Goal: Information Seeking & Learning: Learn about a topic

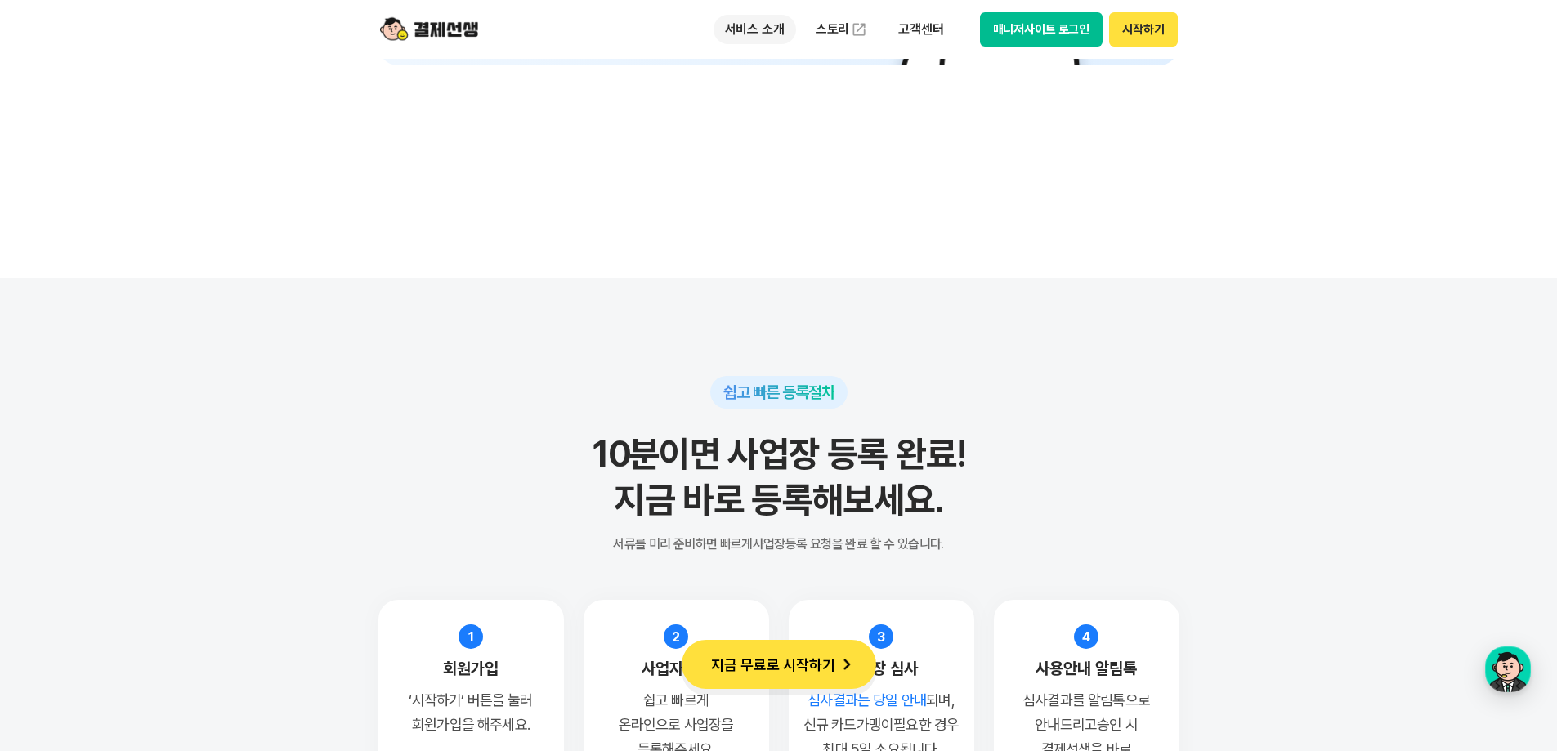
click at [758, 25] on p "서비스 소개" at bounding box center [755, 29] width 83 height 29
click at [1159, 19] on button "시작하기" at bounding box center [1143, 29] width 68 height 34
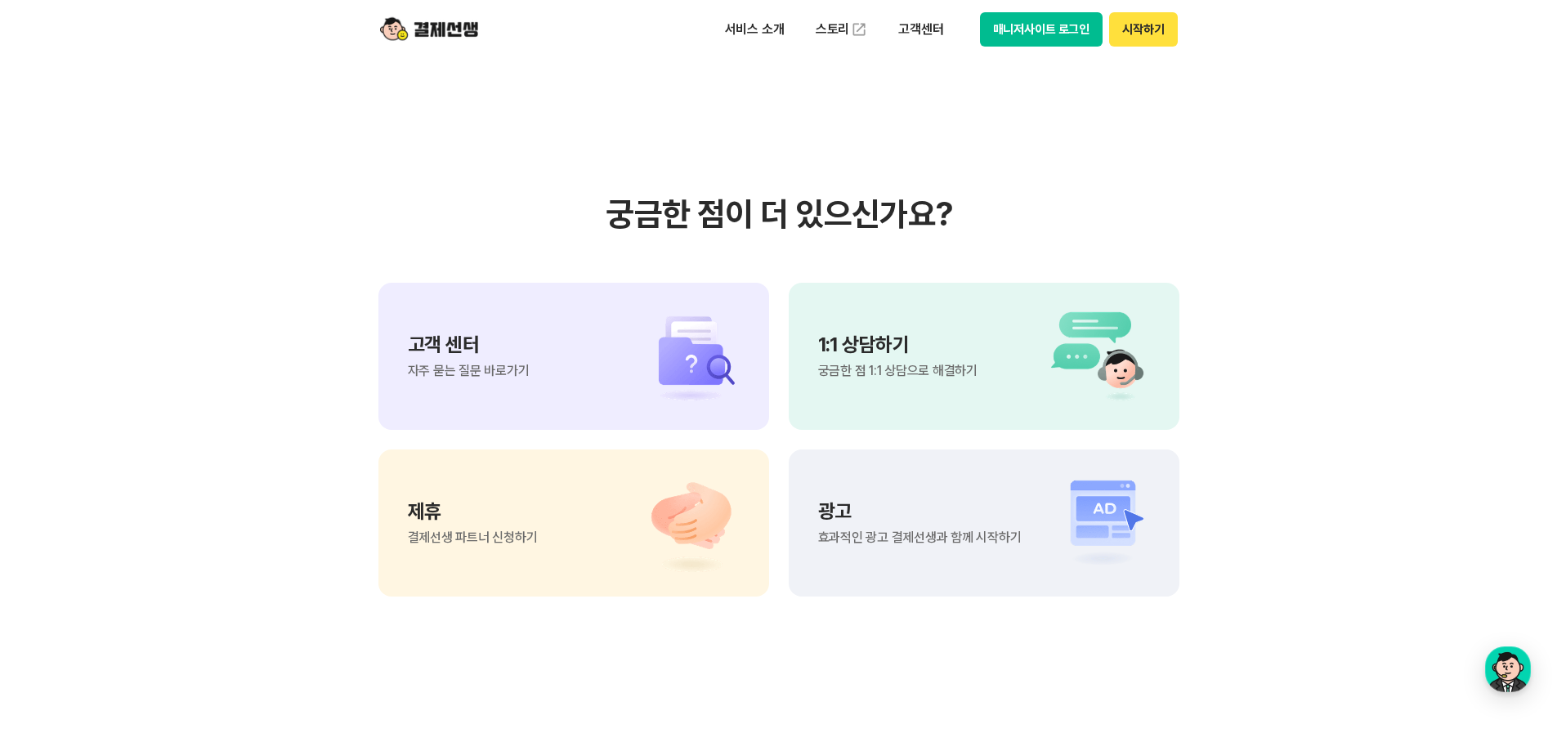
scroll to position [13623, 0]
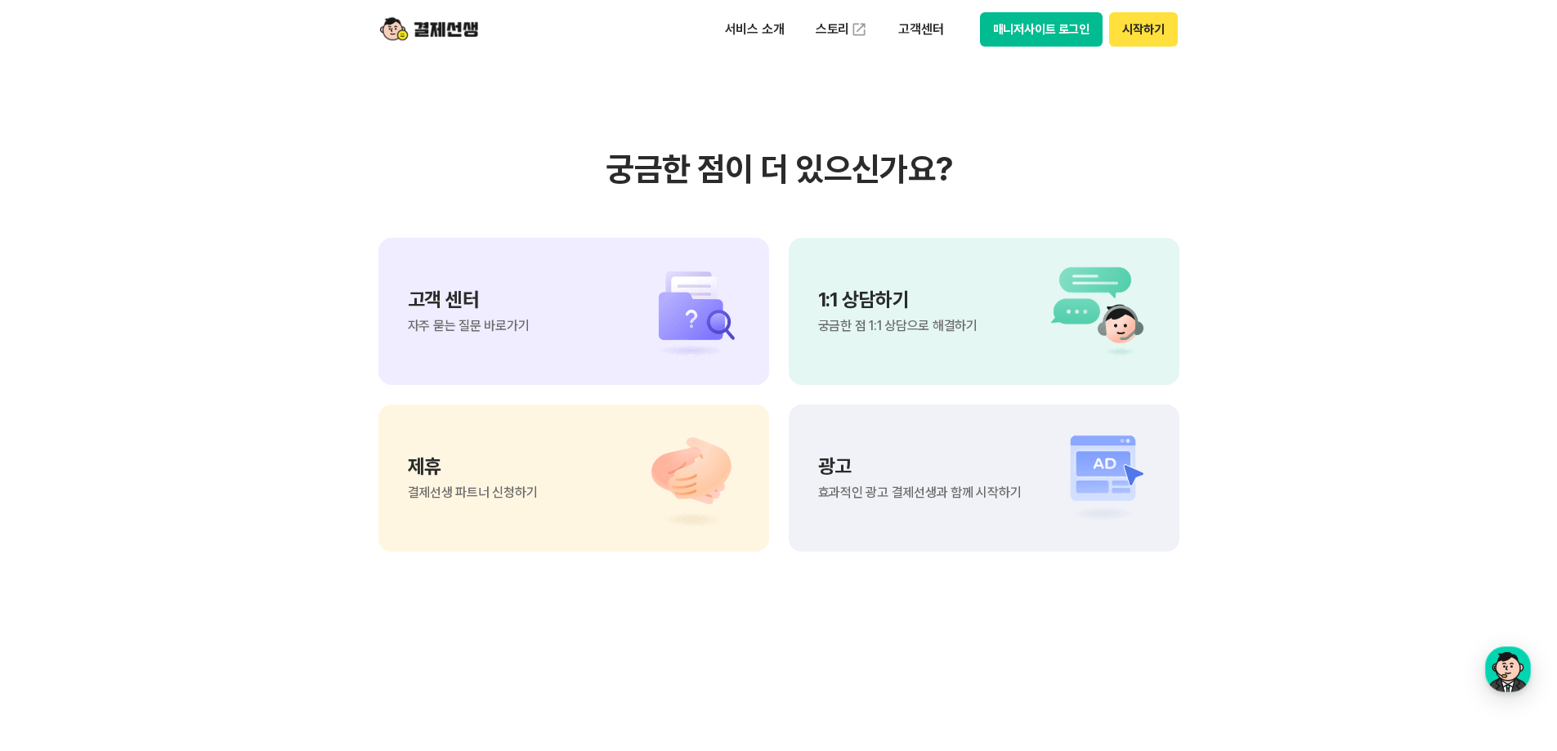
click at [611, 333] on div "고객 센터 자주 묻는 질문 바로가기" at bounding box center [573, 311] width 391 height 147
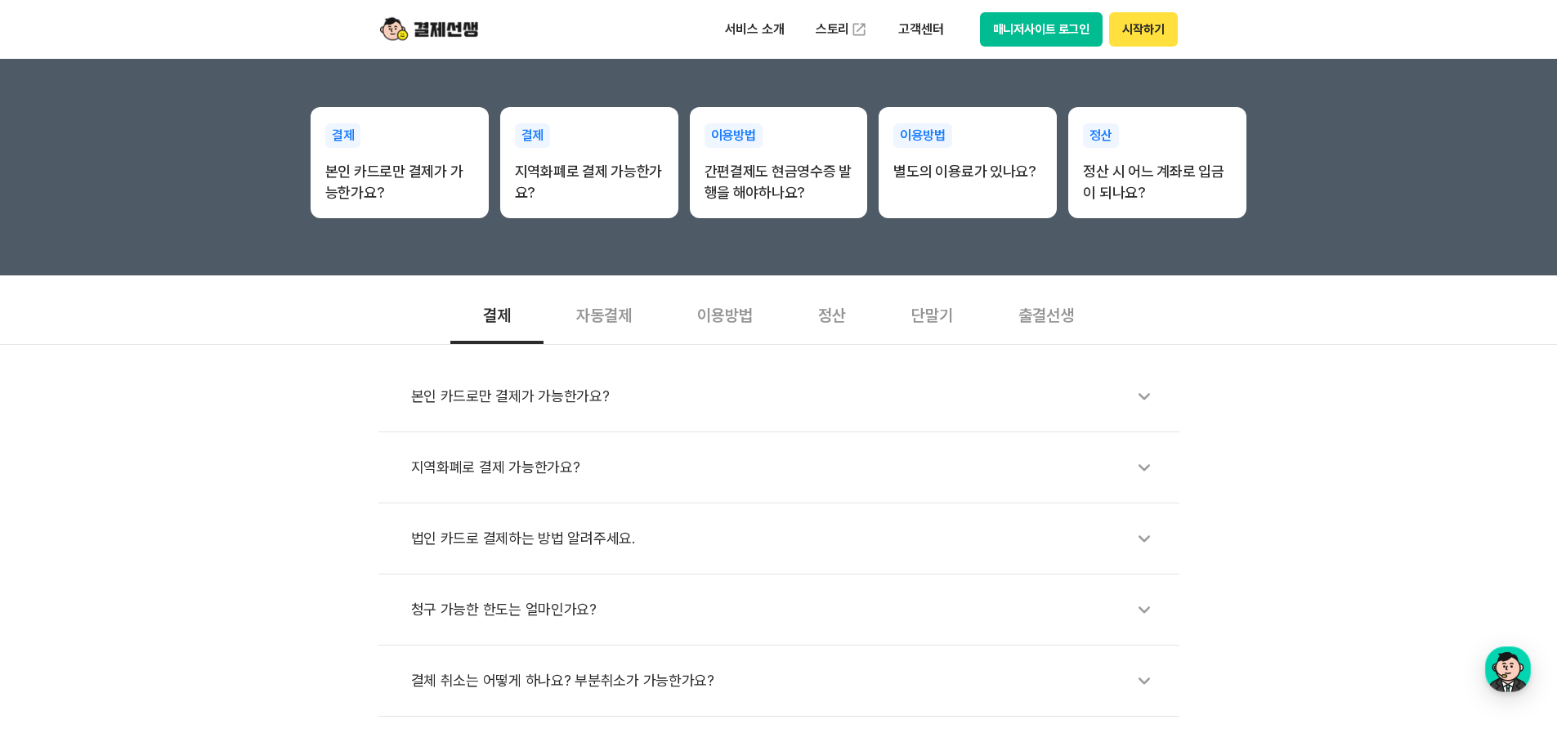
scroll to position [272, 0]
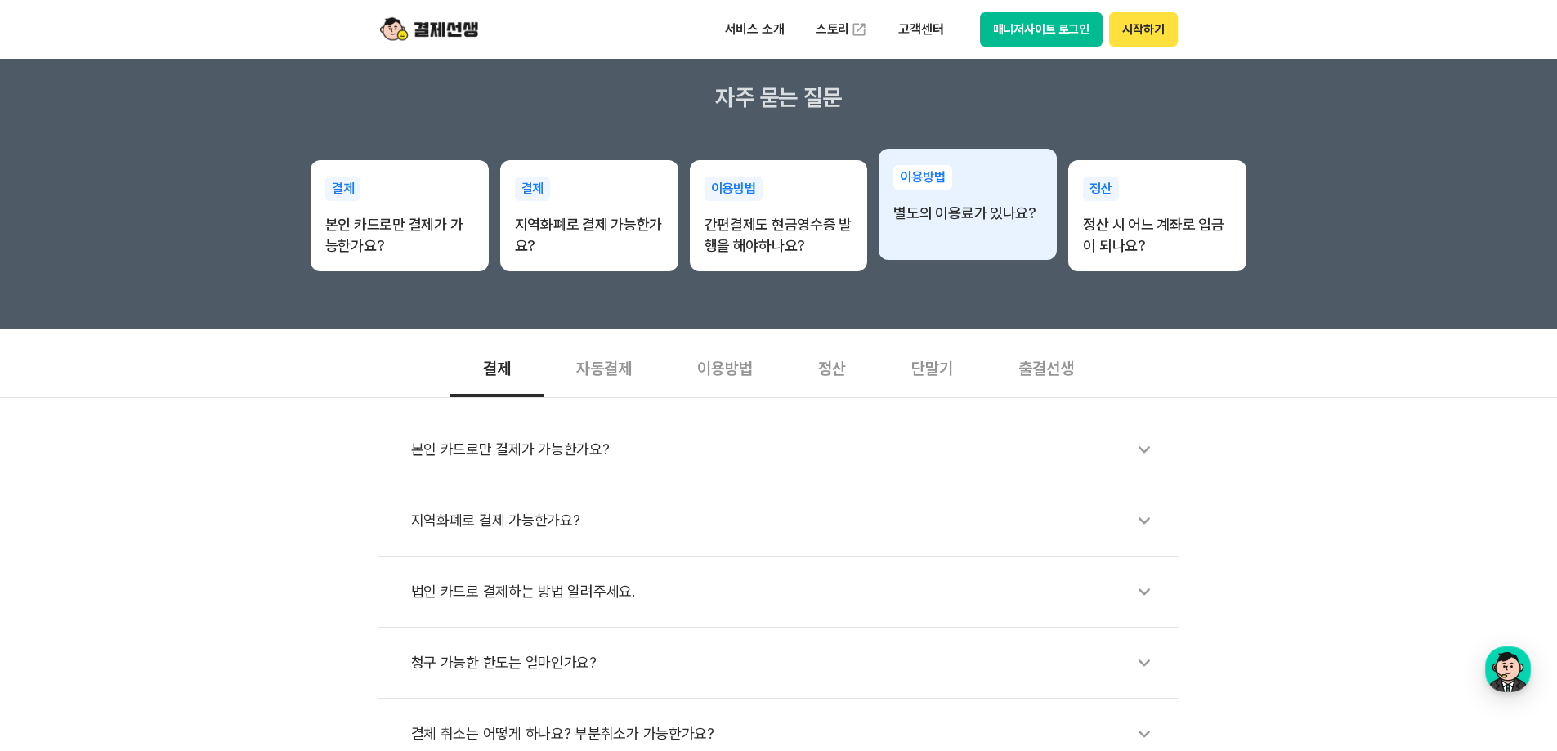
click at [932, 239] on div "이용방법 별도의 이용료가 있나요?" at bounding box center [968, 195] width 178 height 92
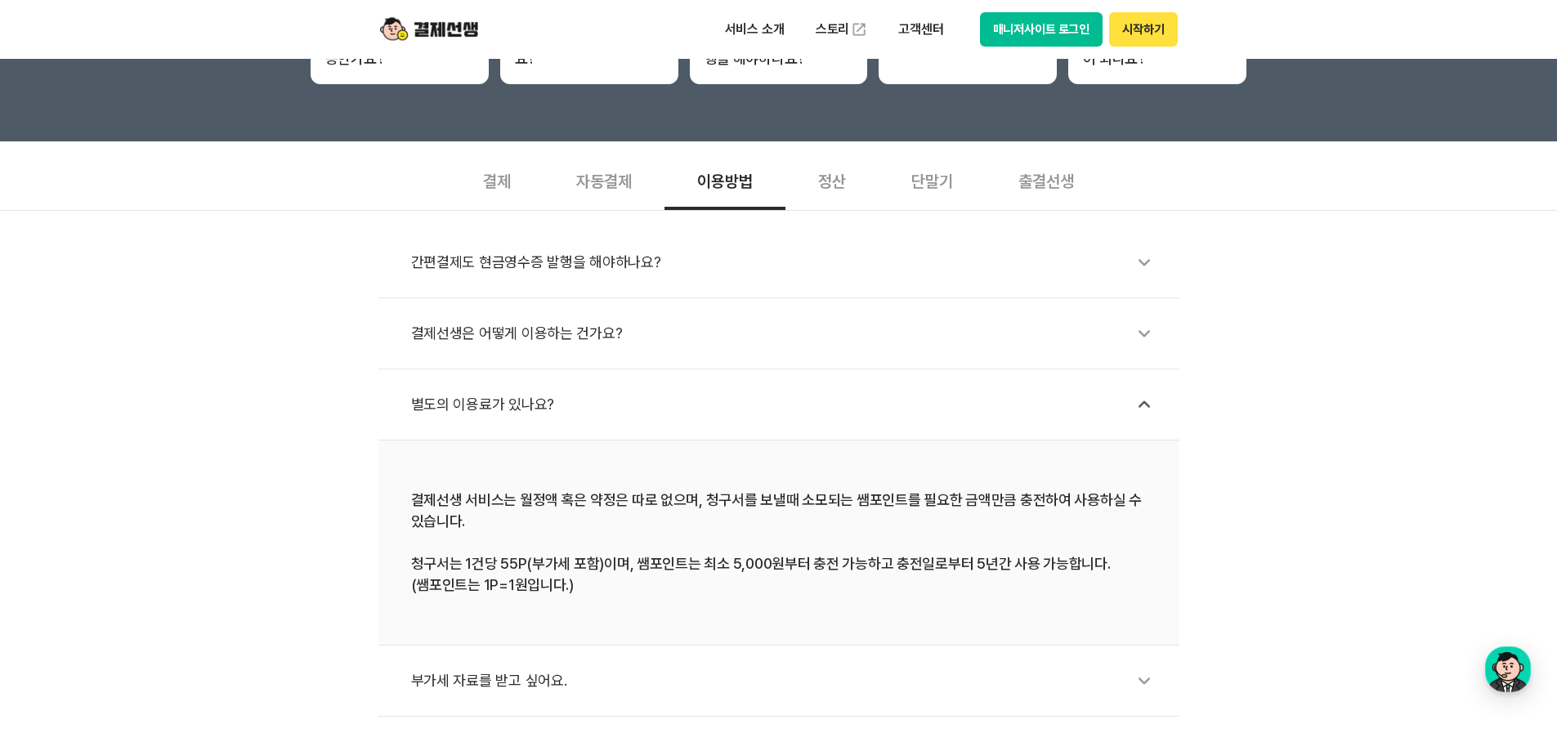
scroll to position [545, 0]
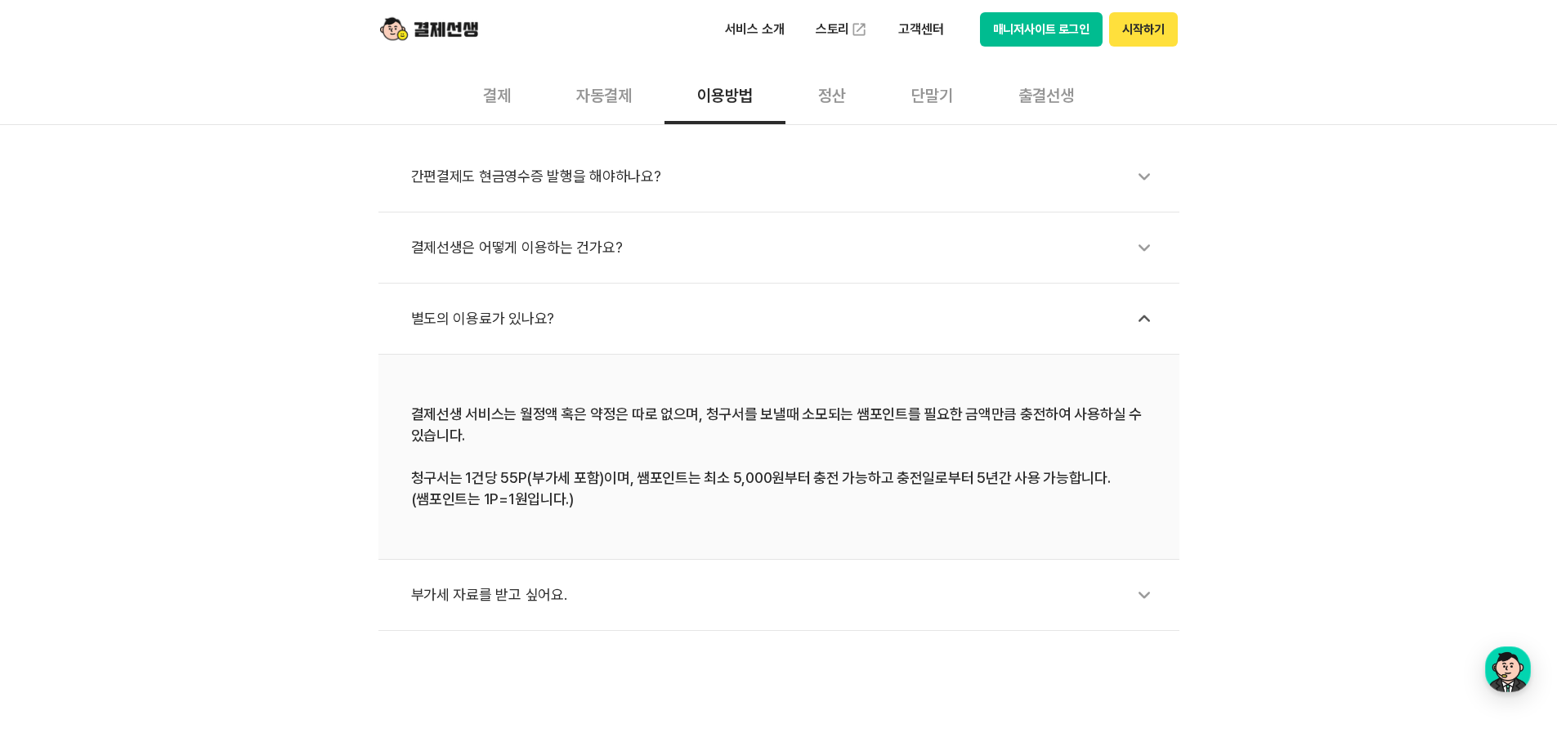
click at [502, 575] on li "부가세 자료를 받고 싶어요." at bounding box center [778, 595] width 801 height 71
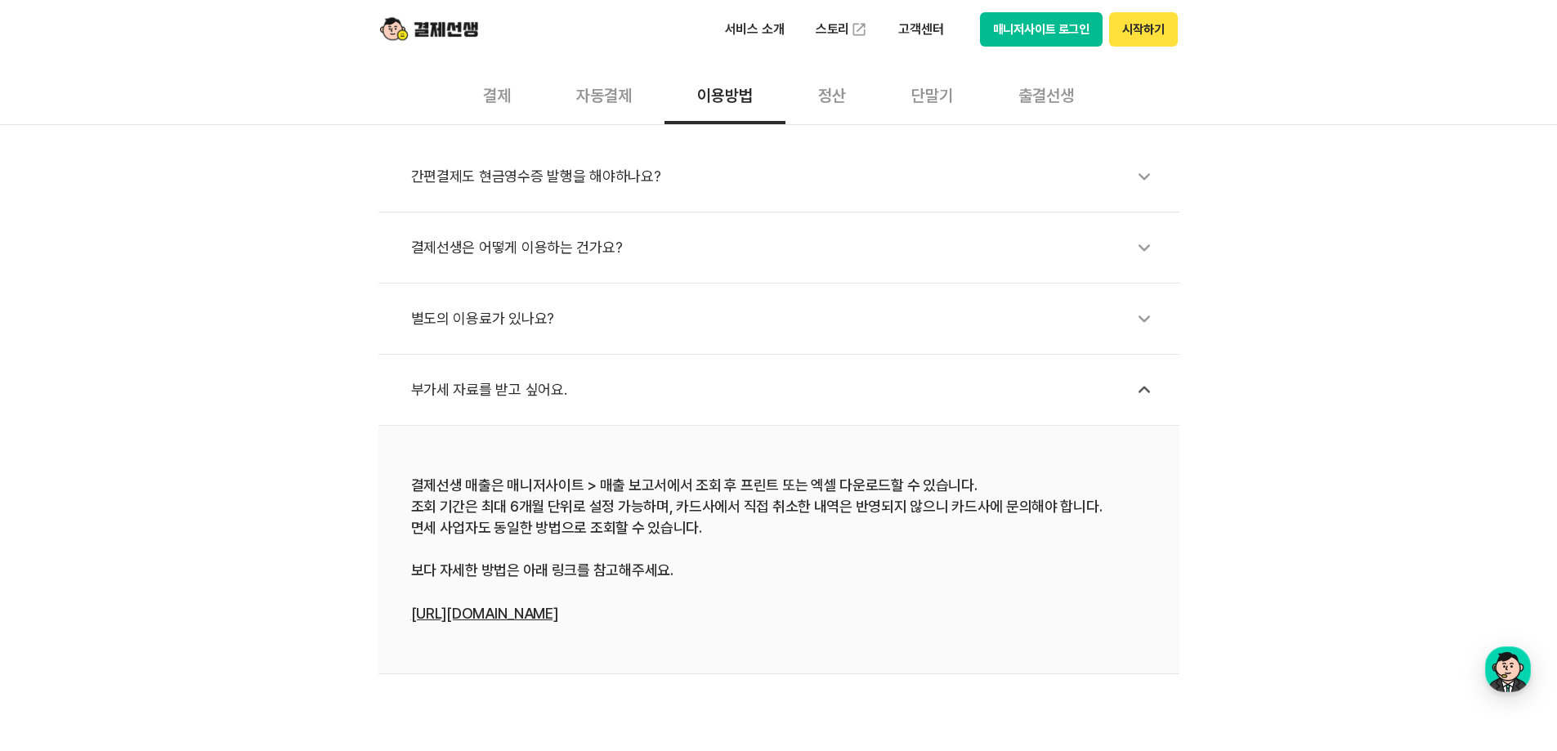
click at [553, 235] on div "결제선생은 어떻게 이용하는 건가요?" at bounding box center [787, 248] width 752 height 38
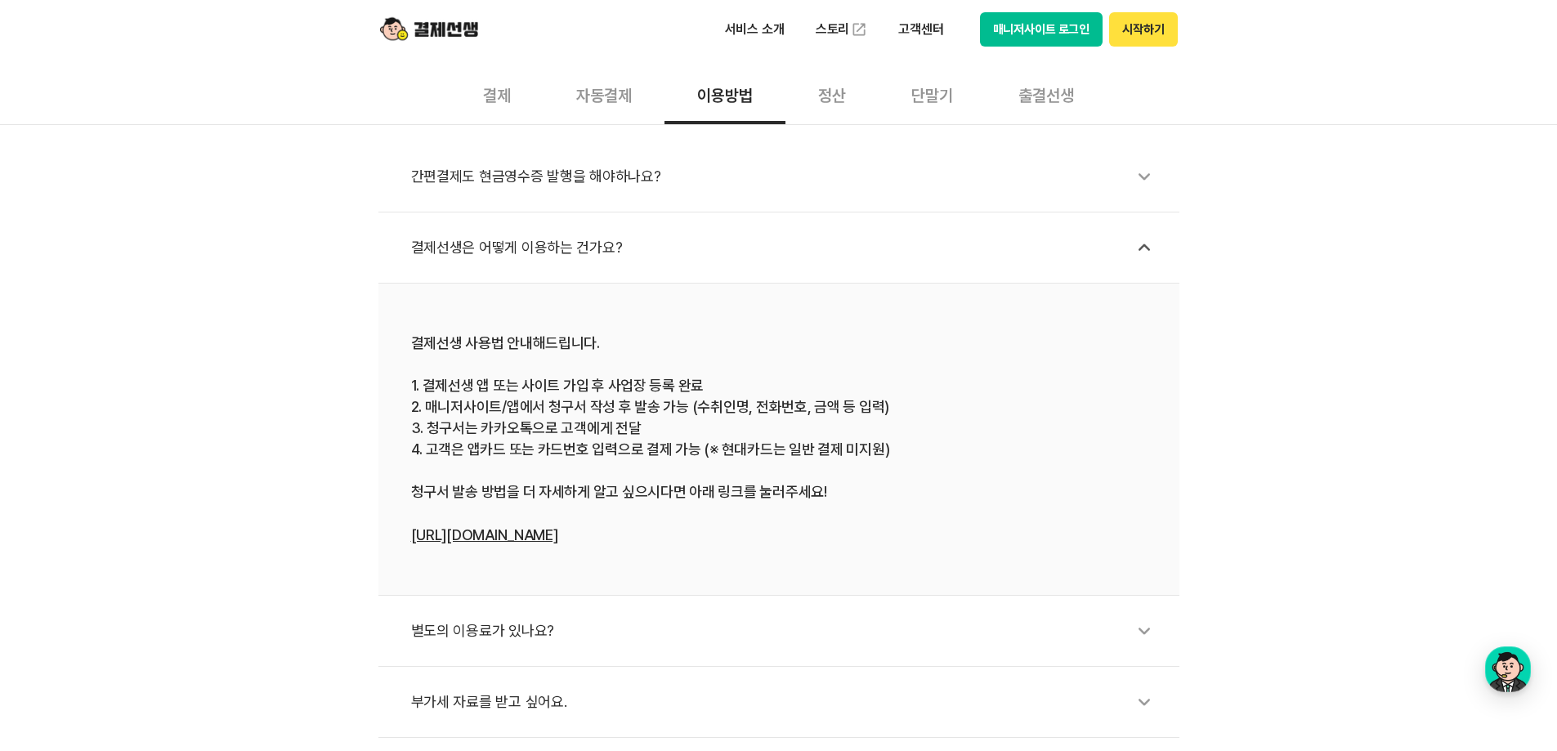
click at [667, 228] on li "결제선생은 어떻게 이용하는 건가요?" at bounding box center [778, 248] width 801 height 71
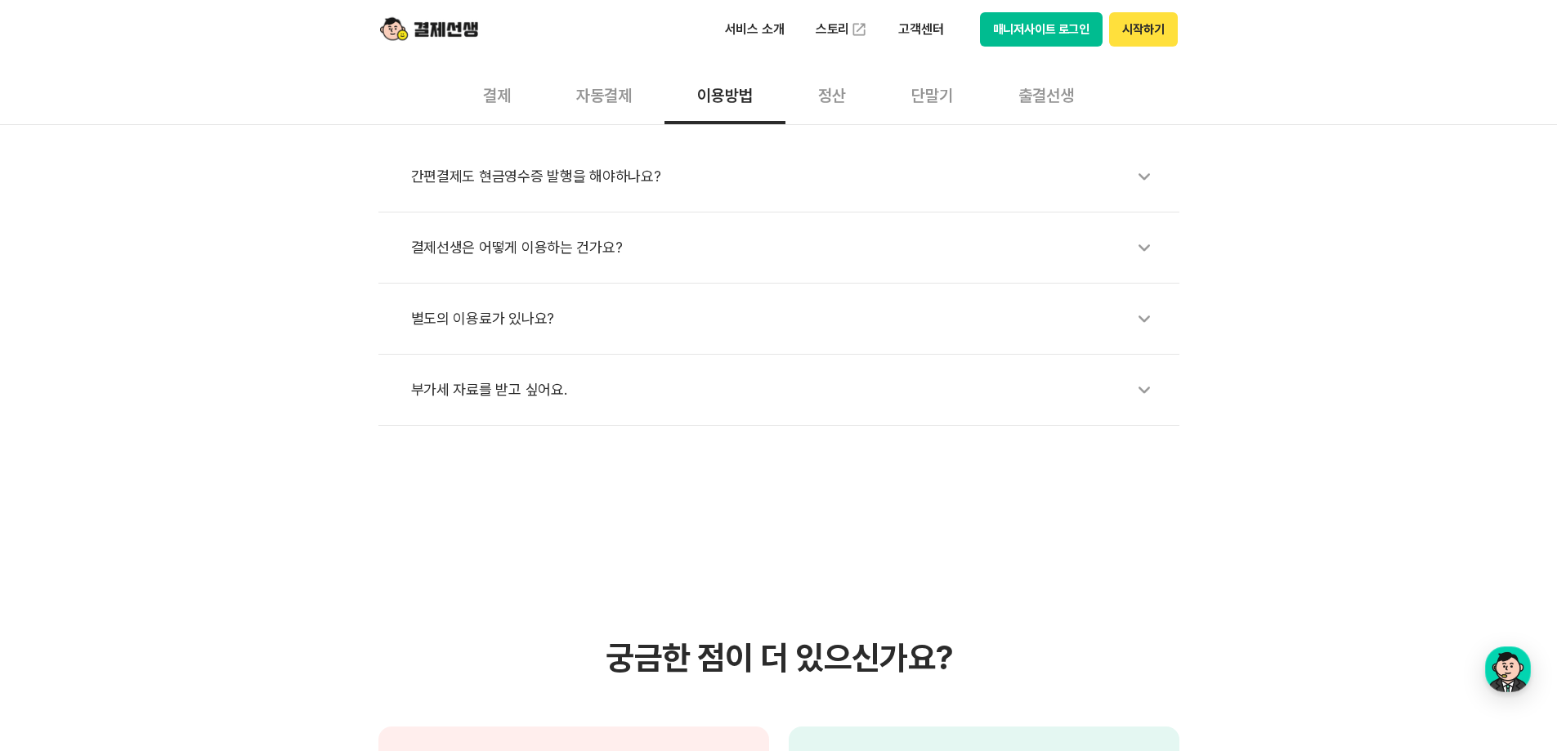
click at [723, 185] on div "간편결제도 현금영수증 발행을 해야하나요?" at bounding box center [787, 177] width 752 height 38
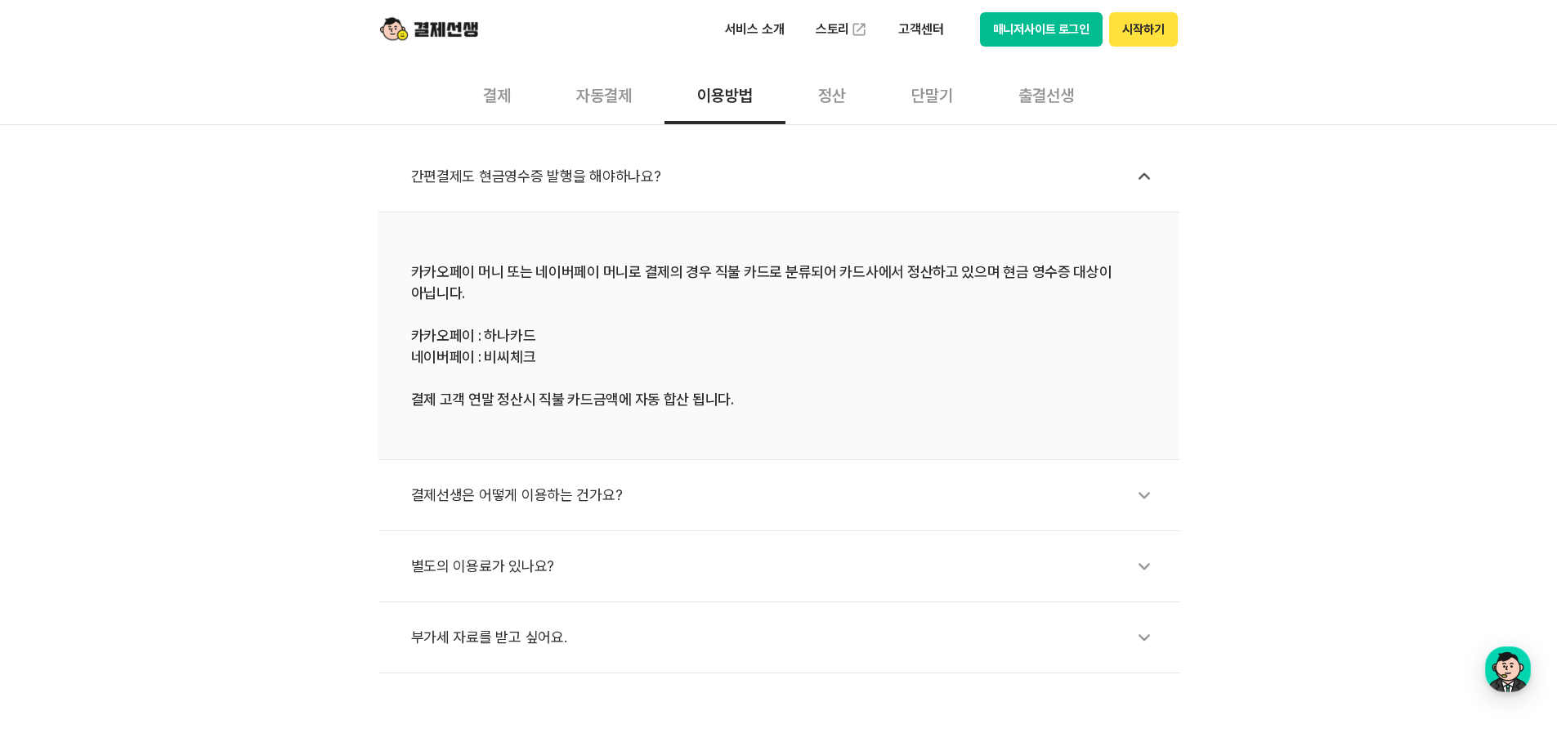
click at [924, 87] on div "단말기" at bounding box center [932, 94] width 107 height 60
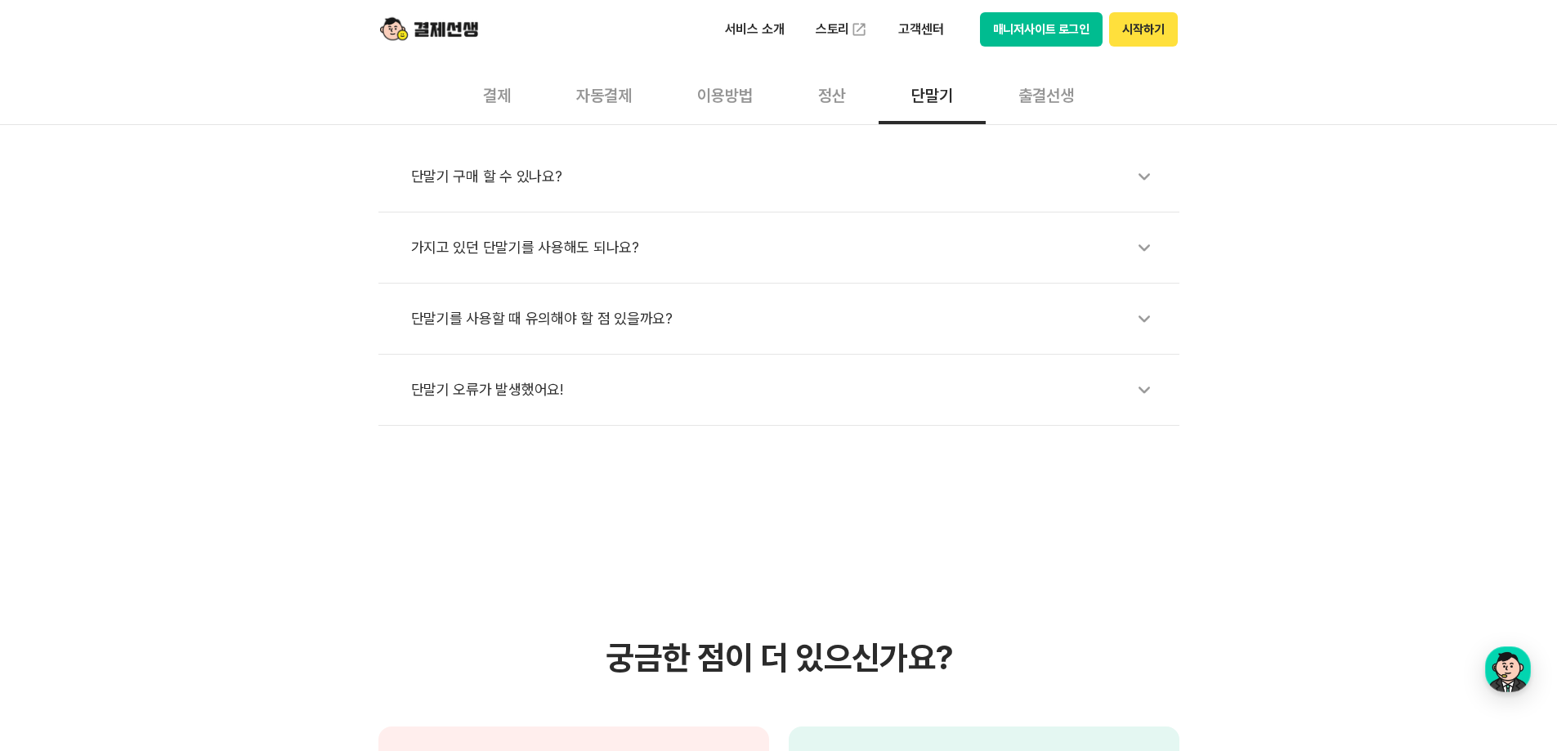
click at [580, 198] on li "단말기 구매 할 수 있나요?" at bounding box center [778, 176] width 801 height 71
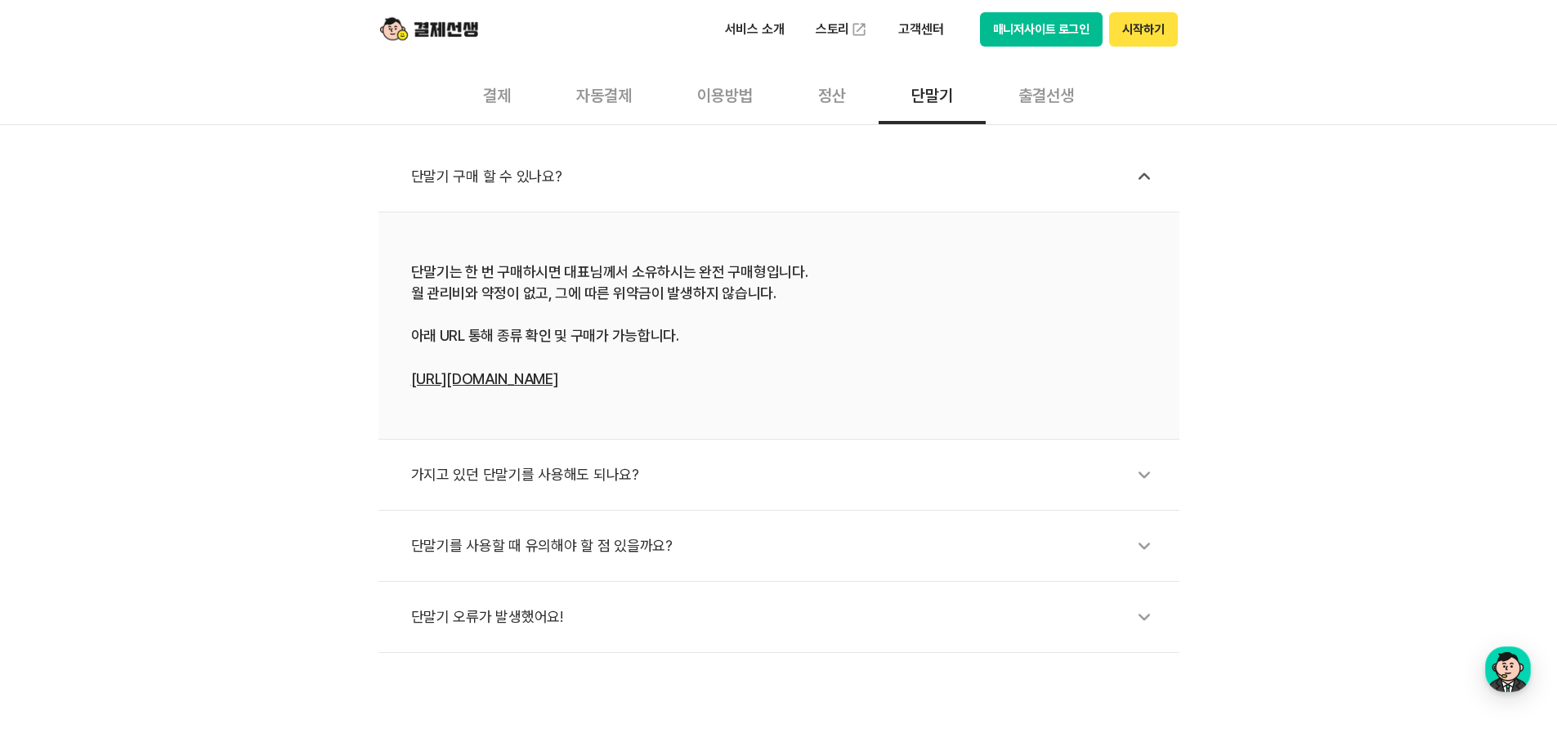
click at [532, 487] on div "가지고 있던 단말기를 사용해도 되나요?" at bounding box center [787, 475] width 752 height 38
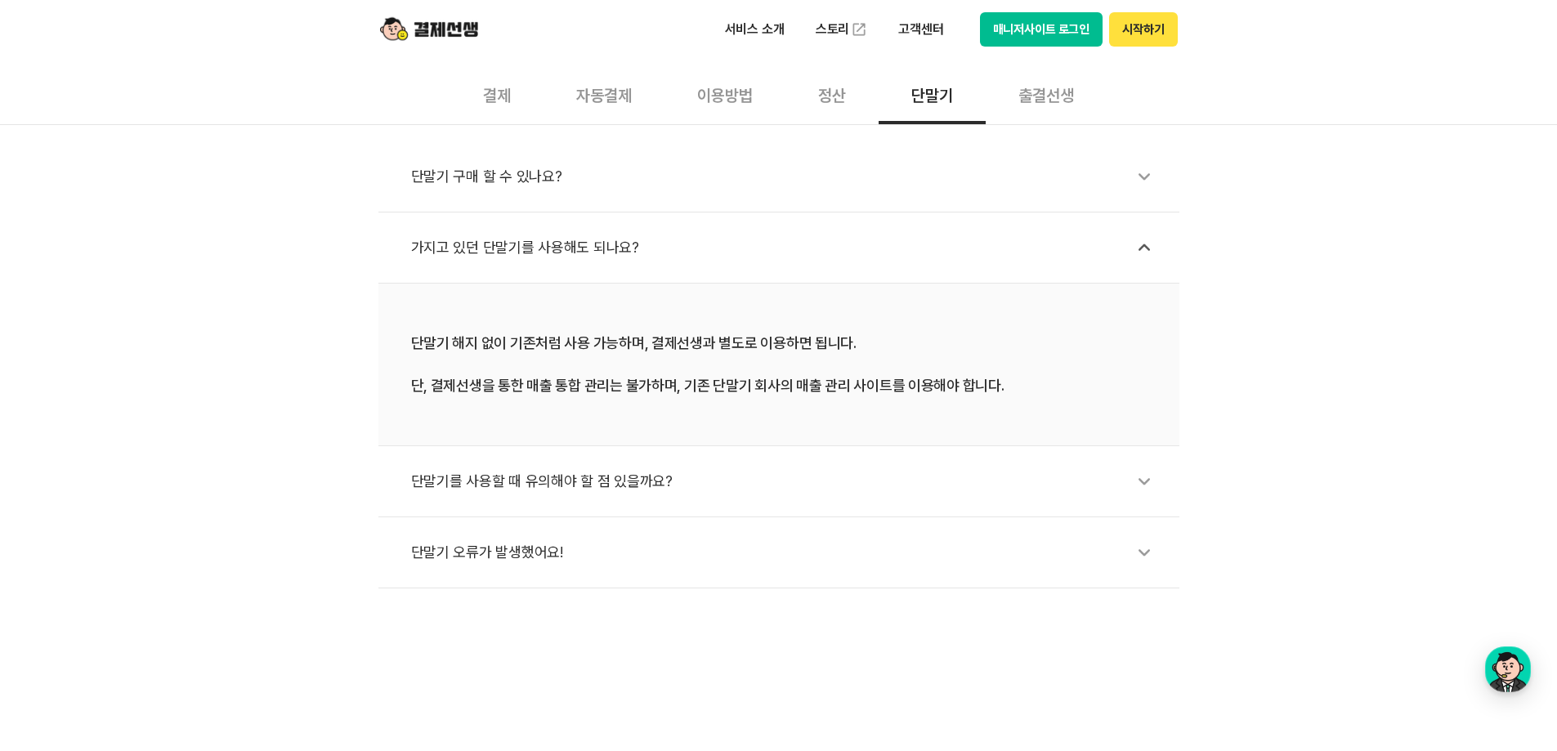
click at [535, 482] on div "단말기를 사용할 때 유의해야 할 점 있을까요?" at bounding box center [787, 482] width 752 height 38
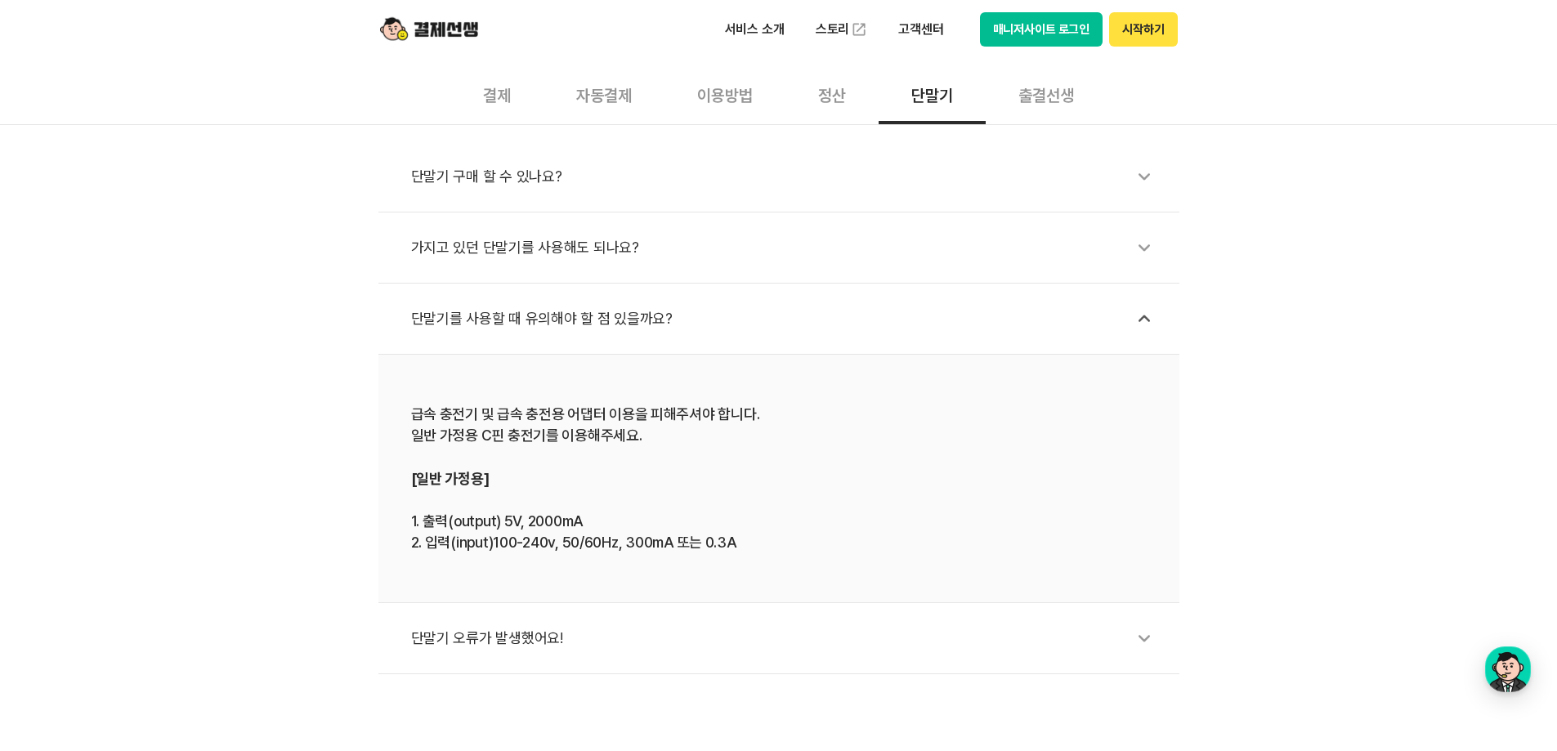
click at [578, 616] on li "단말기 오류가 발생했어요!" at bounding box center [778, 638] width 801 height 71
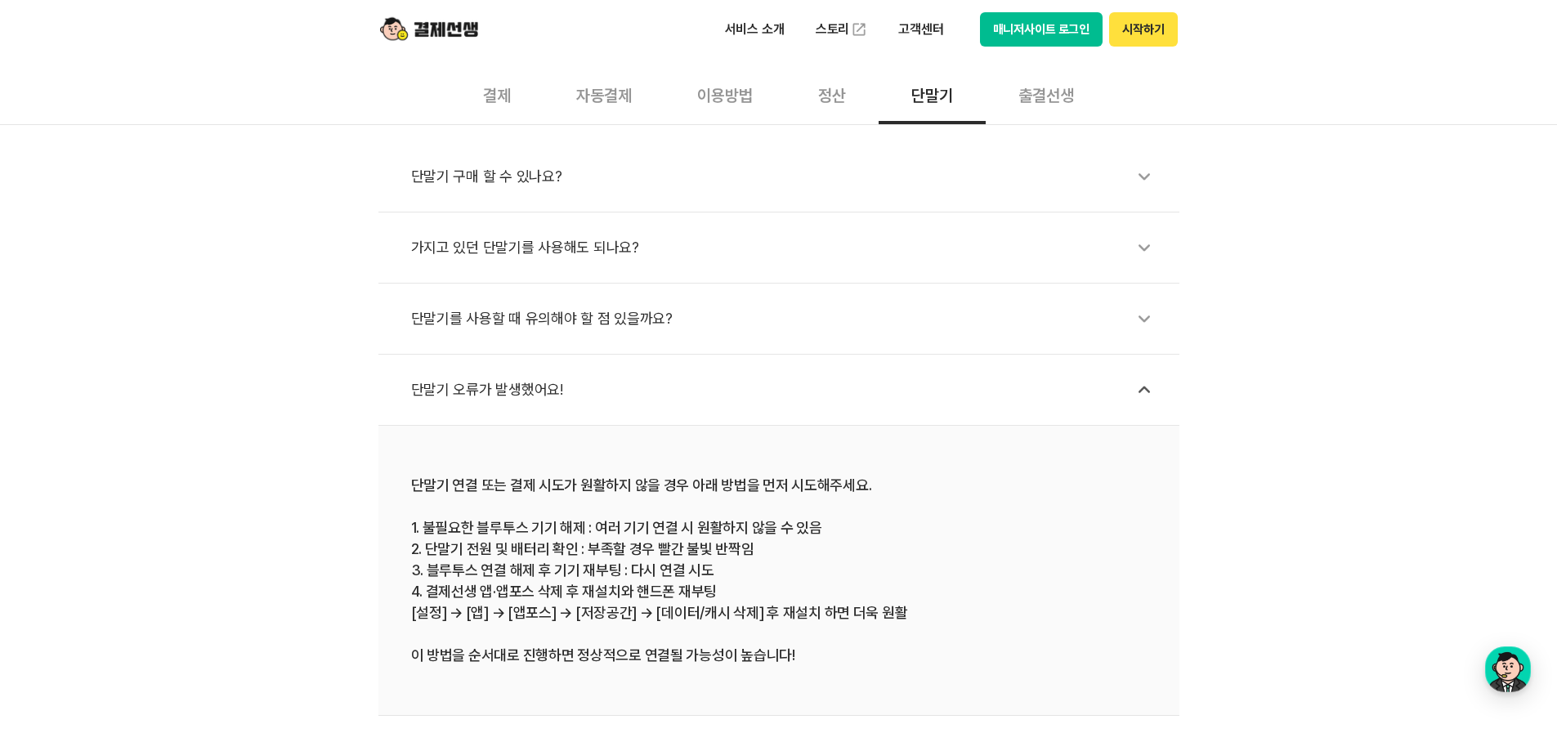
click at [539, 188] on div "단말기 구매 할 수 있나요?" at bounding box center [787, 177] width 752 height 38
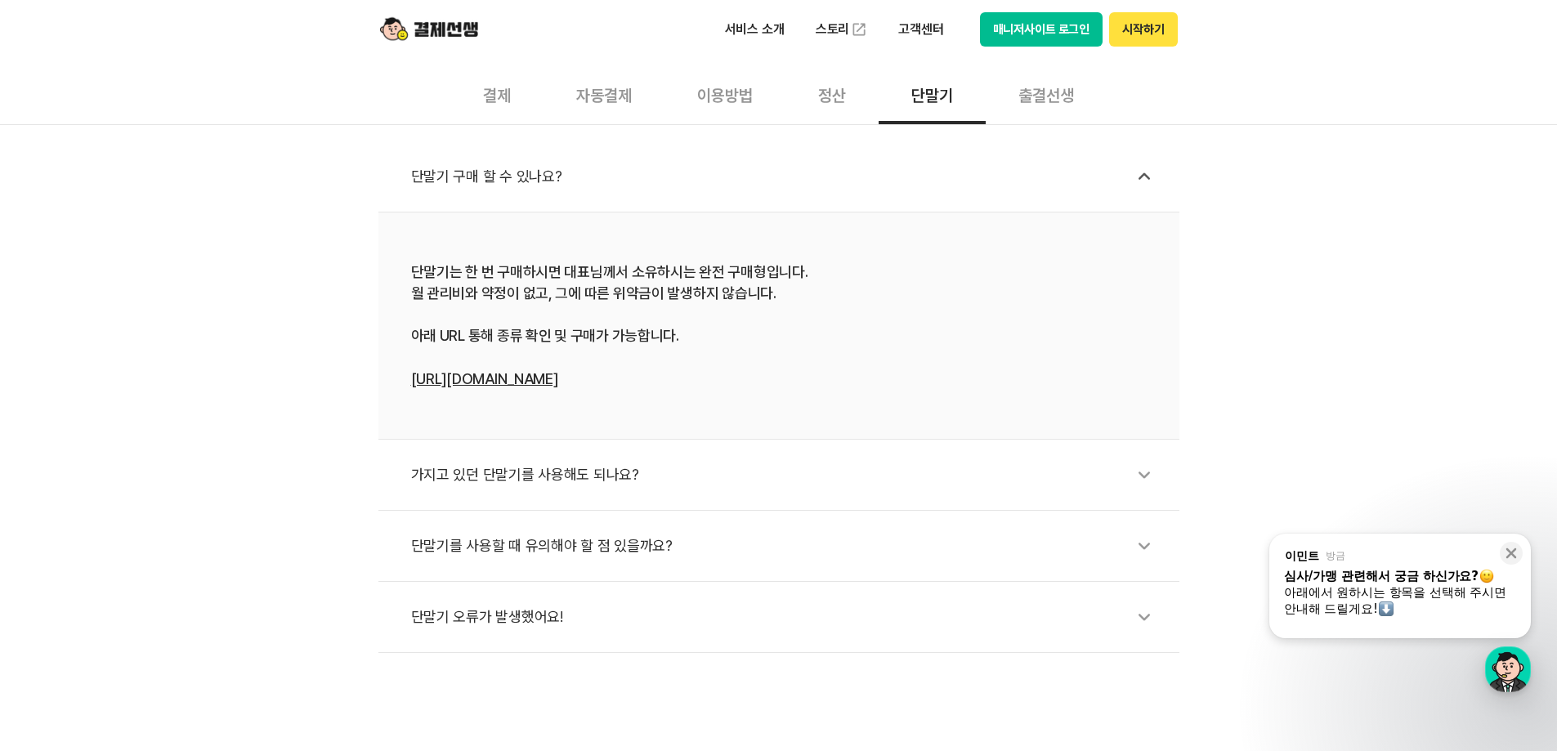
click at [534, 99] on div "결제" at bounding box center [496, 94] width 93 height 60
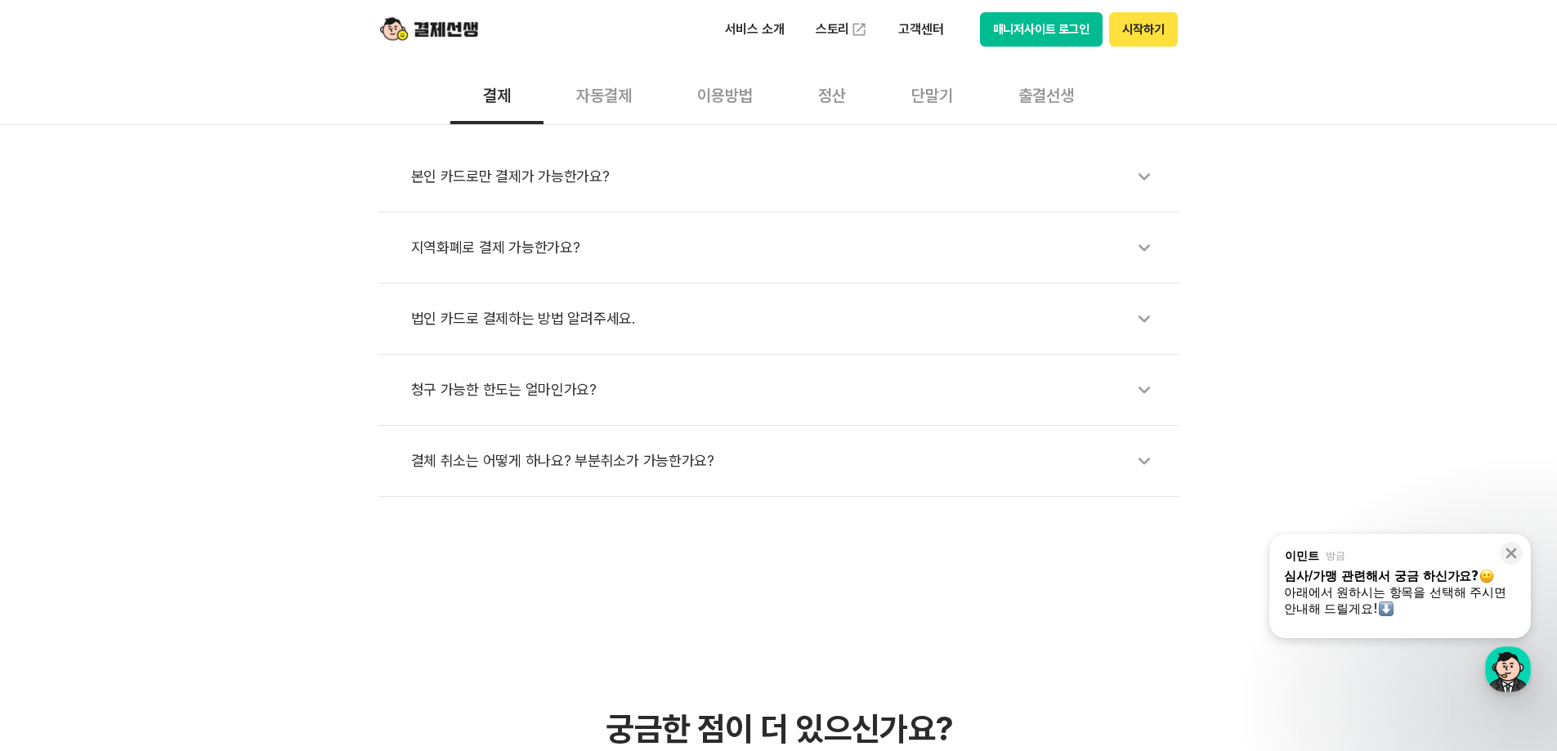
click at [591, 477] on div "결체 취소는 어떻게 하나요? 부분취소가 가능한가요?" at bounding box center [787, 461] width 752 height 38
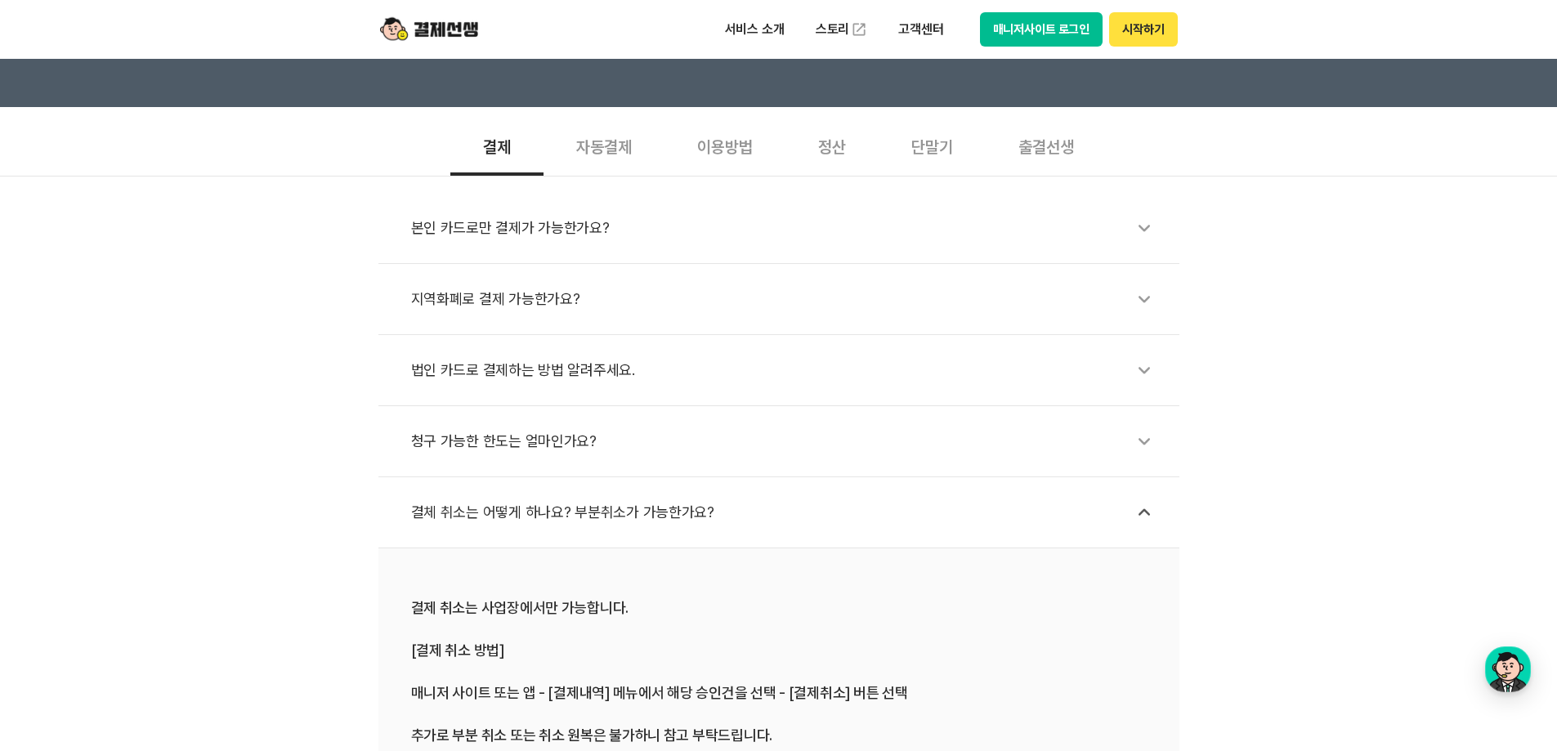
scroll to position [409, 0]
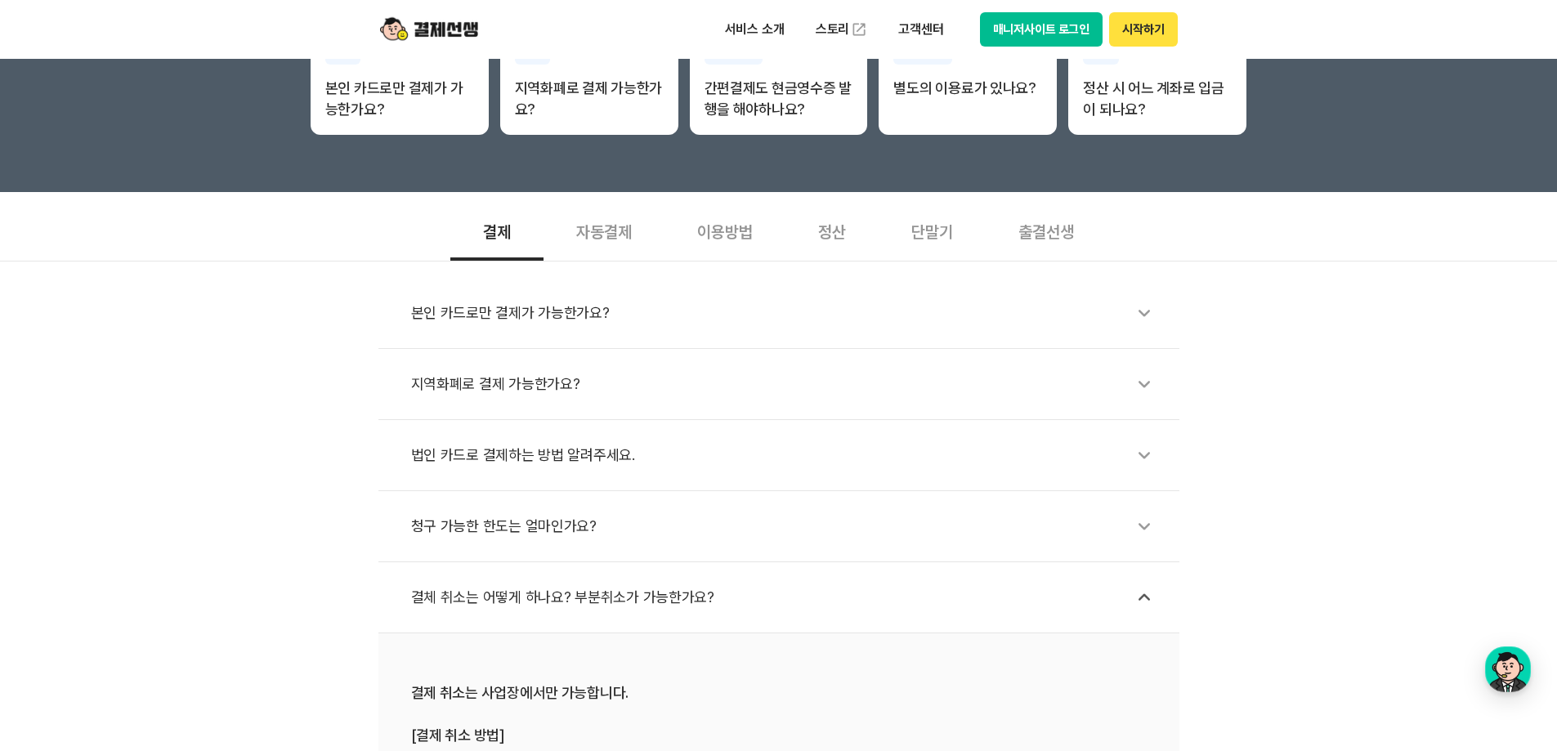
click at [580, 239] on div "자동결제" at bounding box center [604, 230] width 121 height 60
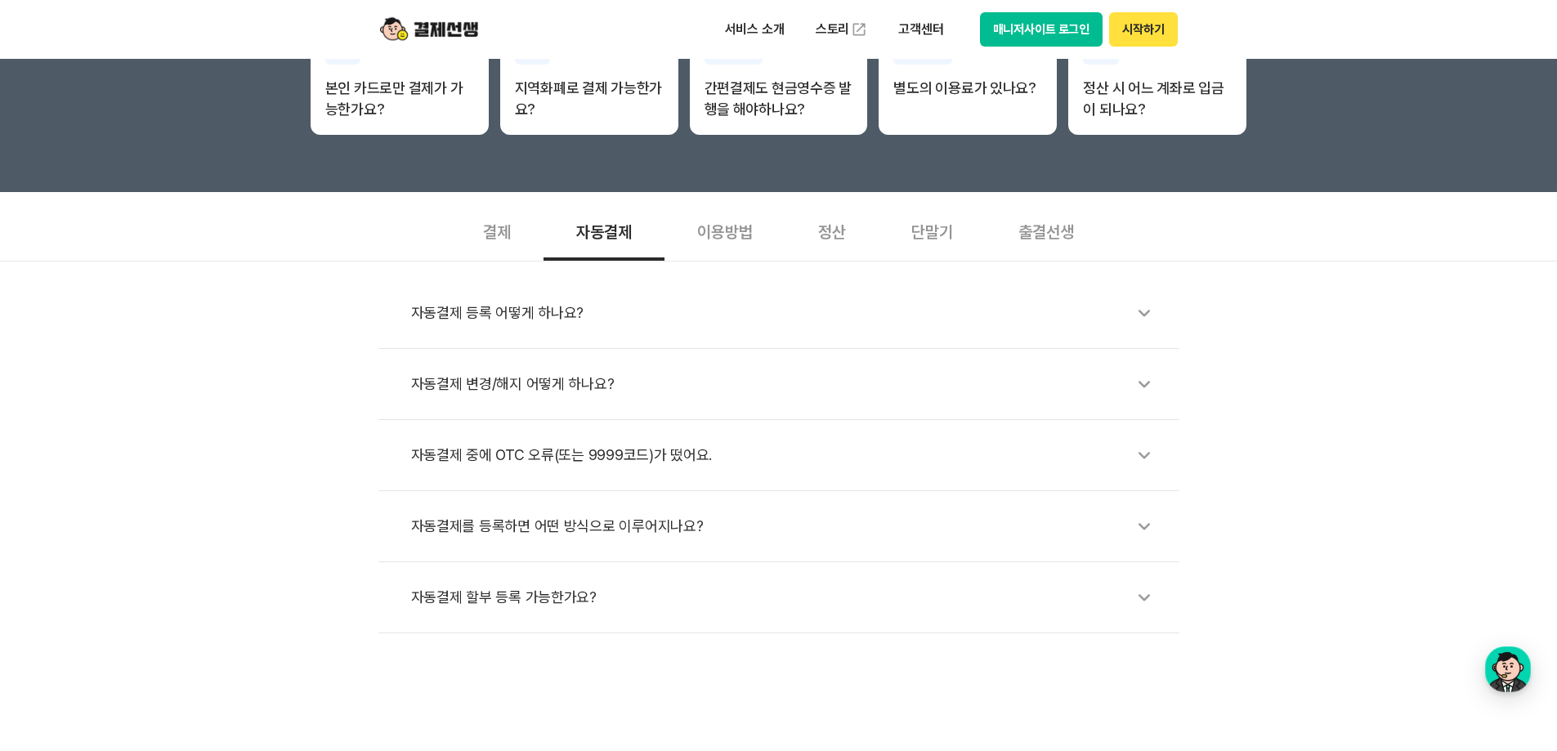
click at [729, 213] on div "이용방법" at bounding box center [725, 230] width 121 height 60
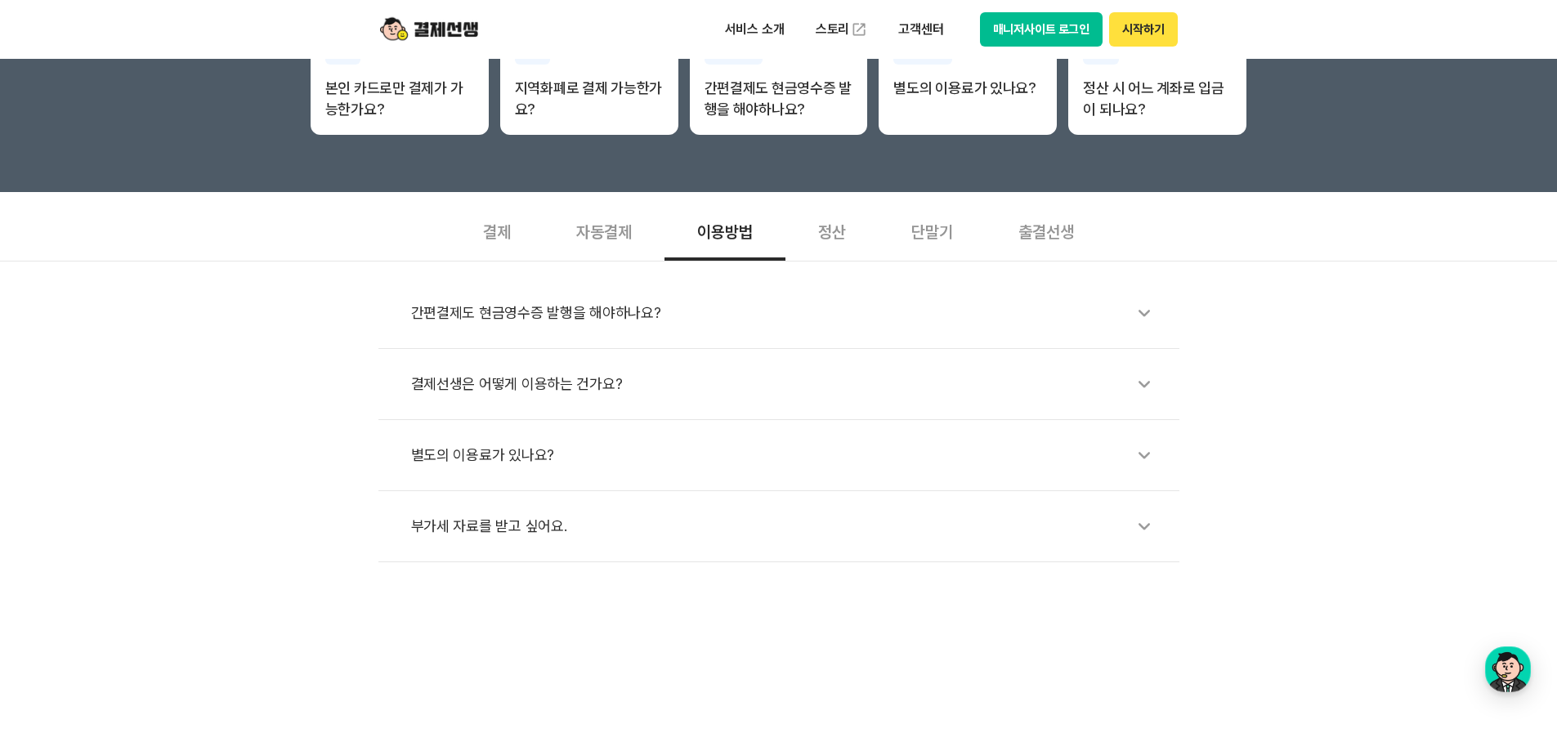
click at [556, 464] on div "별도의 이용료가 있나요?" at bounding box center [787, 455] width 752 height 38
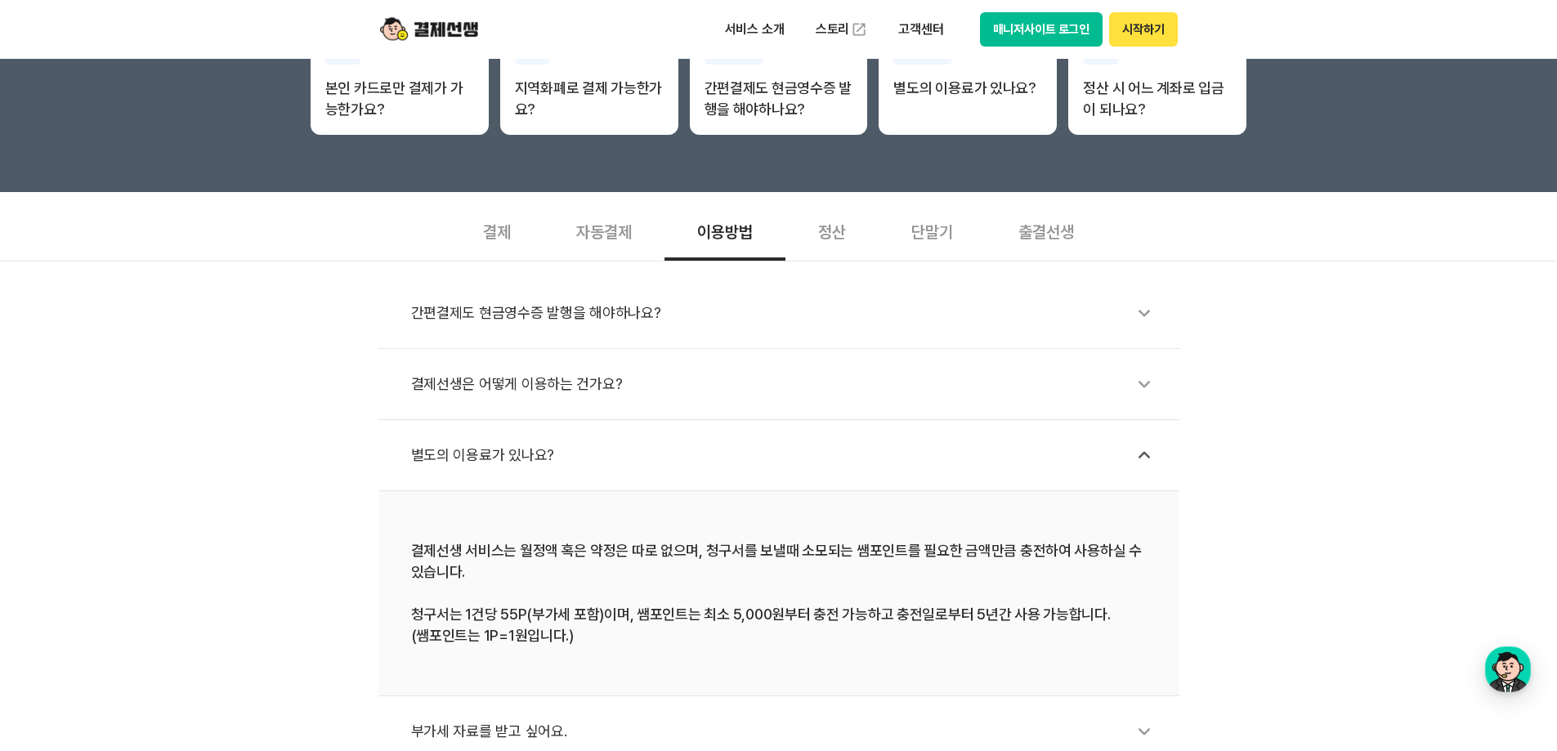
click at [629, 307] on div "간편결제도 현금영수증 발행을 해야하나요?" at bounding box center [787, 313] width 752 height 38
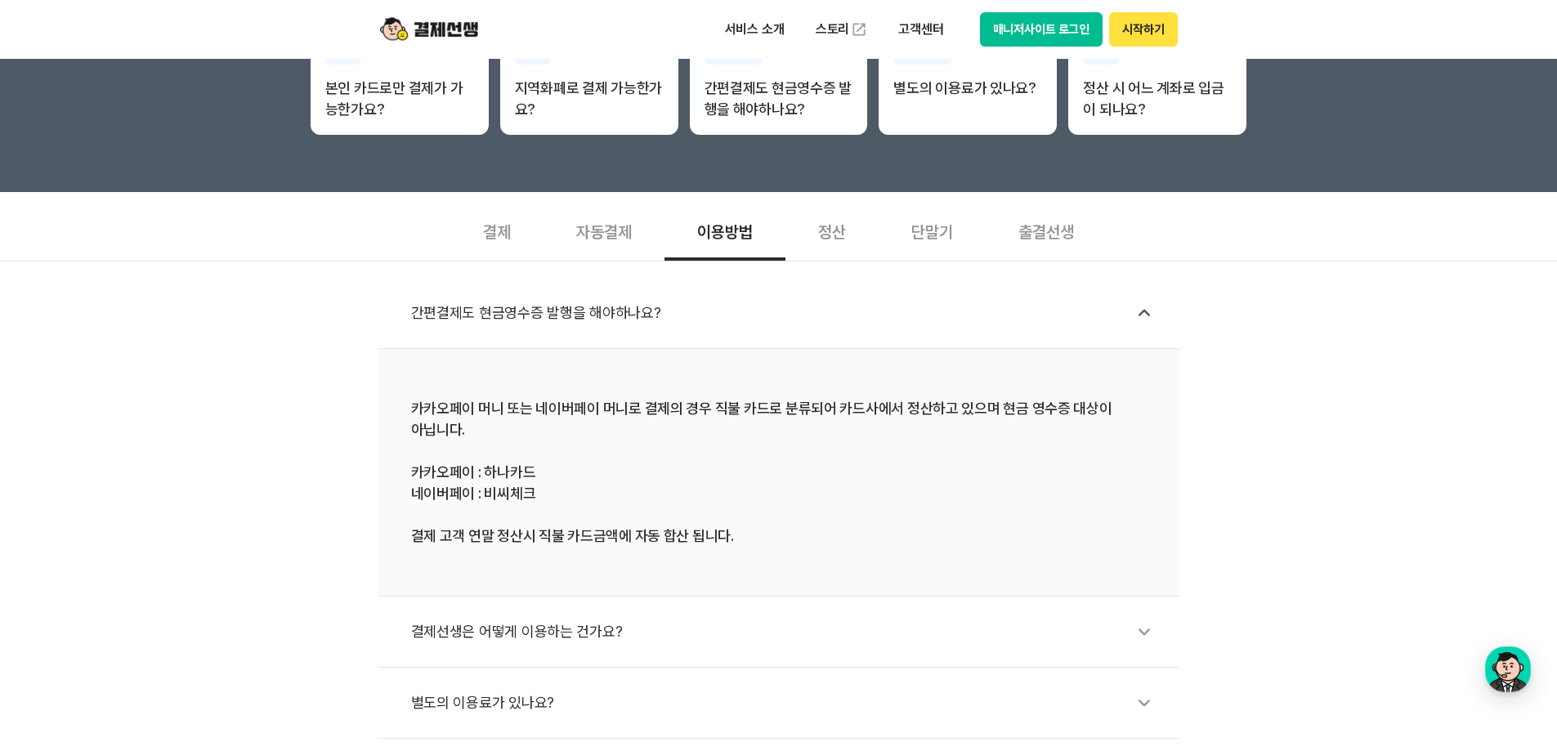
click at [566, 629] on div "결제선생은 어떻게 이용하는 건가요?" at bounding box center [787, 632] width 752 height 38
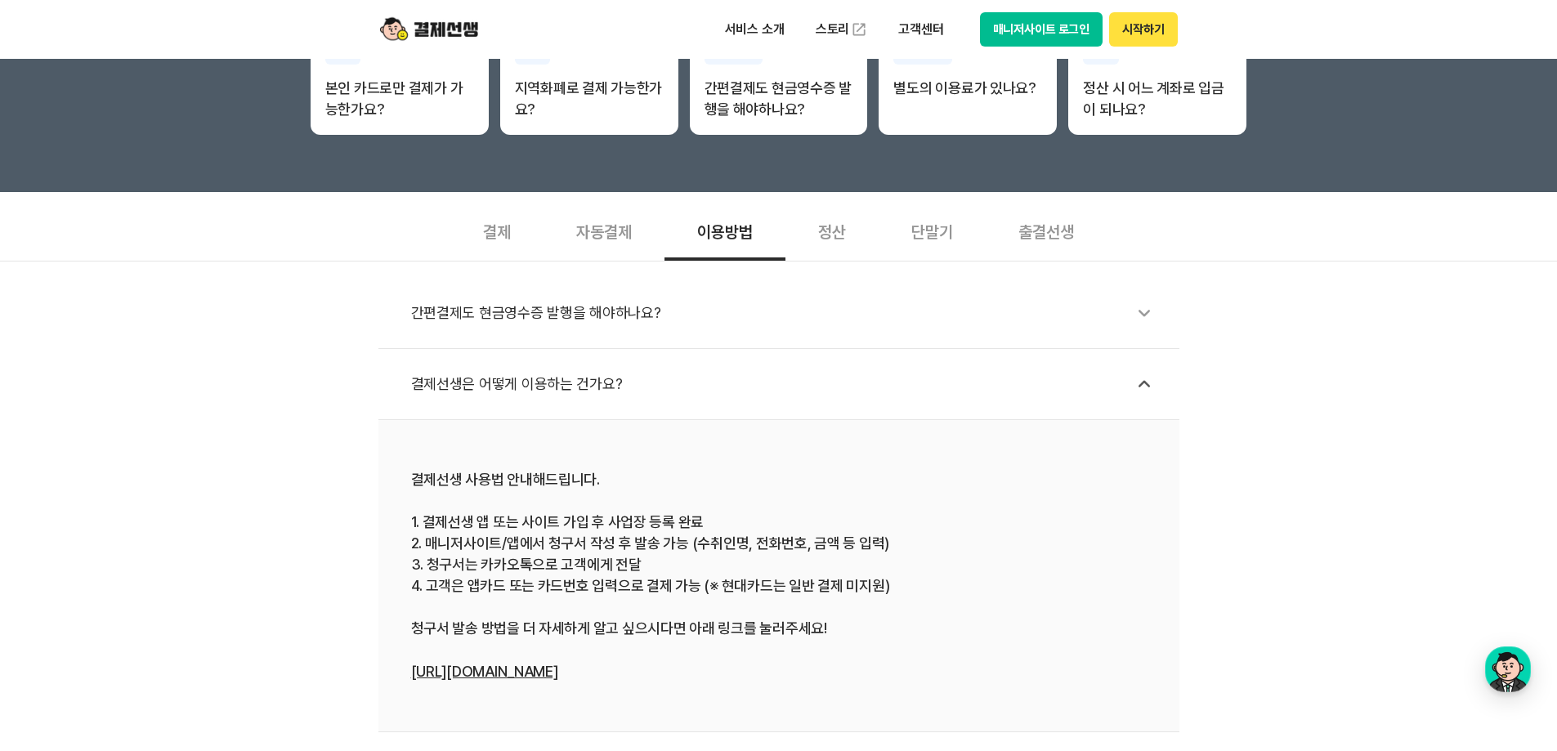
click at [834, 248] on div "정산" at bounding box center [831, 230] width 93 height 60
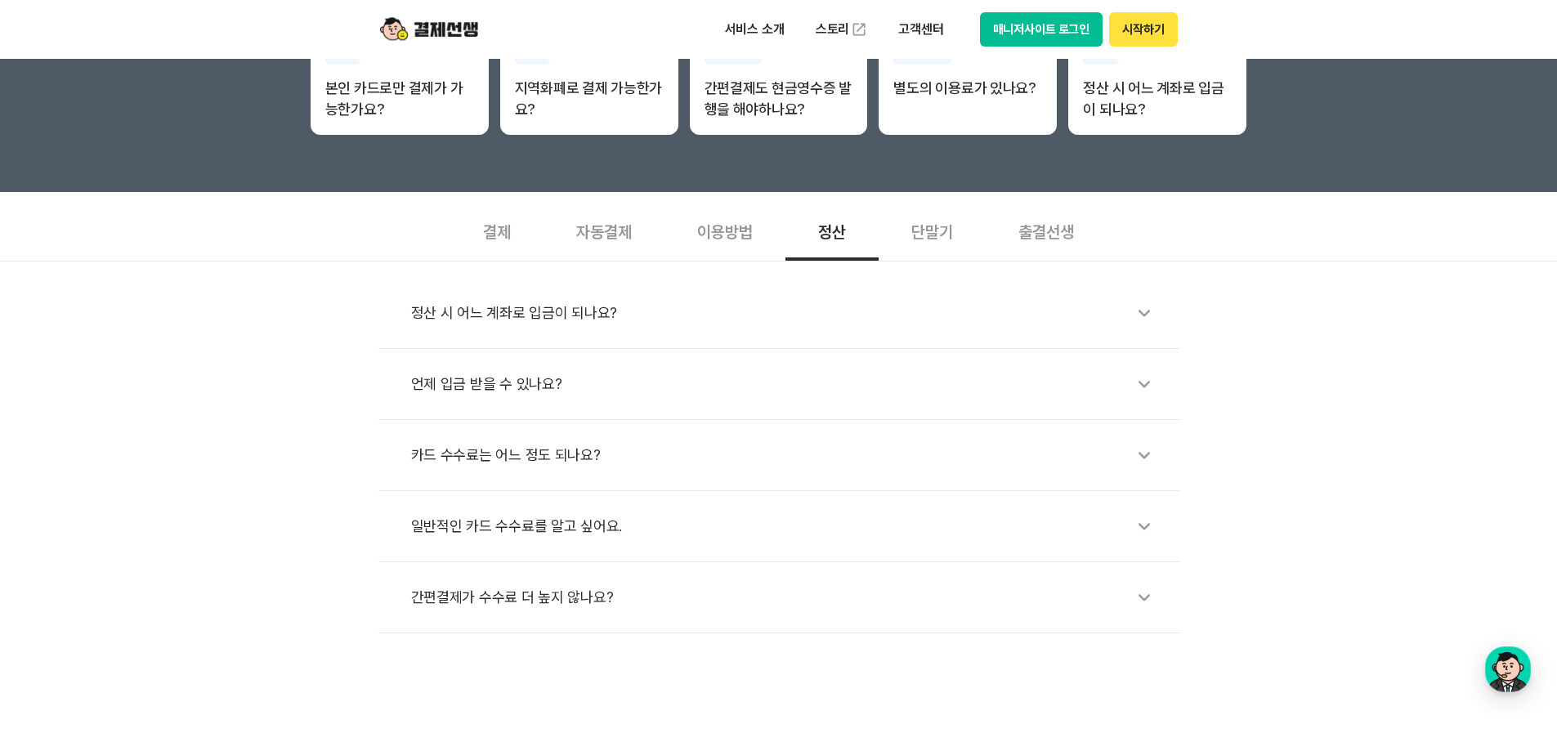
click at [562, 348] on li "정산 시 어느 계좌로 입금이 되나요?" at bounding box center [778, 313] width 801 height 71
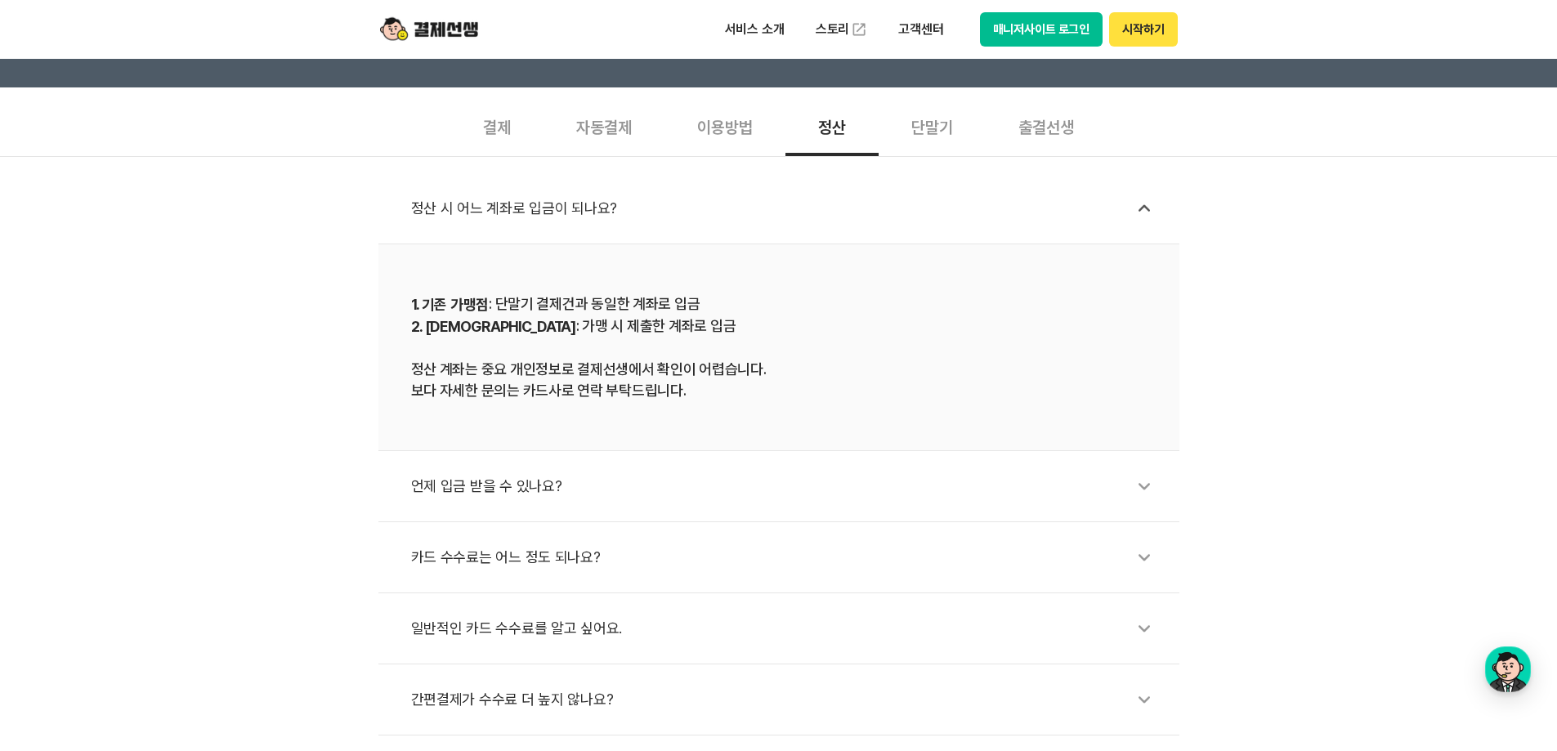
scroll to position [545, 0]
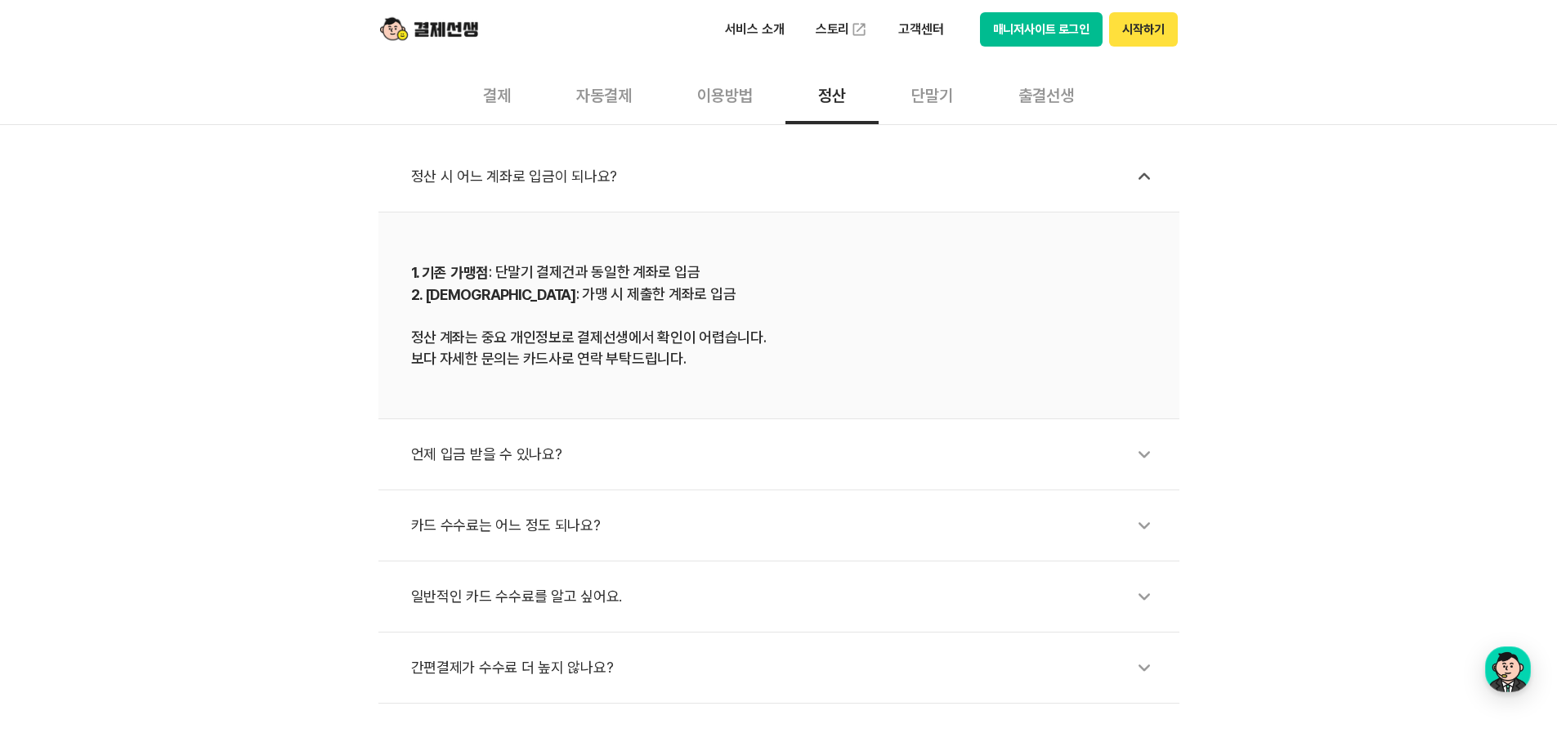
click at [584, 435] on li "언제 입금 받을 수 있나요?" at bounding box center [778, 454] width 801 height 71
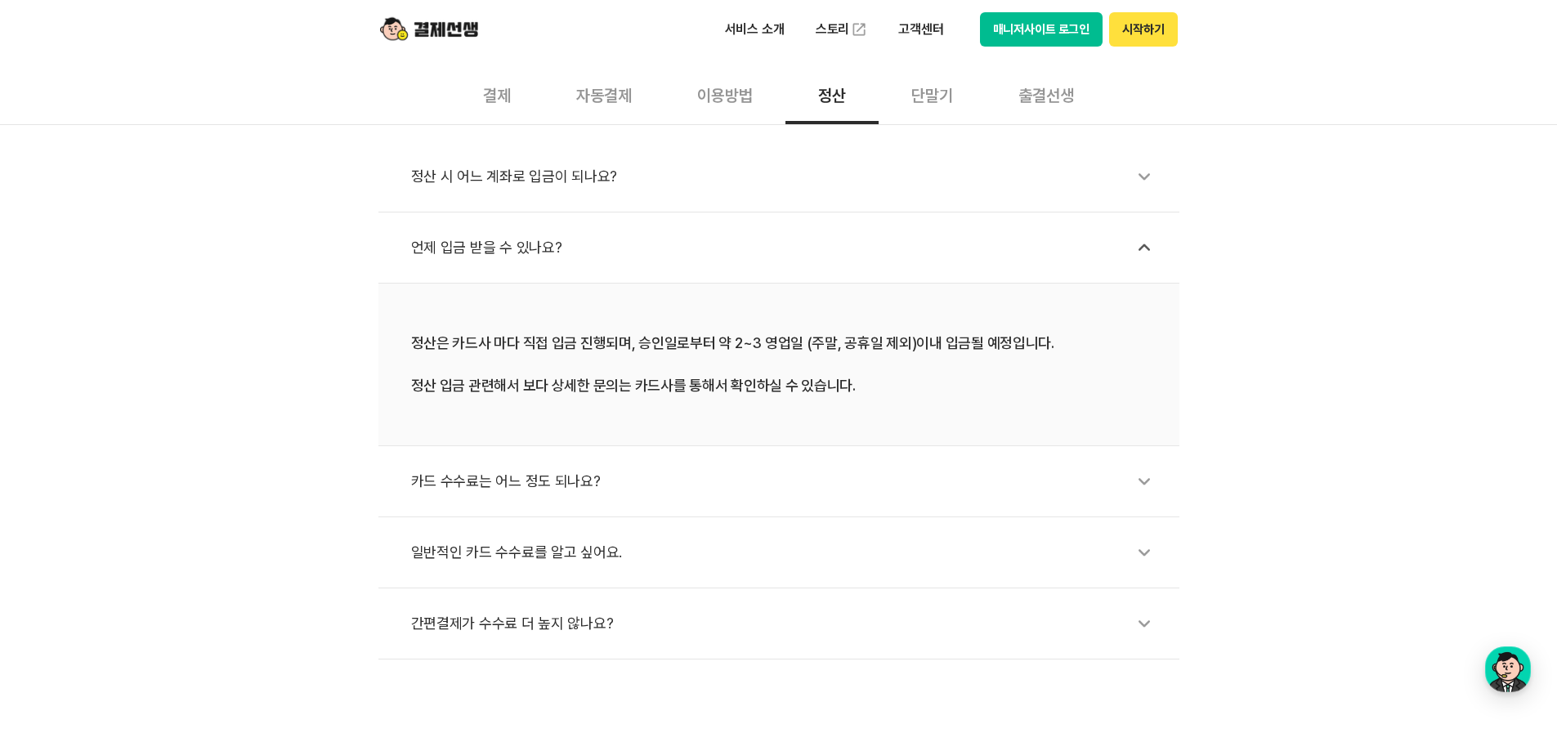
click at [577, 475] on div "카드 수수료는 어느 정도 되나요?" at bounding box center [787, 482] width 752 height 38
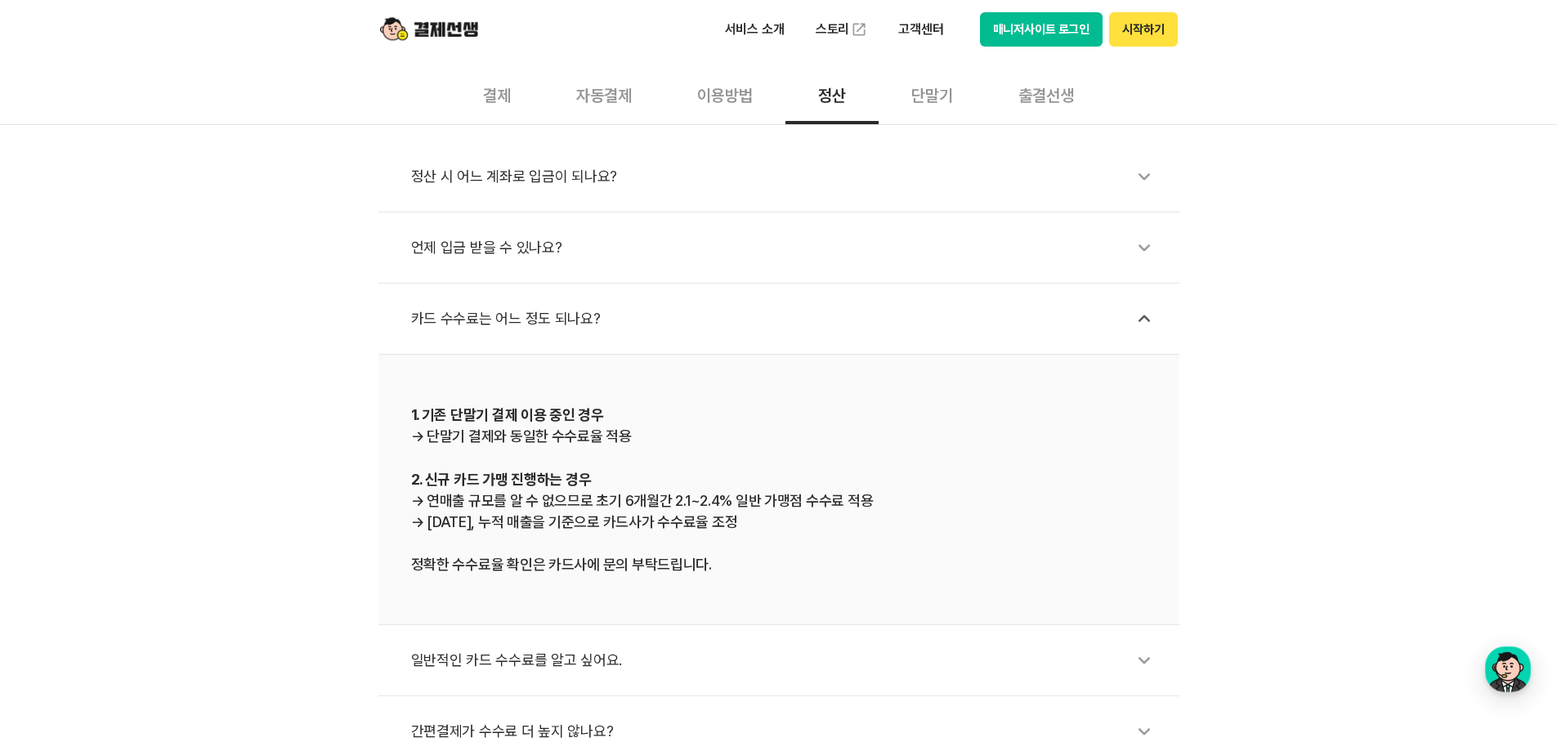
click at [499, 647] on div "일반적인 카드 수수료를 알고 싶어요." at bounding box center [787, 661] width 752 height 38
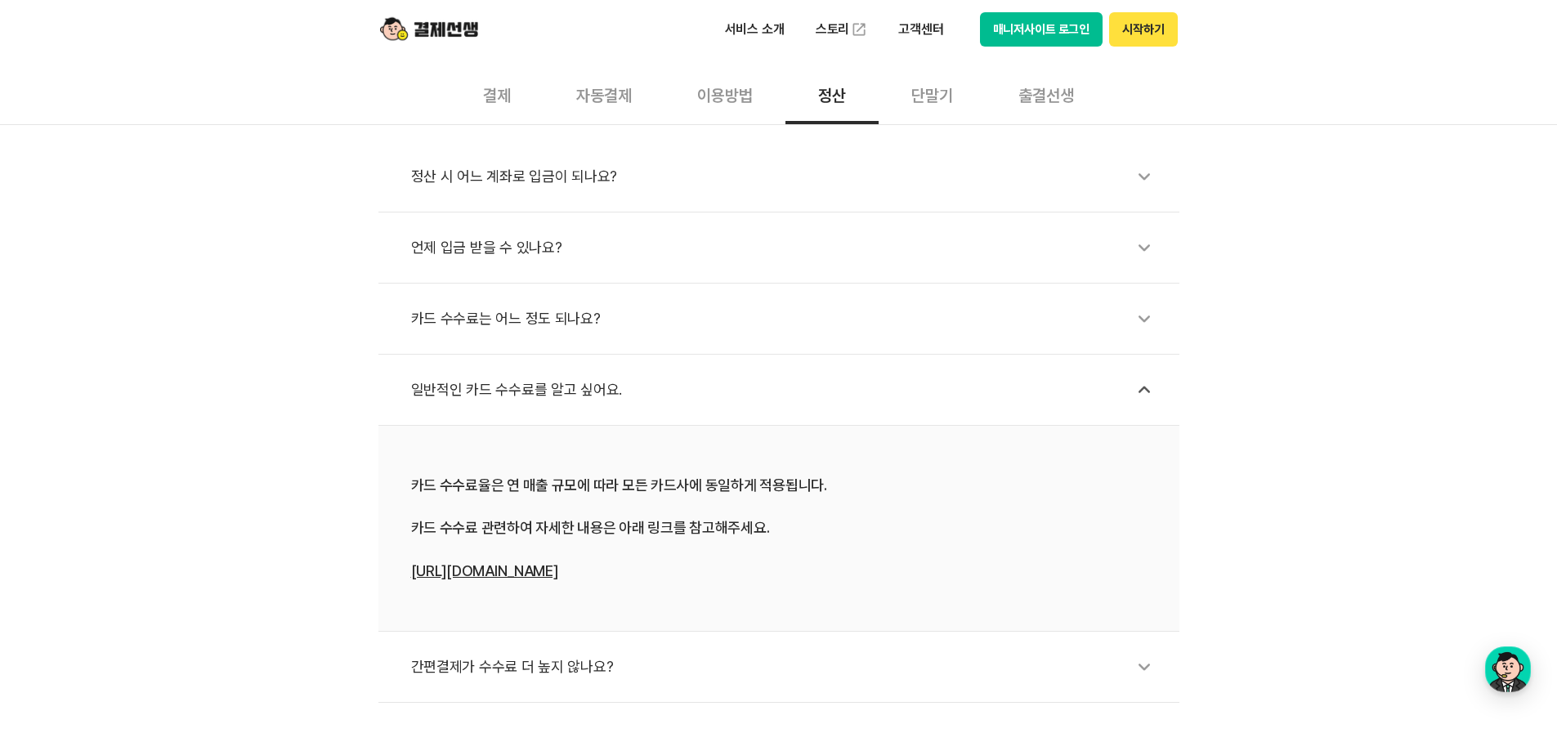
click at [577, 665] on div "간편결제가 수수료 더 높지 않나요?" at bounding box center [787, 667] width 752 height 38
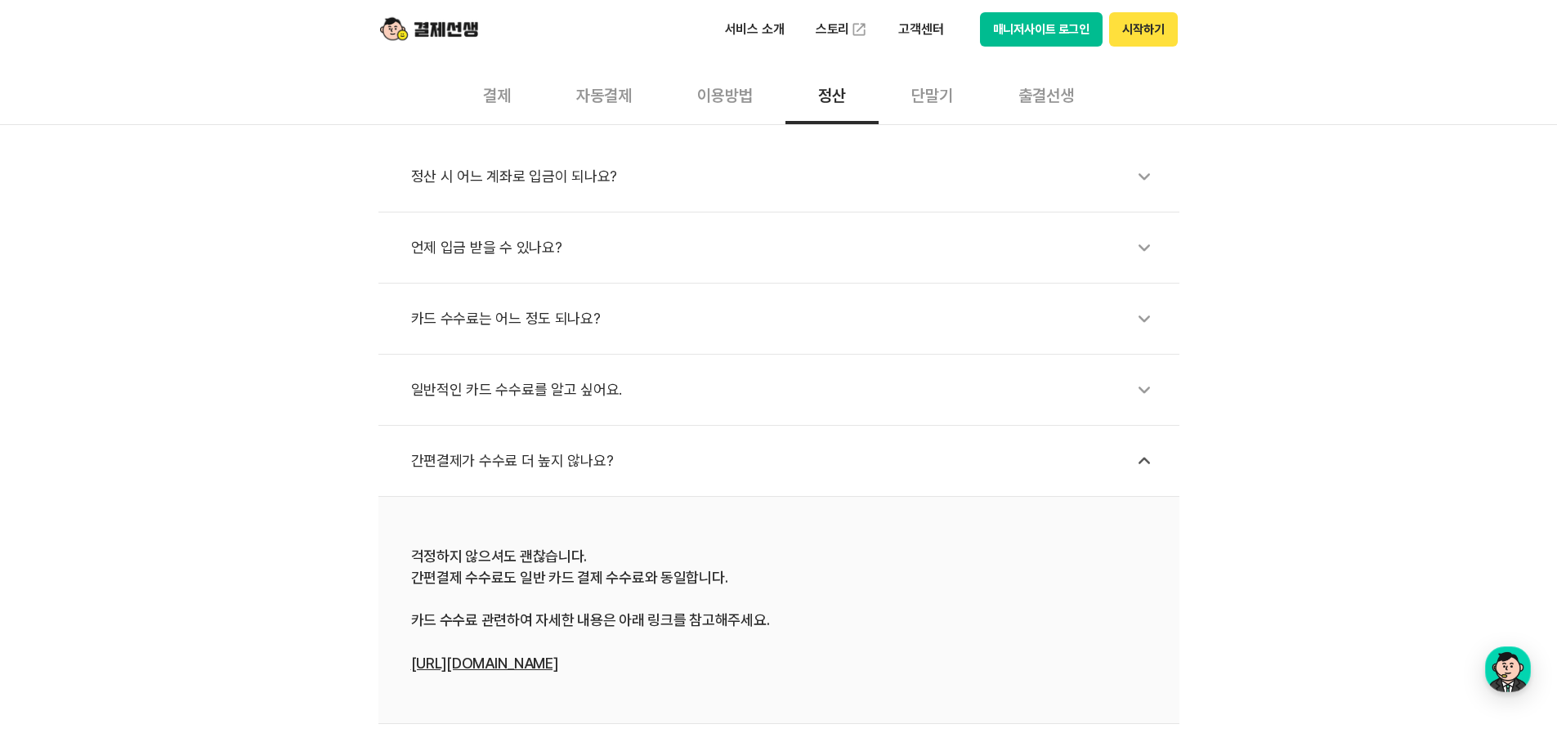
click at [952, 273] on li "언제 입금 받을 수 있나요?" at bounding box center [778, 248] width 801 height 71
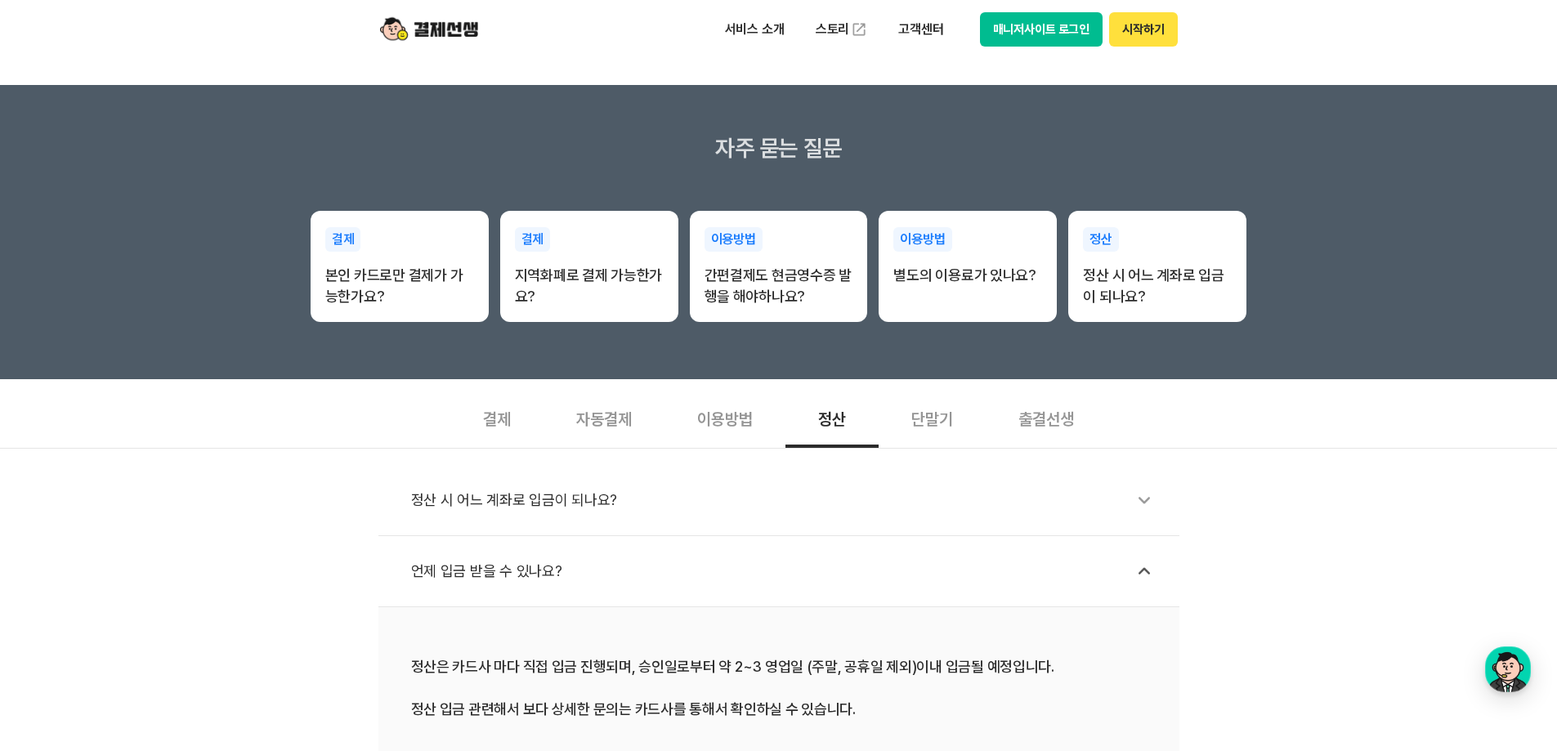
scroll to position [0, 0]
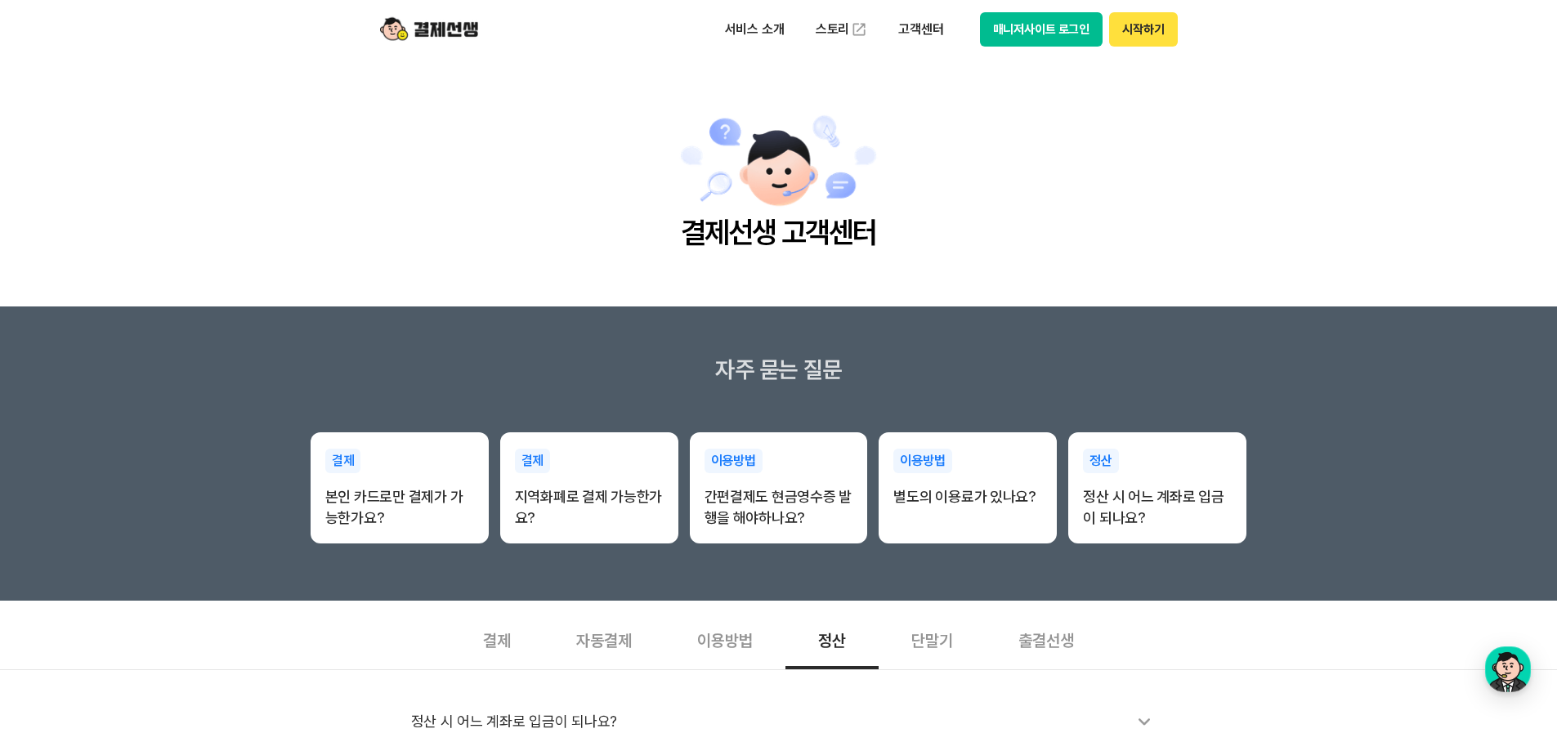
click at [489, 654] on div "결제" at bounding box center [496, 639] width 93 height 60
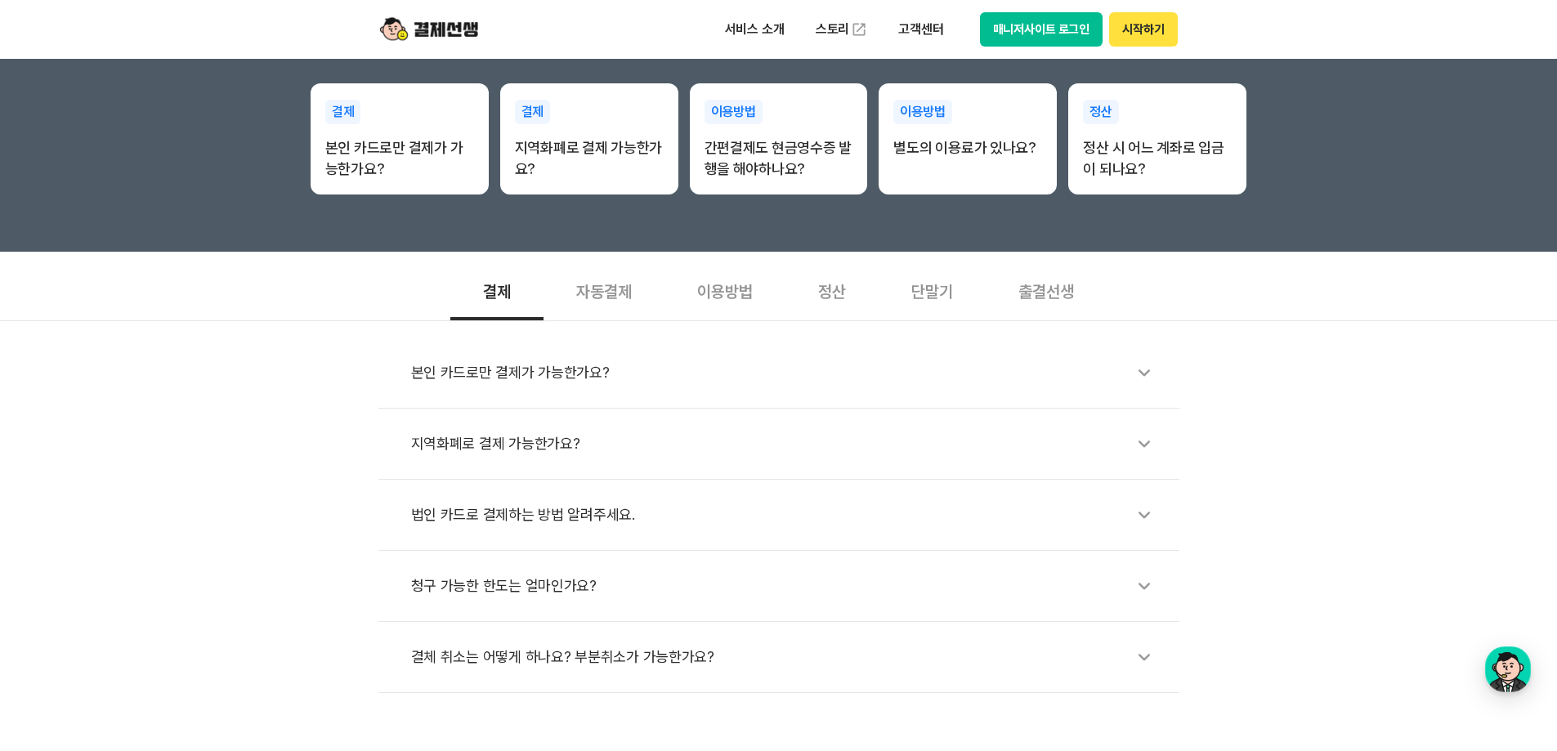
scroll to position [409, 0]
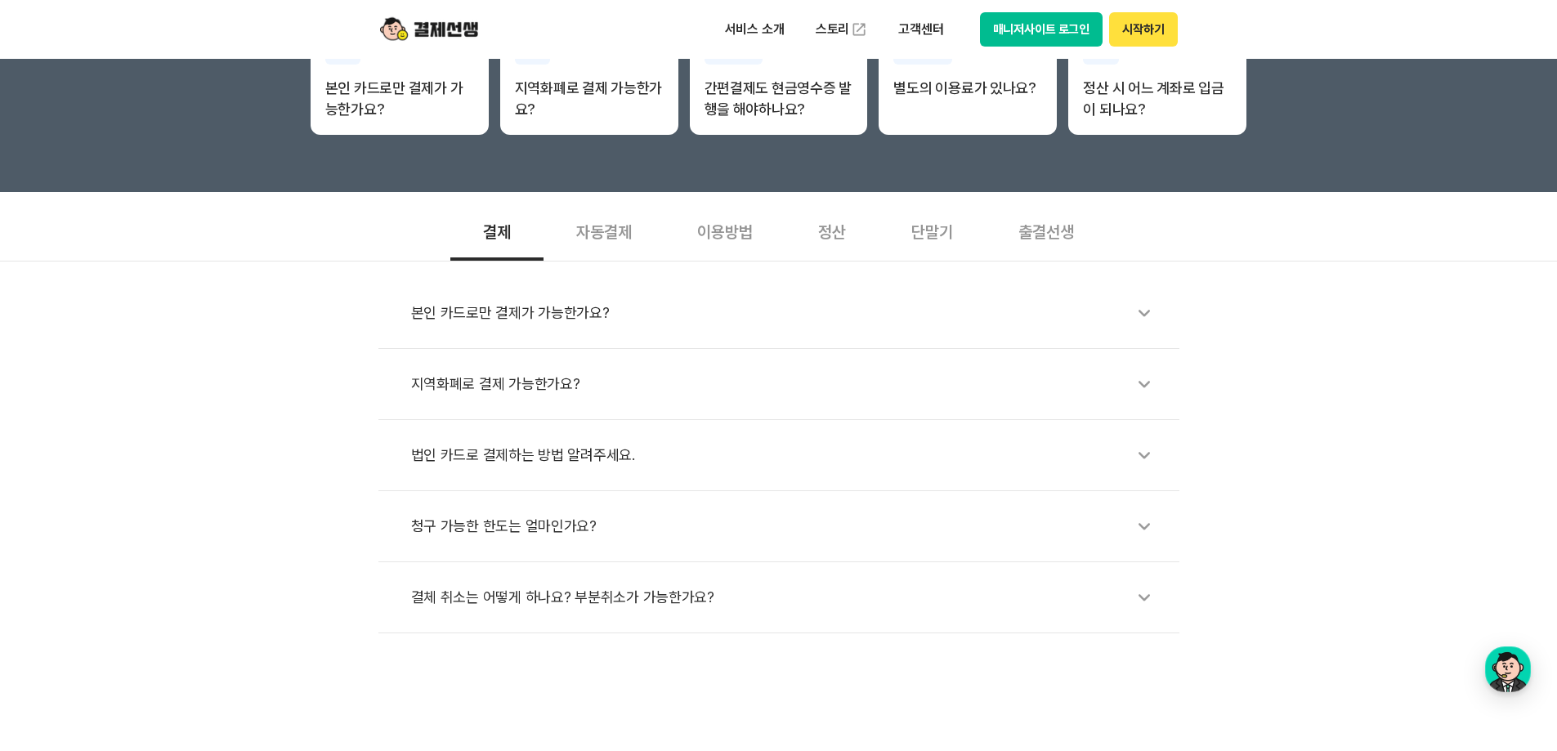
click at [624, 235] on div "자동결제" at bounding box center [604, 230] width 121 height 60
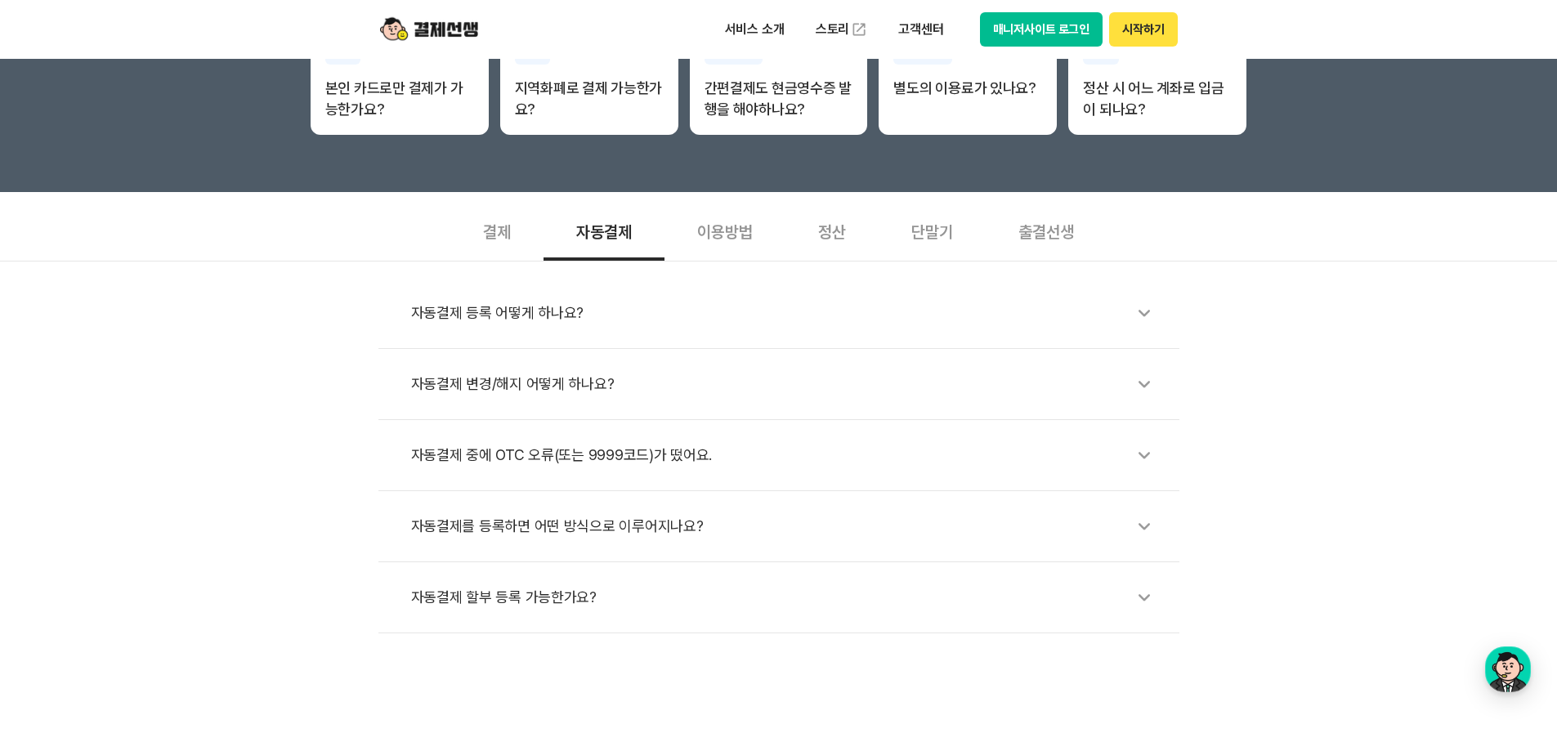
click at [728, 221] on div "이용방법" at bounding box center [725, 230] width 121 height 60
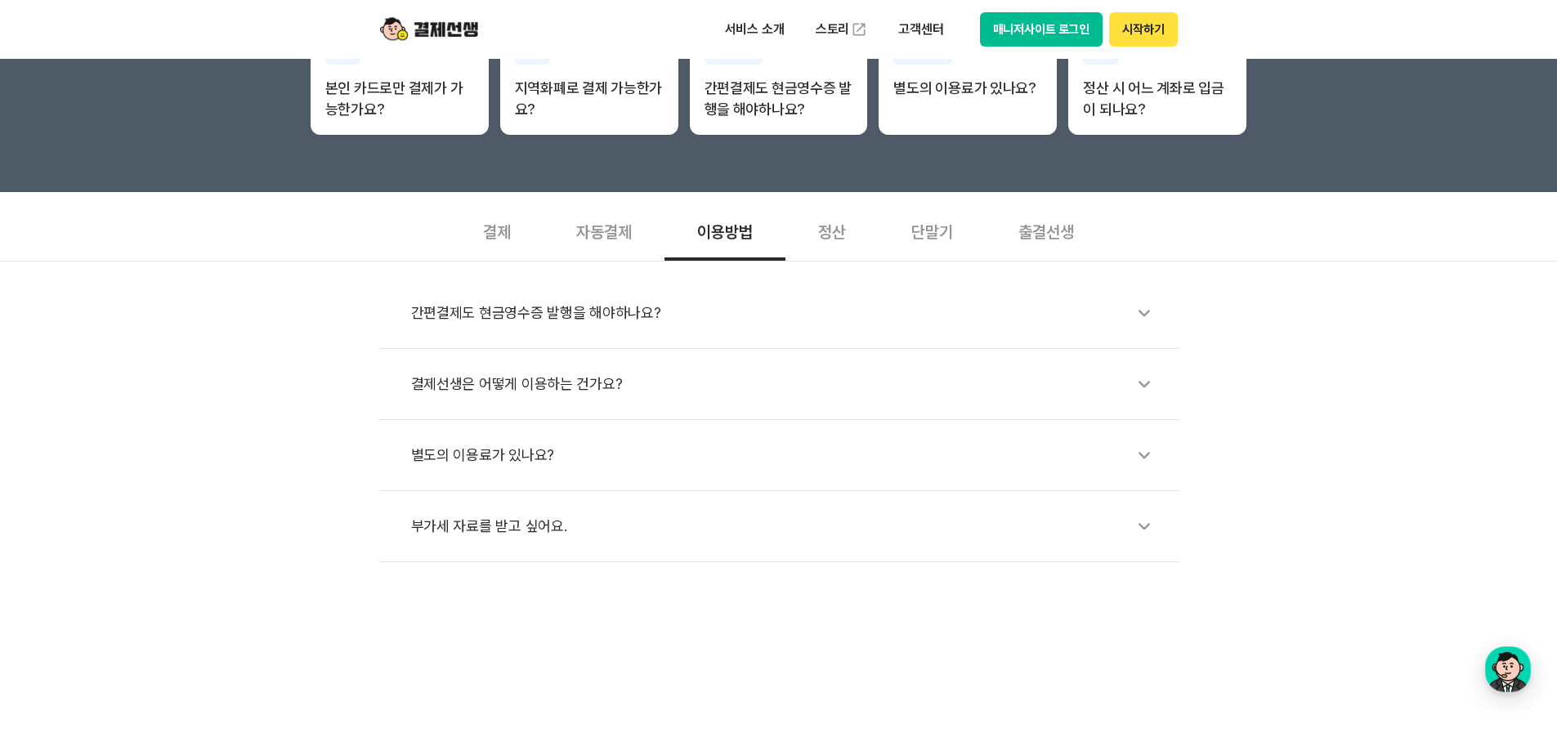
click at [841, 218] on div "정산" at bounding box center [831, 230] width 93 height 60
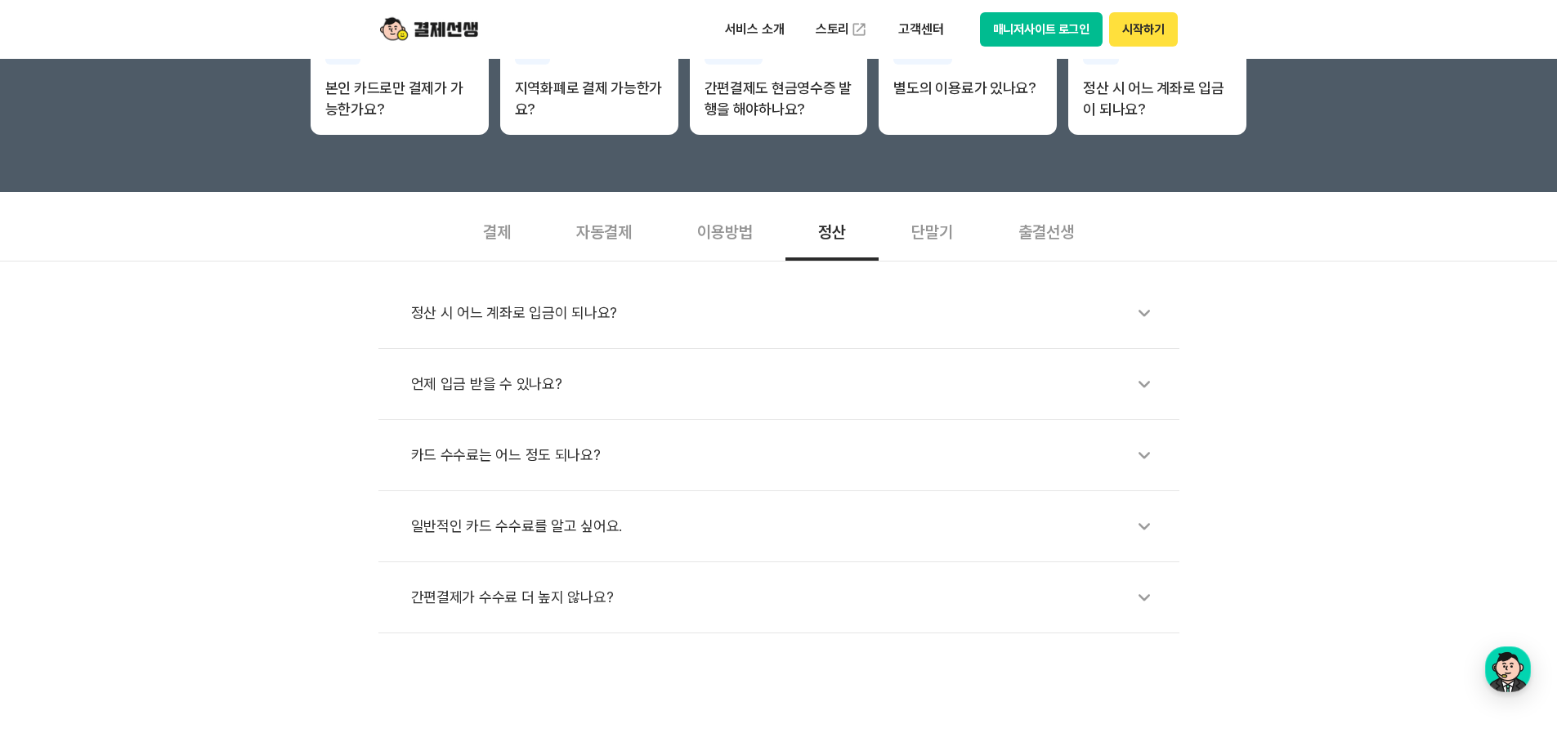
drag, startPoint x: 936, startPoint y: 226, endPoint x: 951, endPoint y: 233, distance: 17.2
click at [937, 227] on div "단말기" at bounding box center [932, 230] width 107 height 60
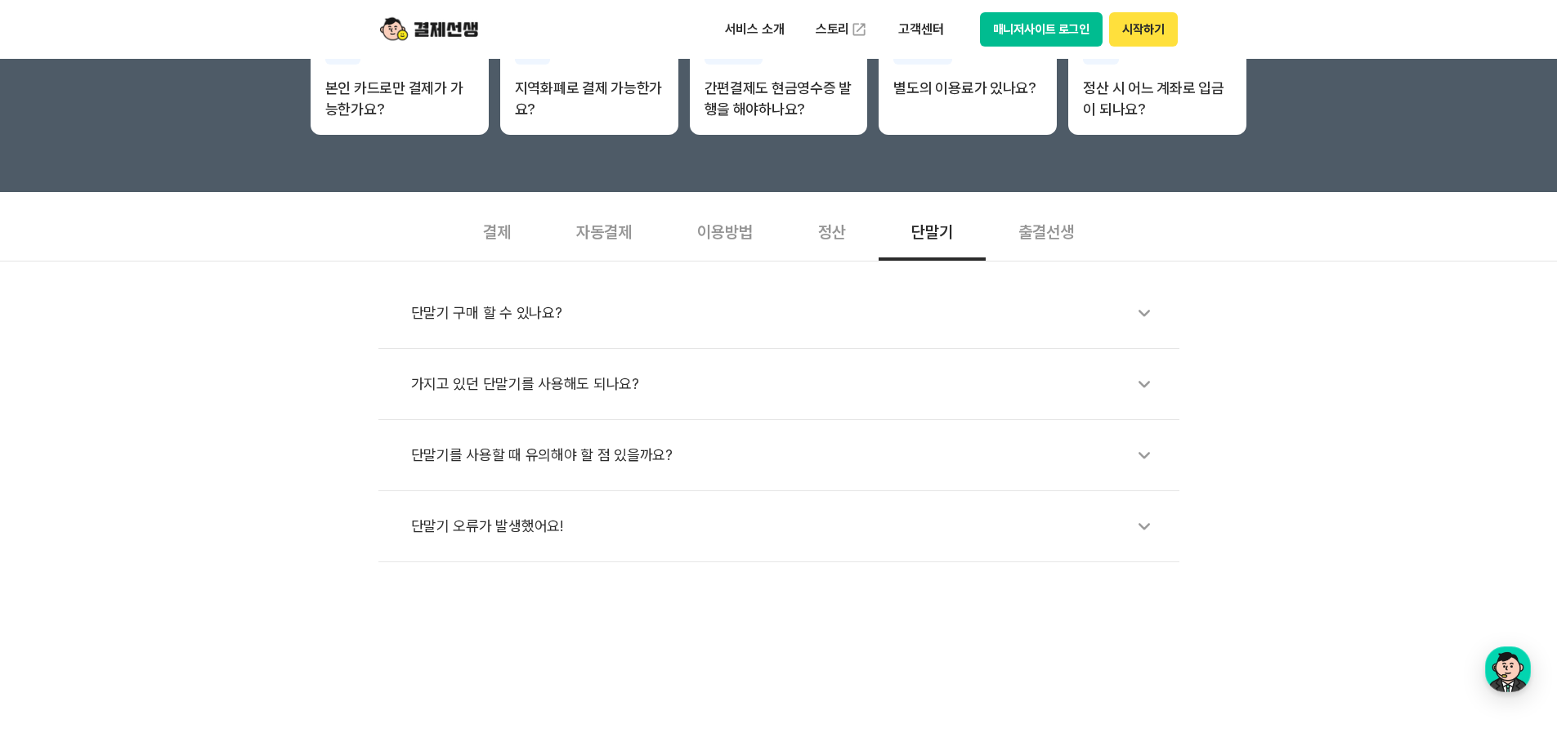
click at [1053, 244] on div "출결선생" at bounding box center [1046, 230] width 121 height 60
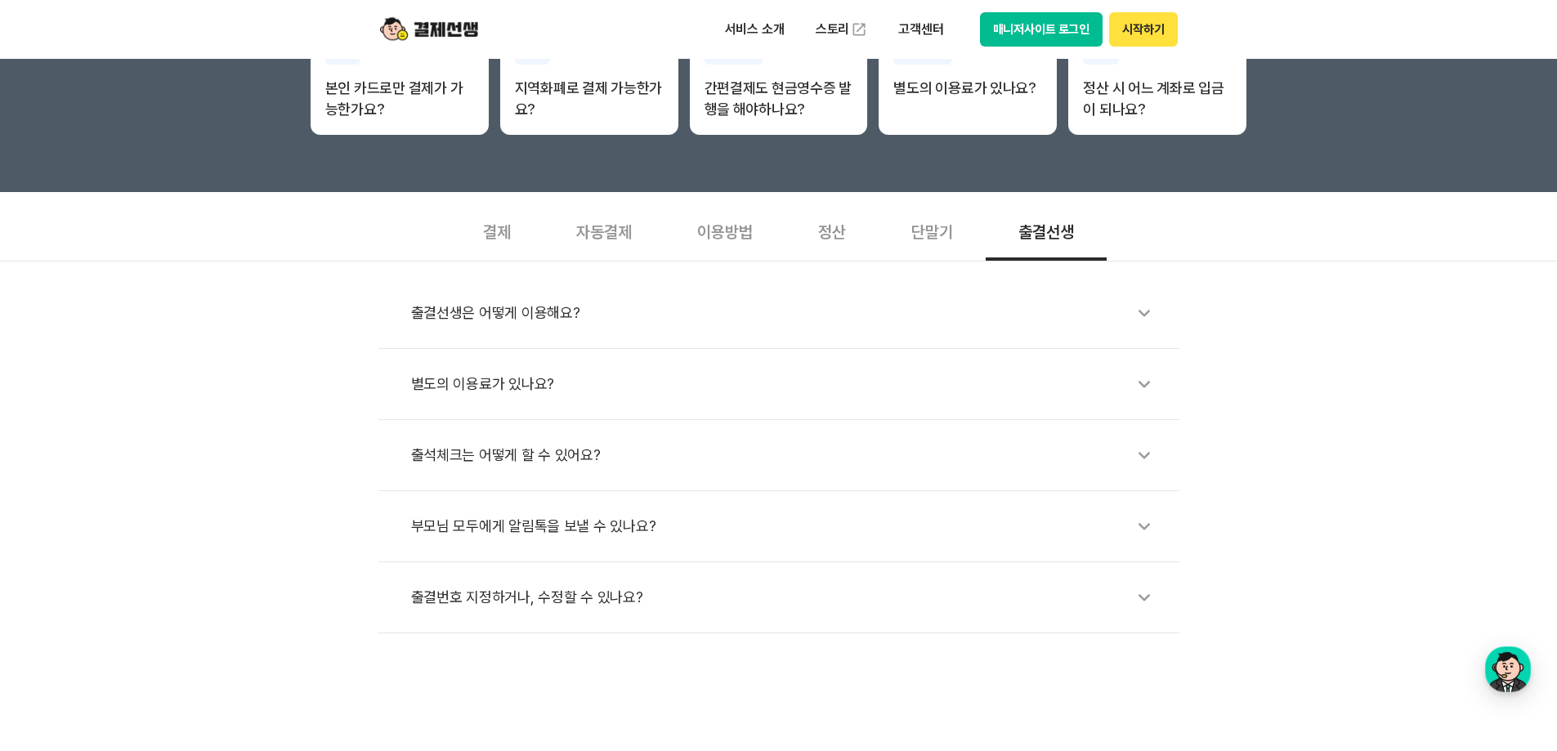
click at [610, 326] on div "출결선생은 어떻게 이용해요?" at bounding box center [787, 313] width 752 height 38
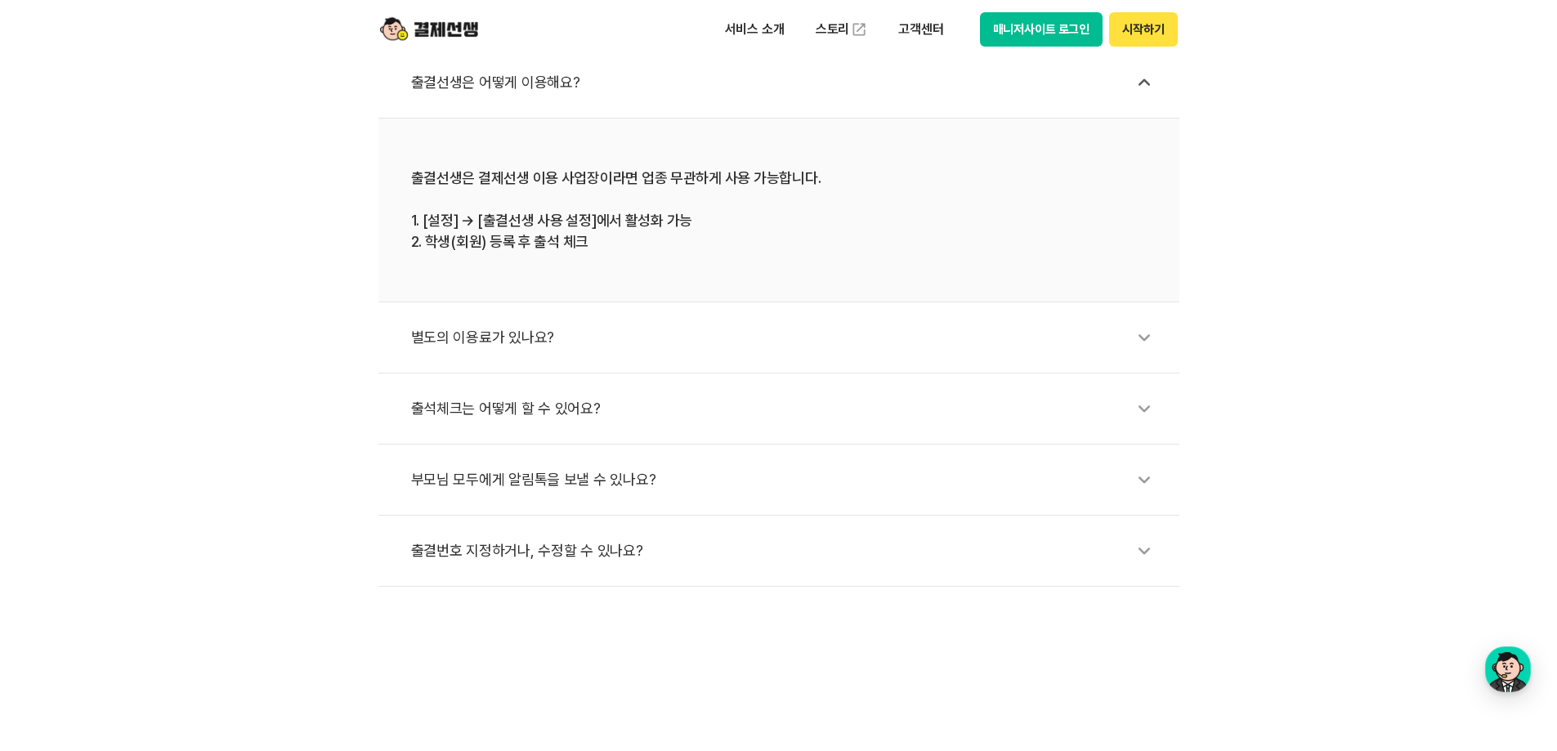
scroll to position [681, 0]
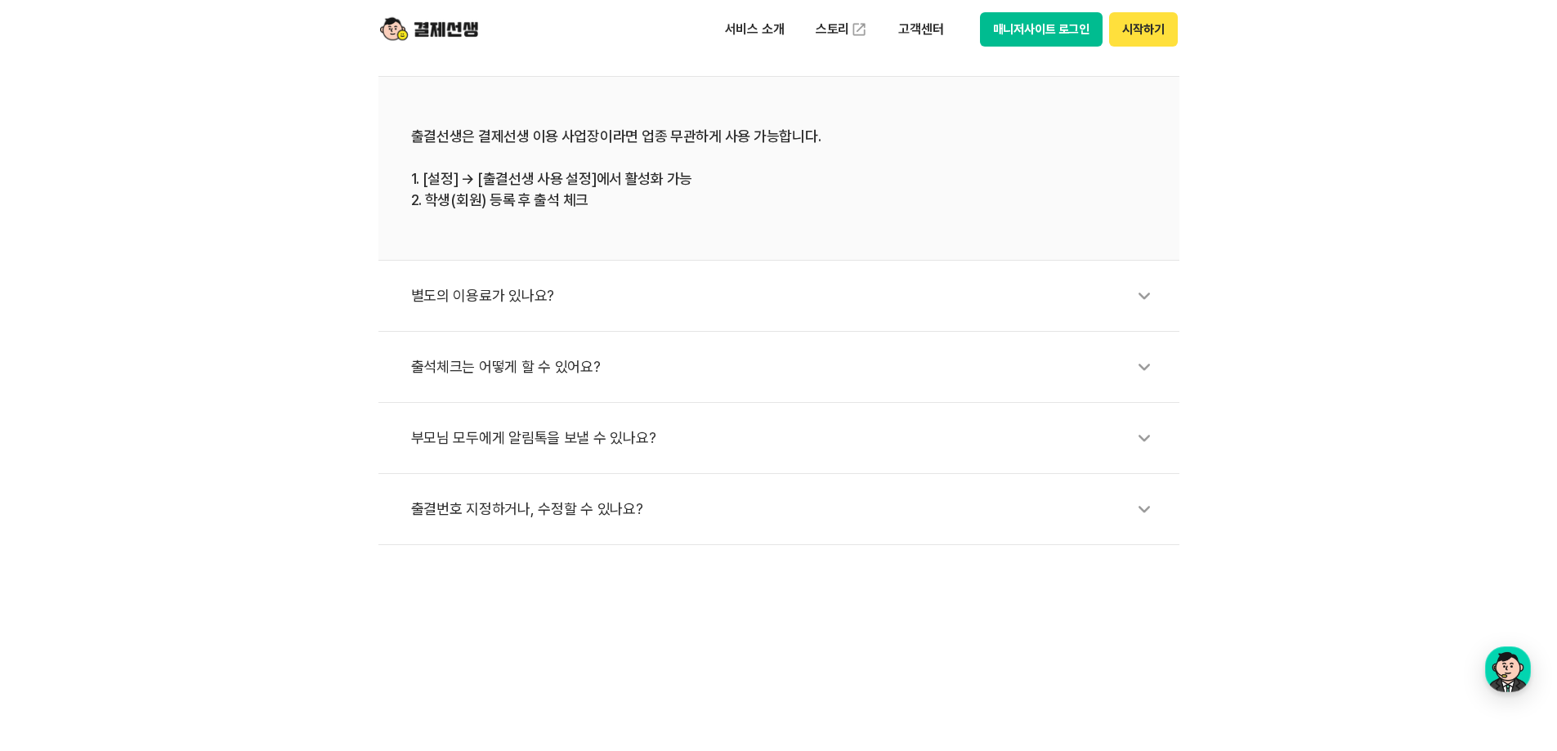
click at [665, 295] on div "별도의 이용료가 있나요?" at bounding box center [787, 296] width 752 height 38
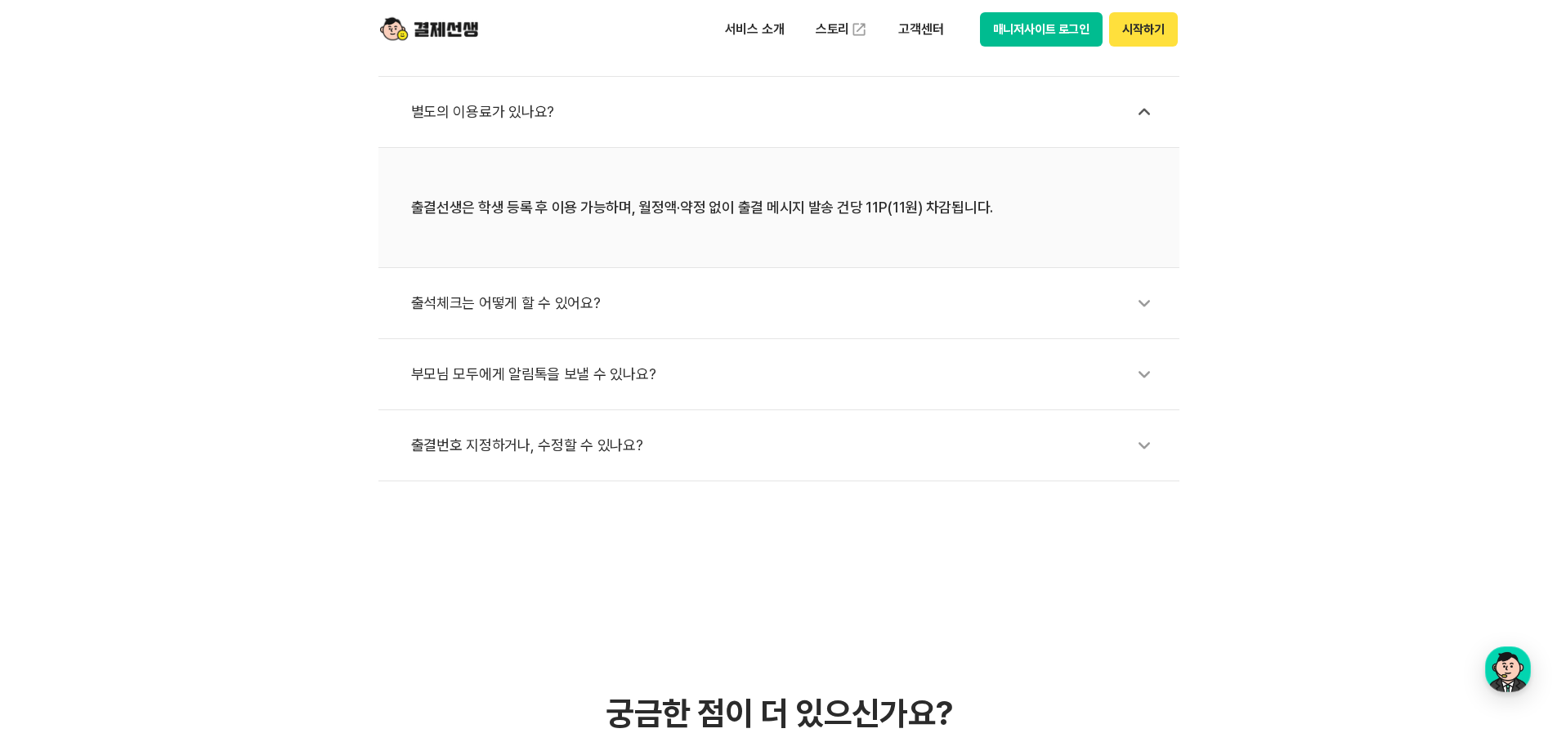
click at [694, 308] on div "출석체크는 어떻게 할 수 있어요?" at bounding box center [787, 303] width 752 height 38
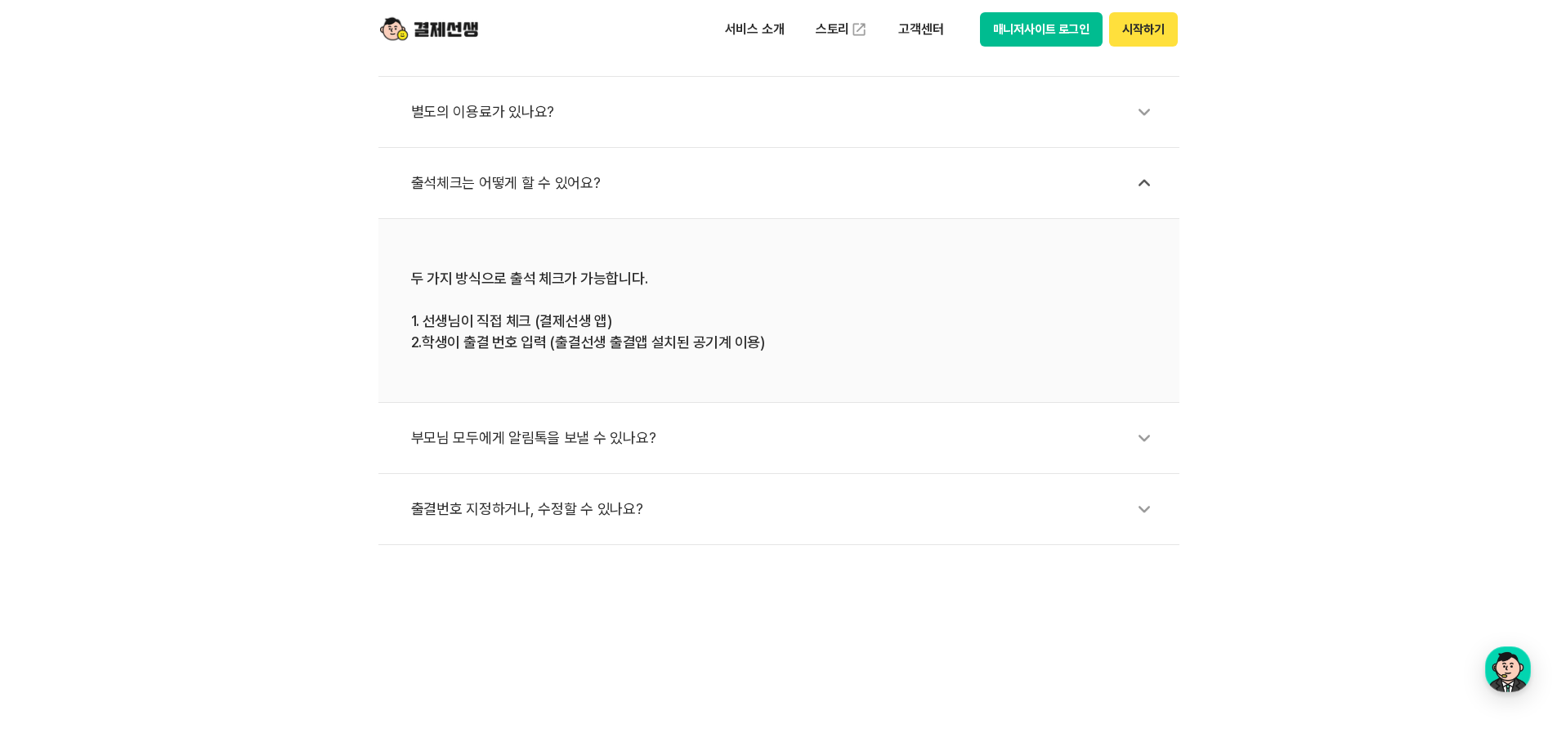
click at [672, 459] on li "부모님 모두에게 알림톡을 보낼 수 있나요?" at bounding box center [778, 438] width 801 height 71
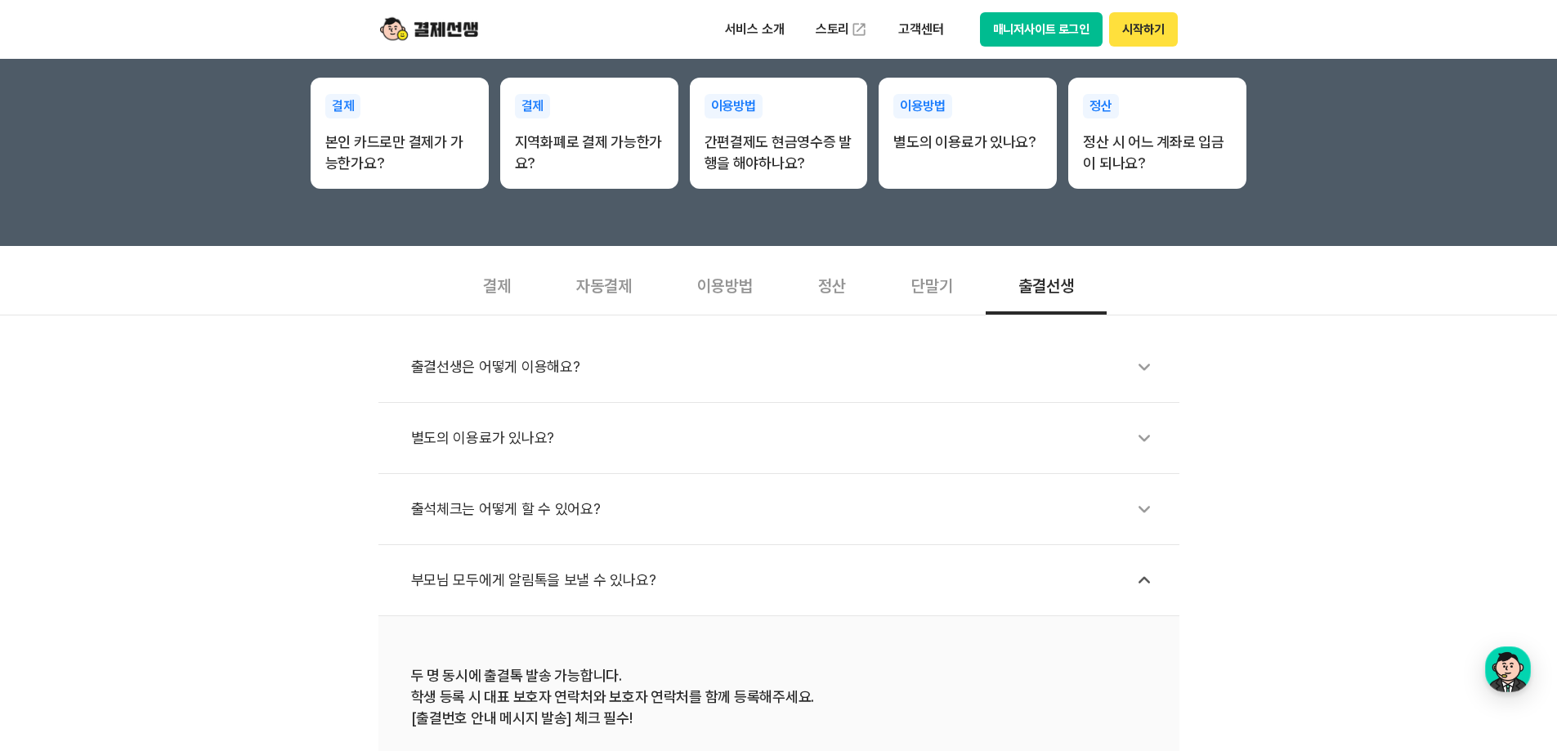
scroll to position [0, 0]
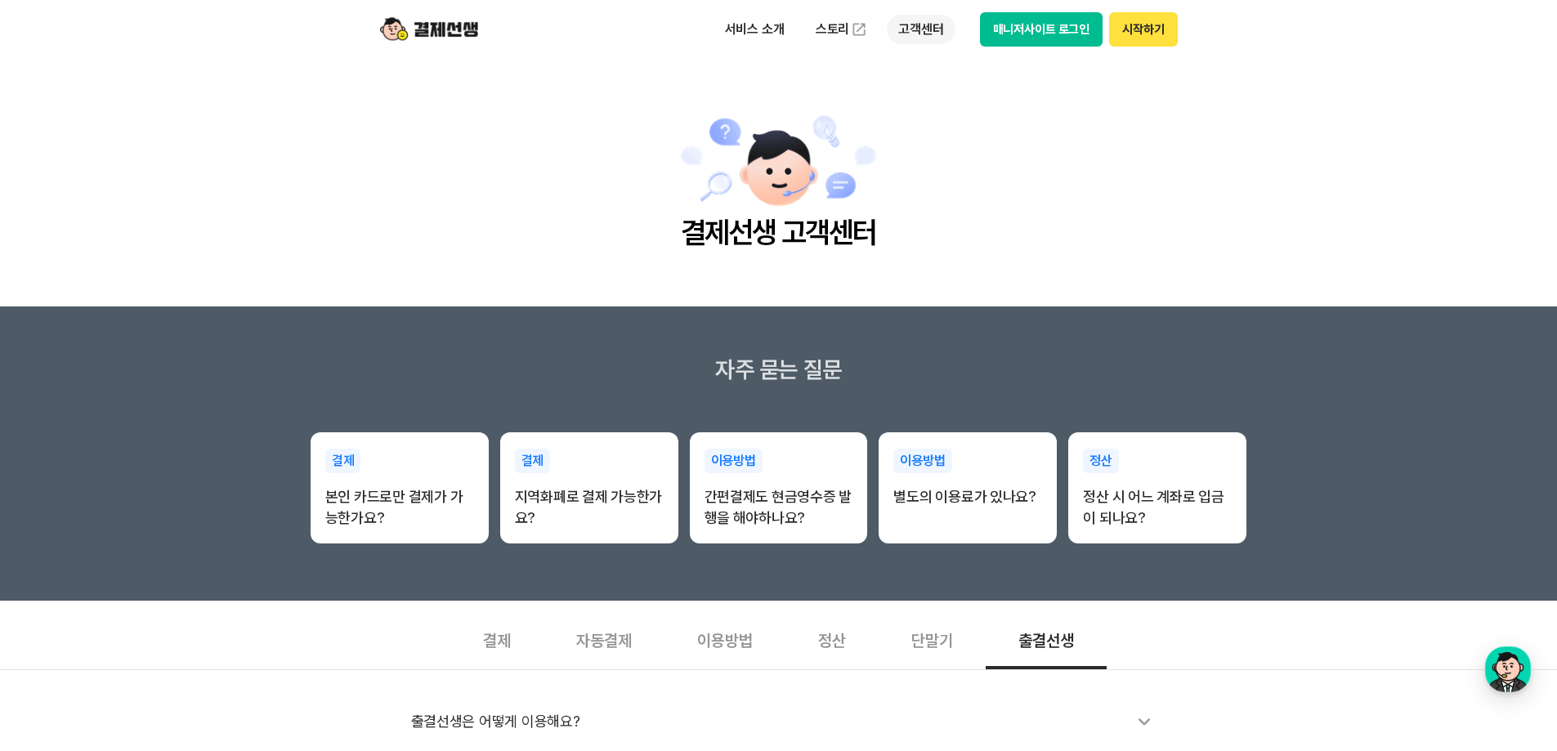
click at [906, 22] on p "고객센터" at bounding box center [921, 29] width 68 height 29
click at [956, 92] on link "자주 묻는 질문" at bounding box center [955, 96] width 137 height 33
click at [922, 34] on p "고객센터" at bounding box center [921, 29] width 68 height 29
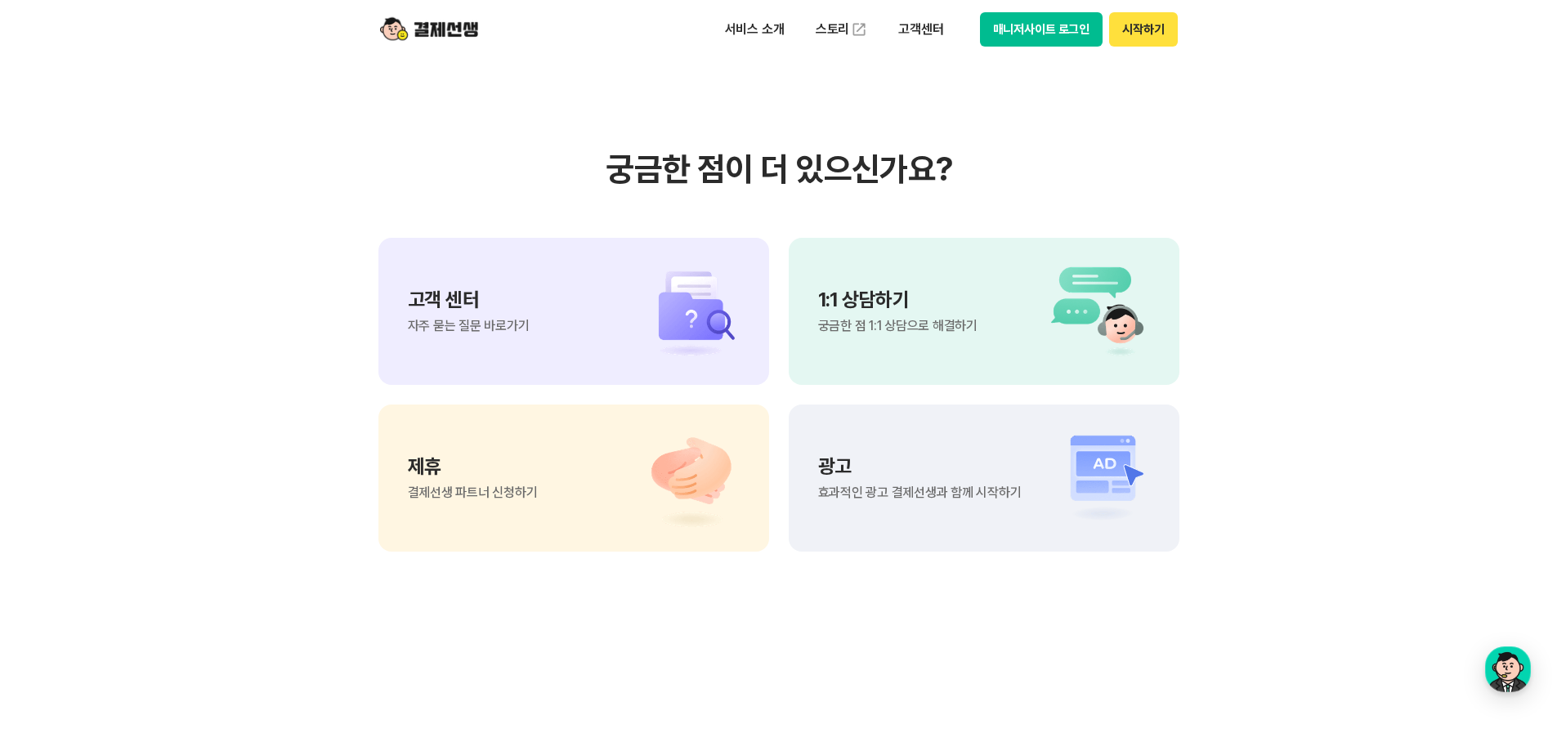
click at [1069, 335] on img at bounding box center [1093, 311] width 114 height 98
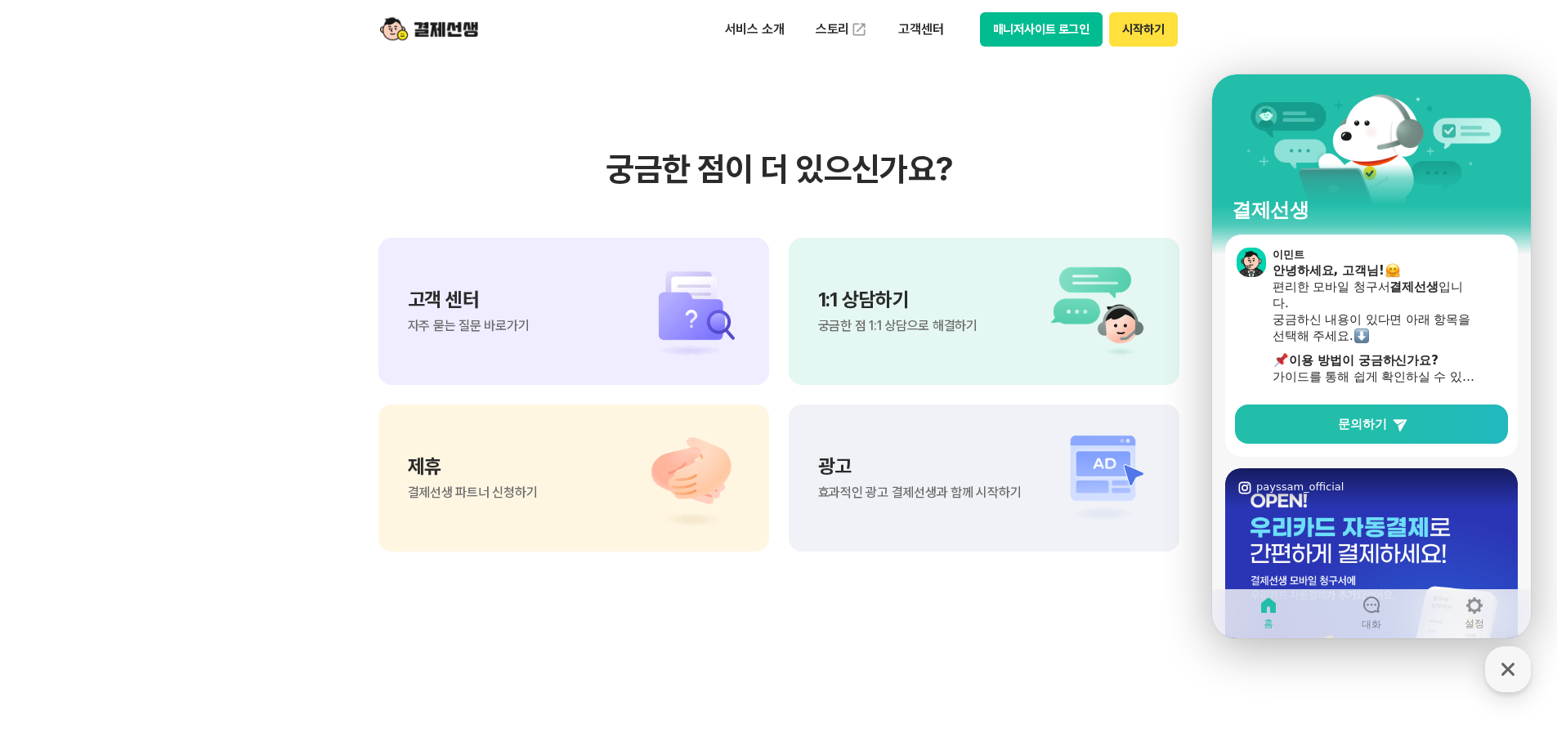
click at [552, 351] on div "고객 센터 자주 묻는 질문 바로가기" at bounding box center [573, 311] width 391 height 147
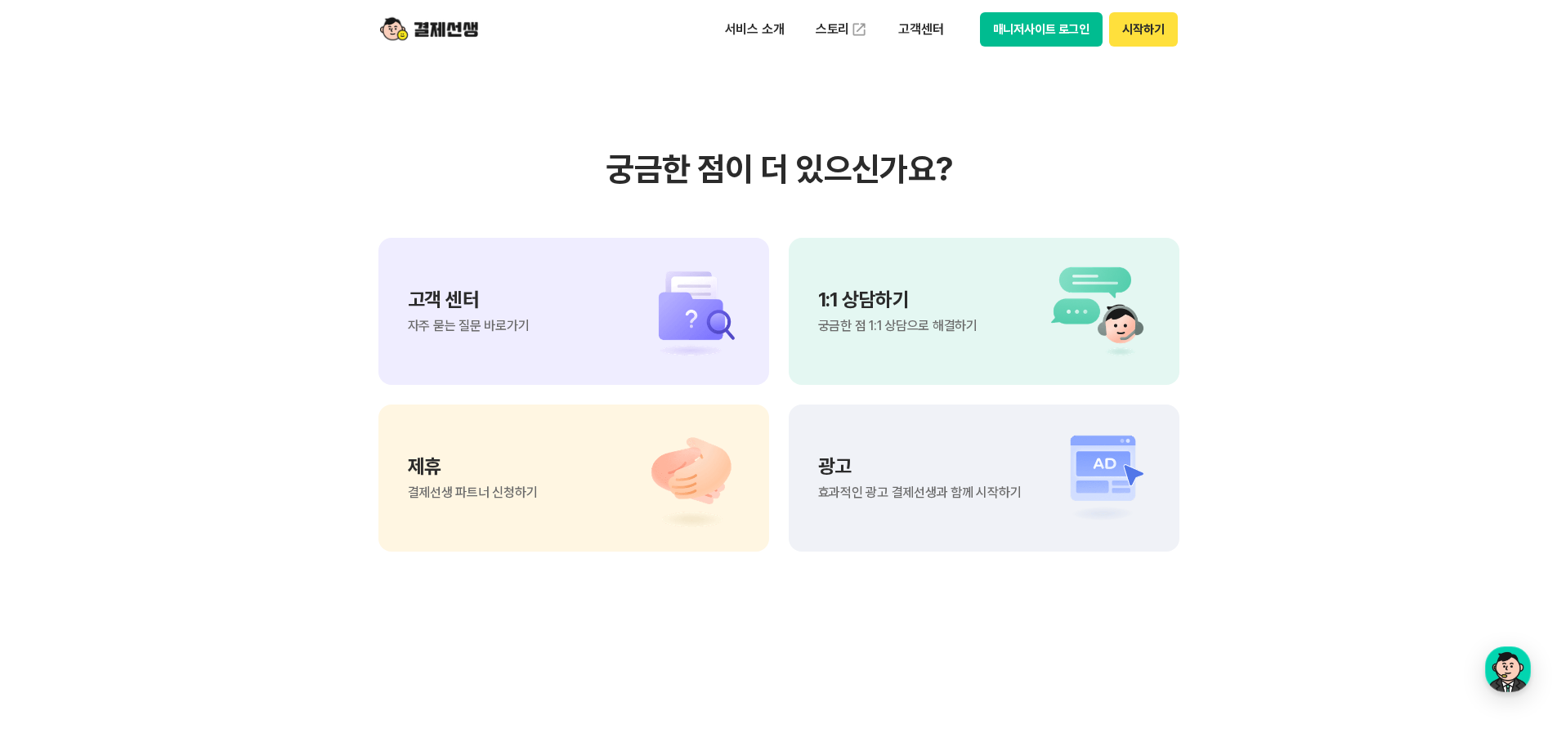
click at [1004, 338] on div "1:1 상담하기 궁금한 점 1:1 상담으로 해결하기" at bounding box center [984, 311] width 391 height 147
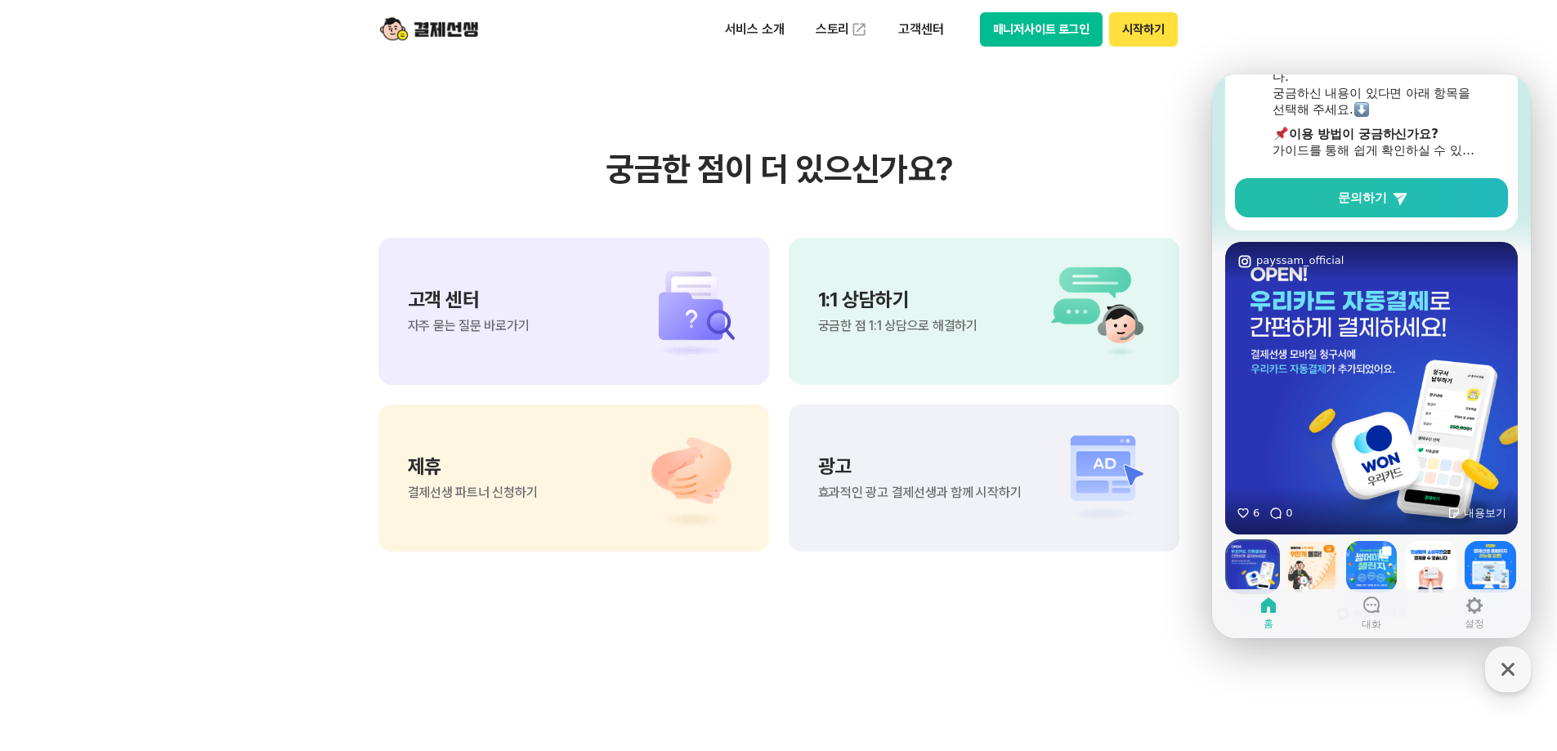
scroll to position [280, 0]
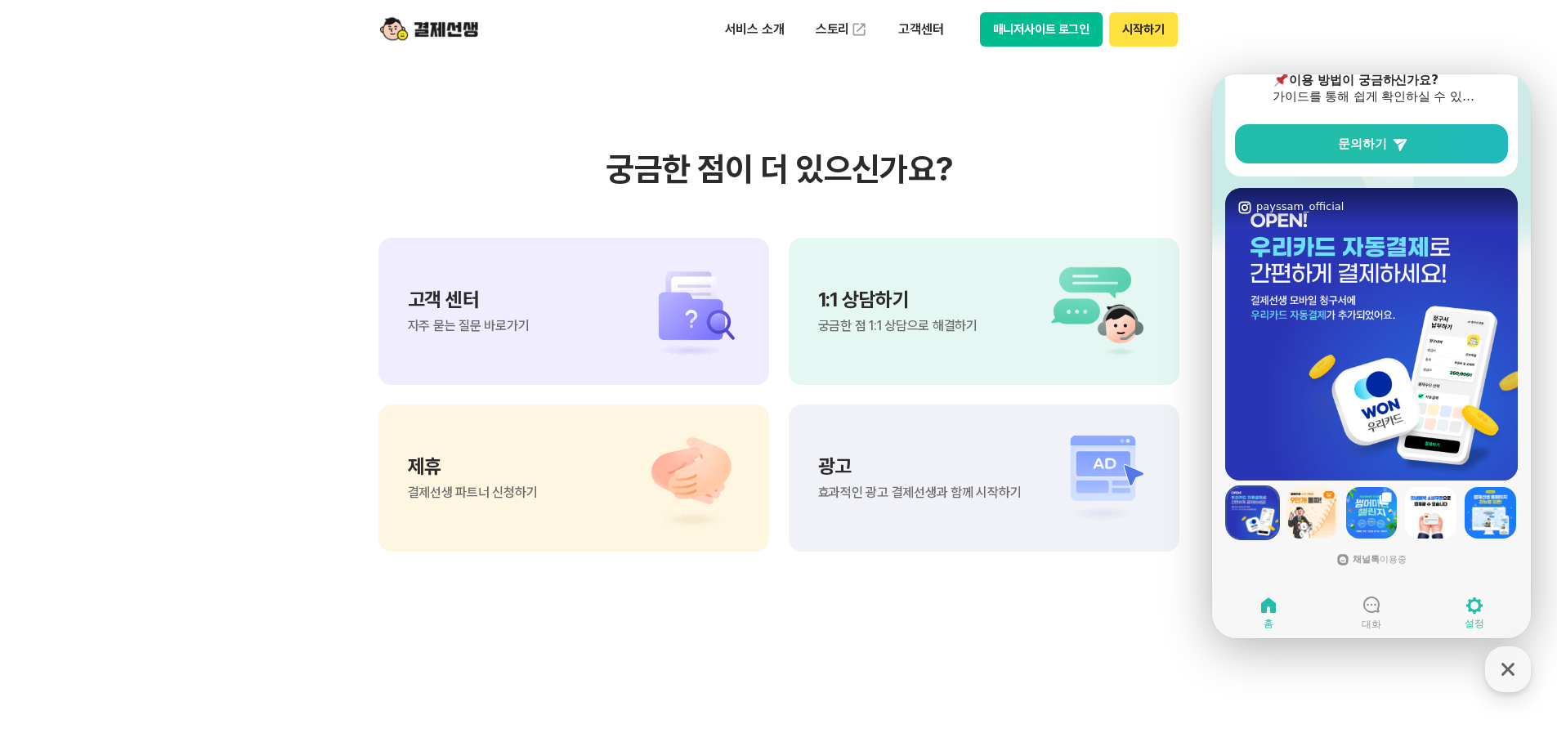
click at [1489, 620] on link "설정" at bounding box center [1474, 613] width 103 height 41
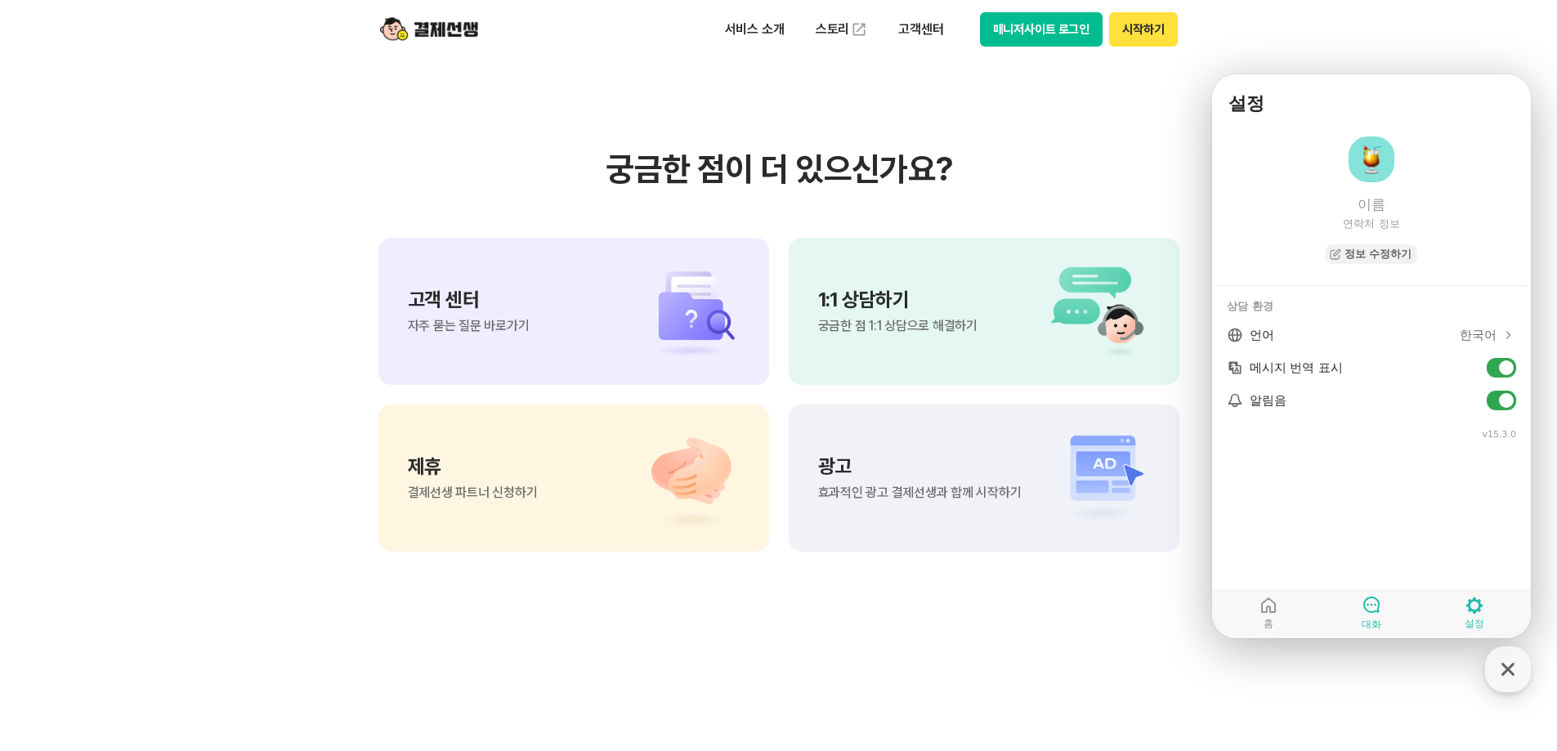
click at [1381, 617] on link "대화" at bounding box center [1371, 613] width 103 height 41
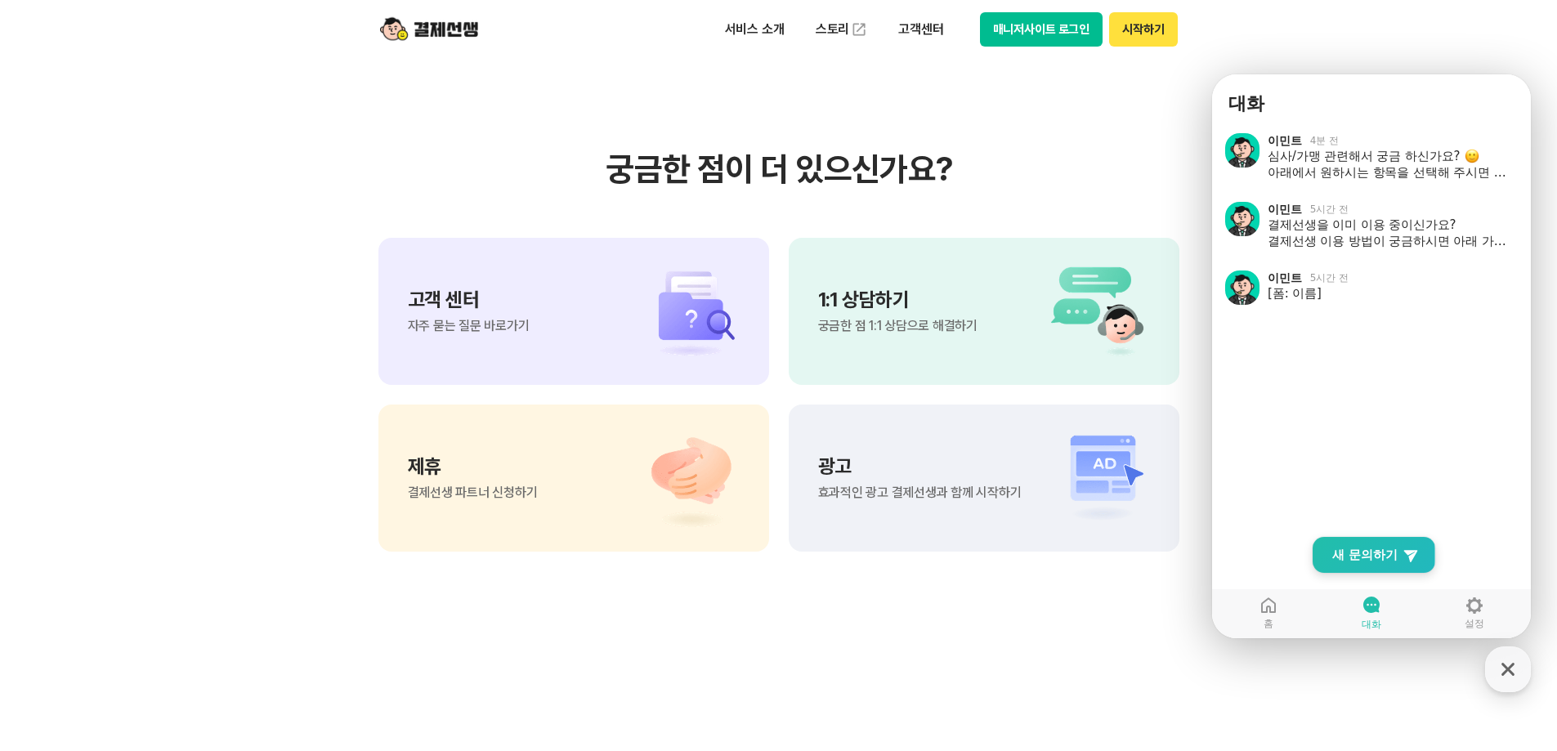
click at [1367, 544] on link "New Chat Button 새 문의하기" at bounding box center [1374, 555] width 123 height 36
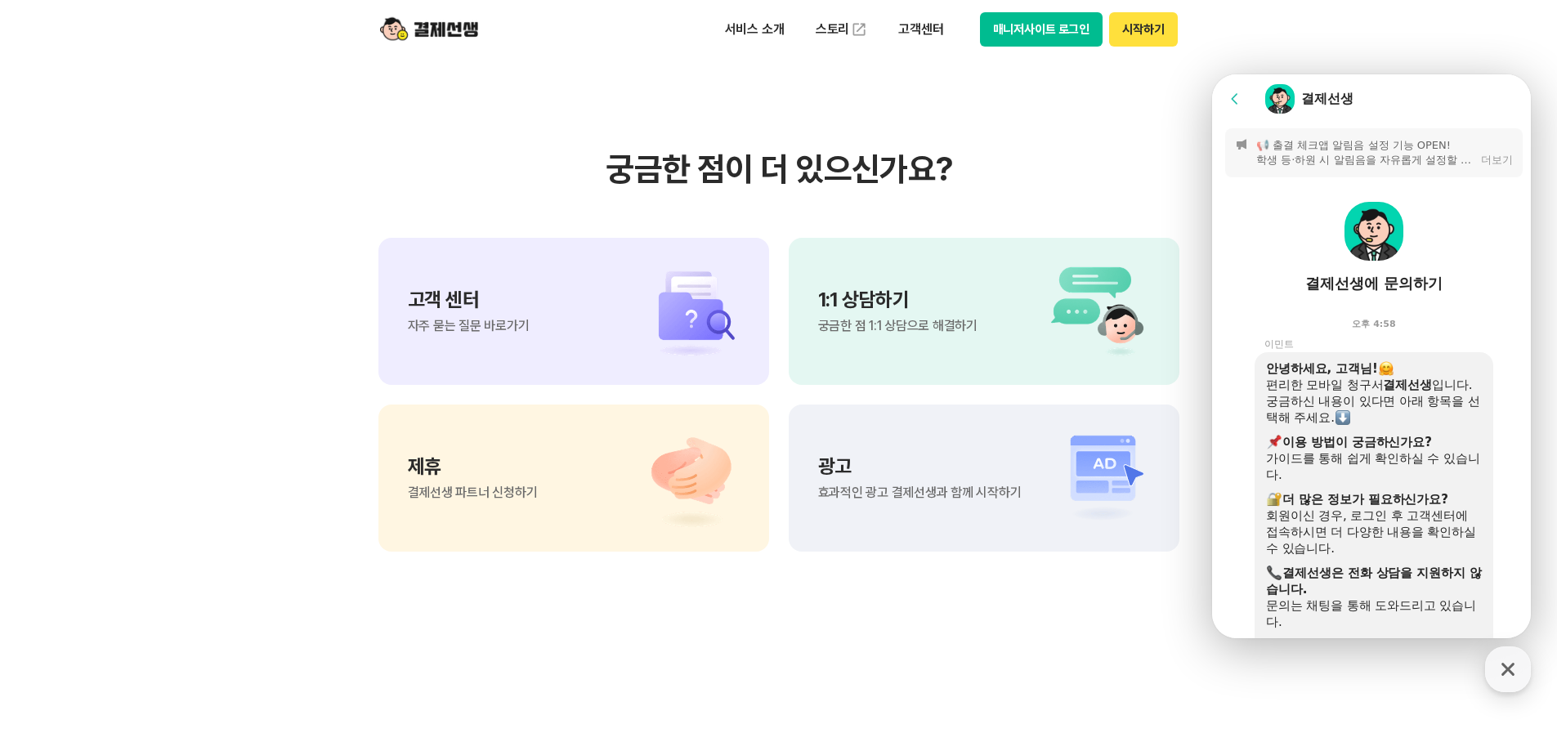
click at [1246, 104] on button "Go to previous page" at bounding box center [1241, 99] width 43 height 33
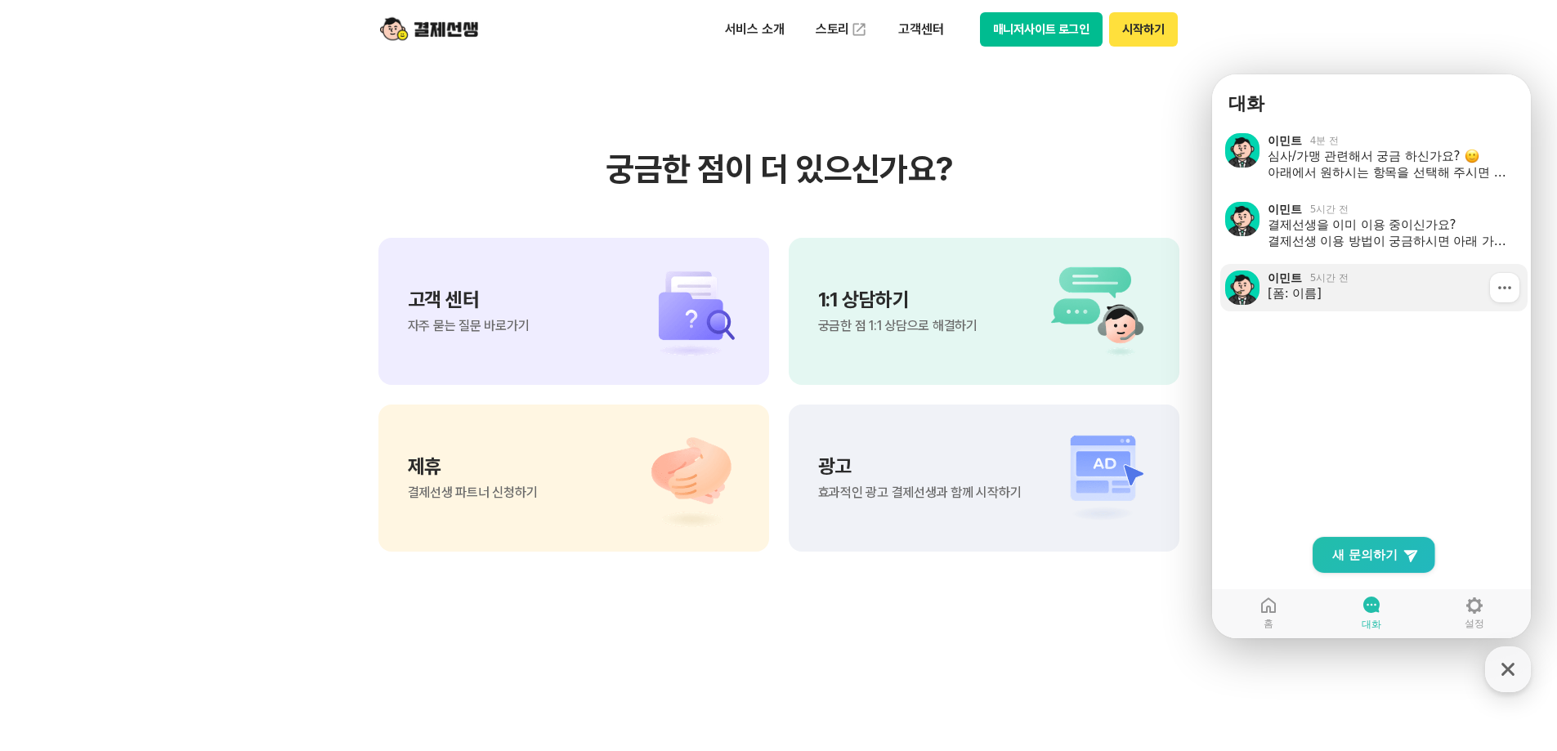
click at [1323, 287] on div "[폼: 이름]" at bounding box center [1392, 293] width 248 height 16
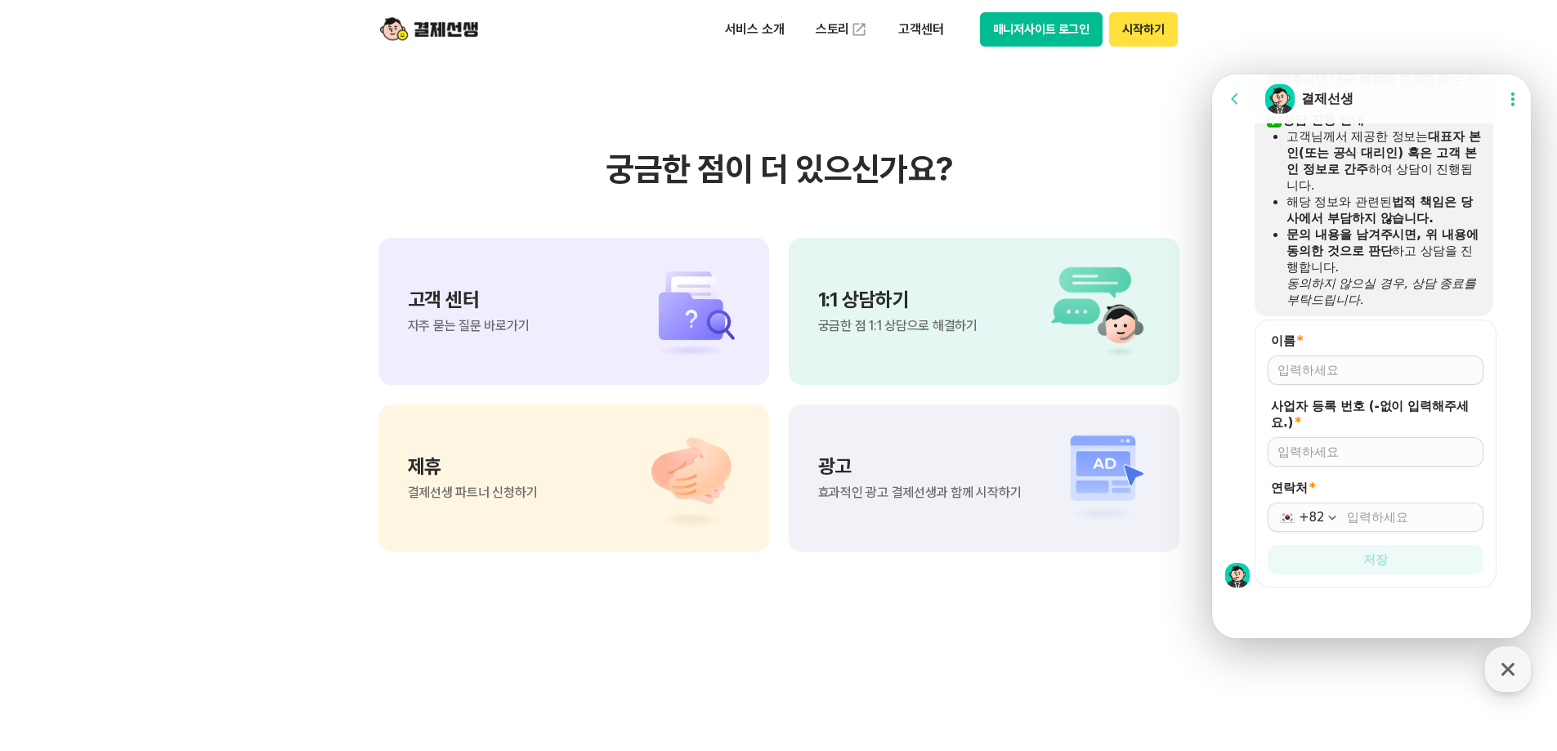
scroll to position [1596, 0]
click at [1240, 102] on icon at bounding box center [1235, 99] width 16 height 16
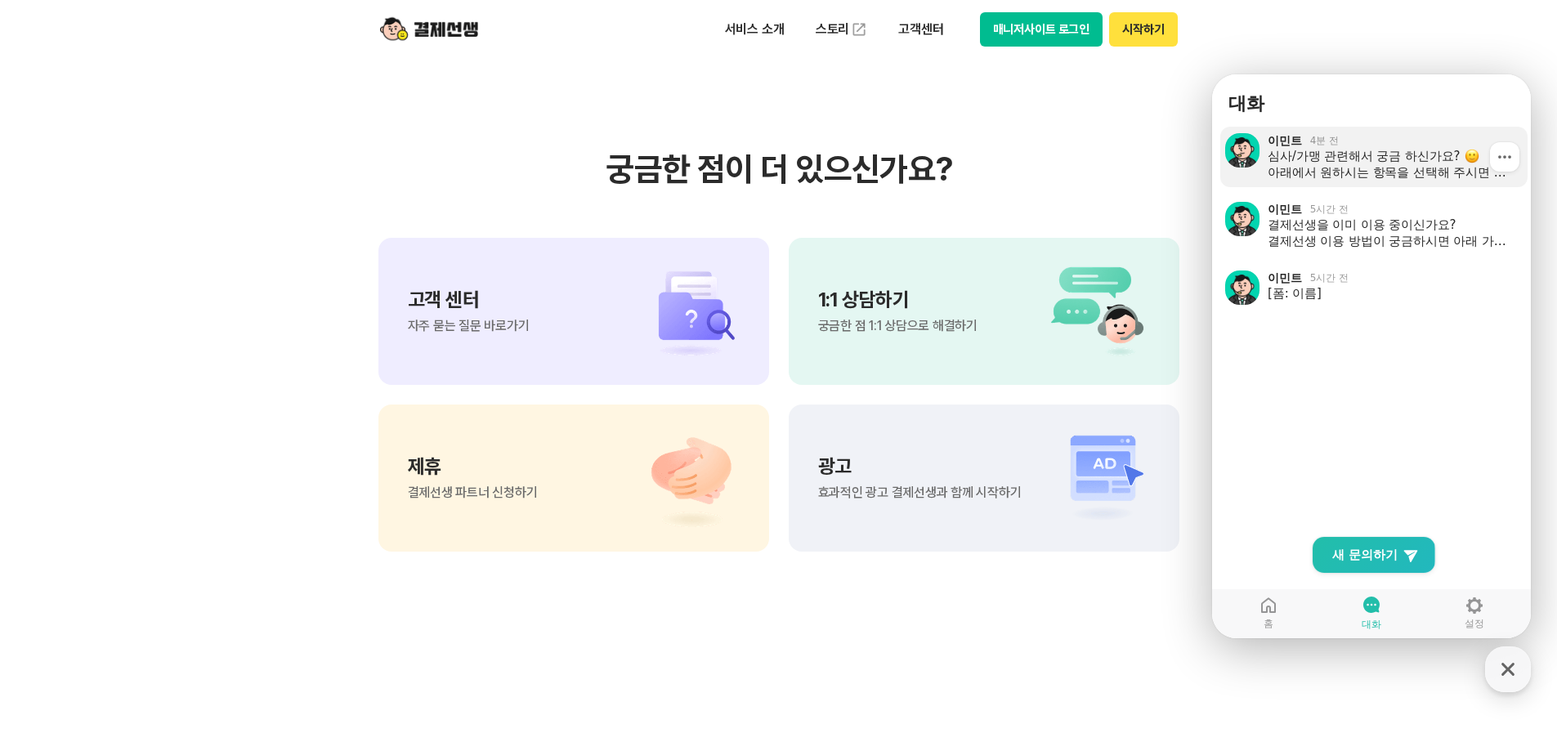
click at [1374, 171] on div "심사/가맹 관련해서 궁금 하신가요? 아래에서 원하시는 항목을 선택해 주시면 안내해 드릴게요! 로그인하신 후 이용 해 주시면 더 정확하고 원활한…" at bounding box center [1392, 164] width 248 height 33
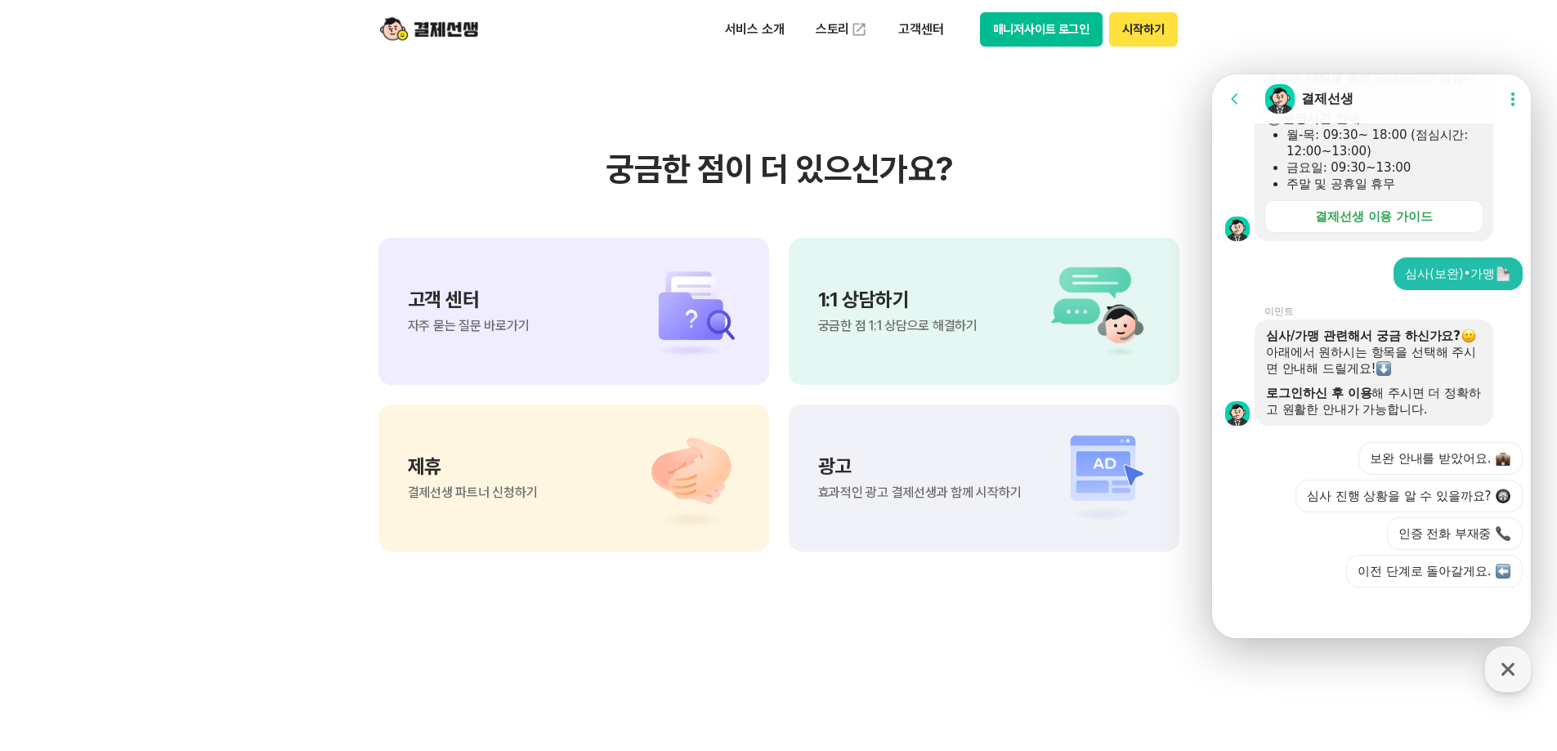
scroll to position [528, 0]
click at [1242, 80] on header "Go to previous page Chat Room 결제선생 Show userchat action dialog" at bounding box center [1374, 98] width 324 height 49
click at [1242, 88] on button "Go to previous page" at bounding box center [1241, 99] width 43 height 33
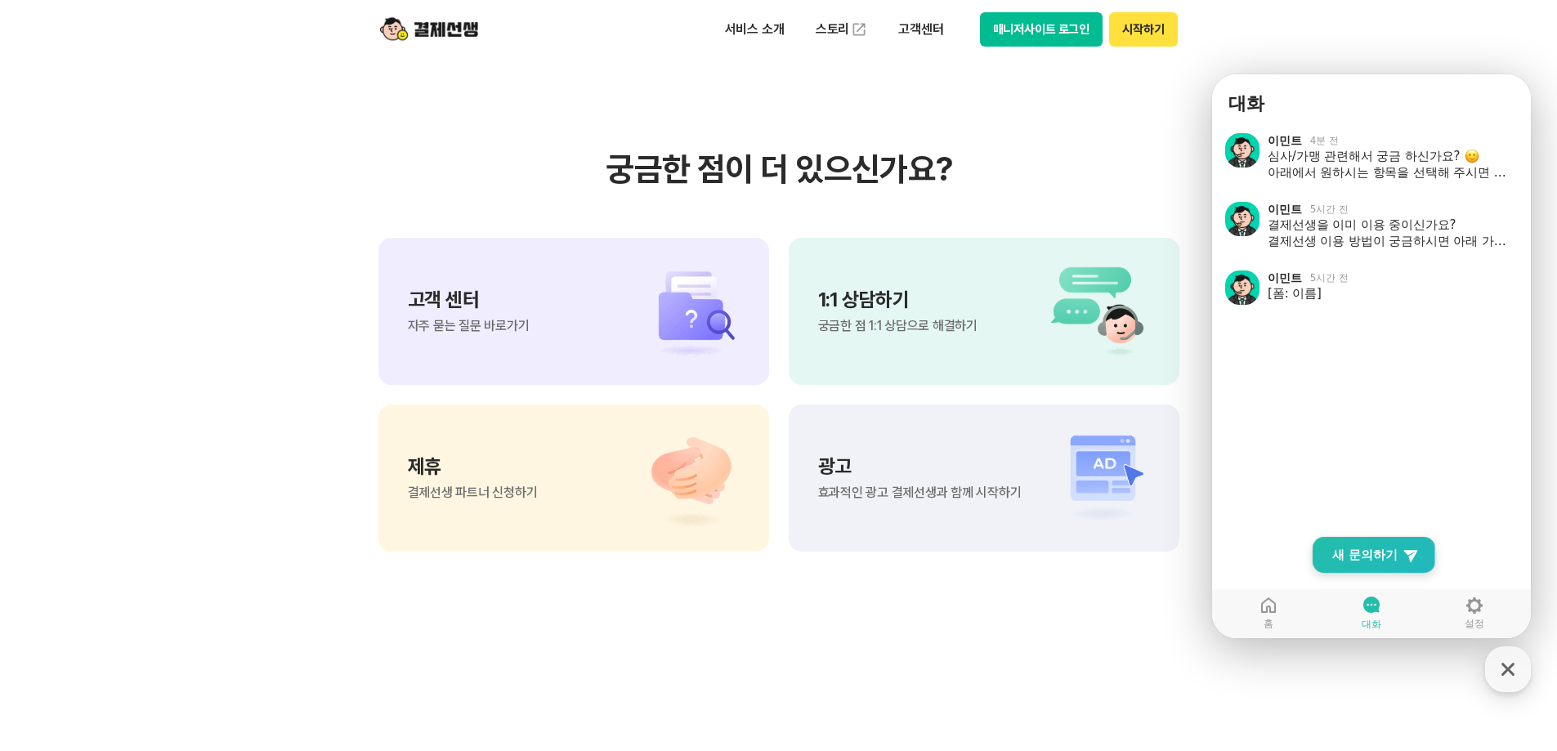
click at [1395, 561] on link "New Chat Button 새 문의하기" at bounding box center [1374, 555] width 123 height 36
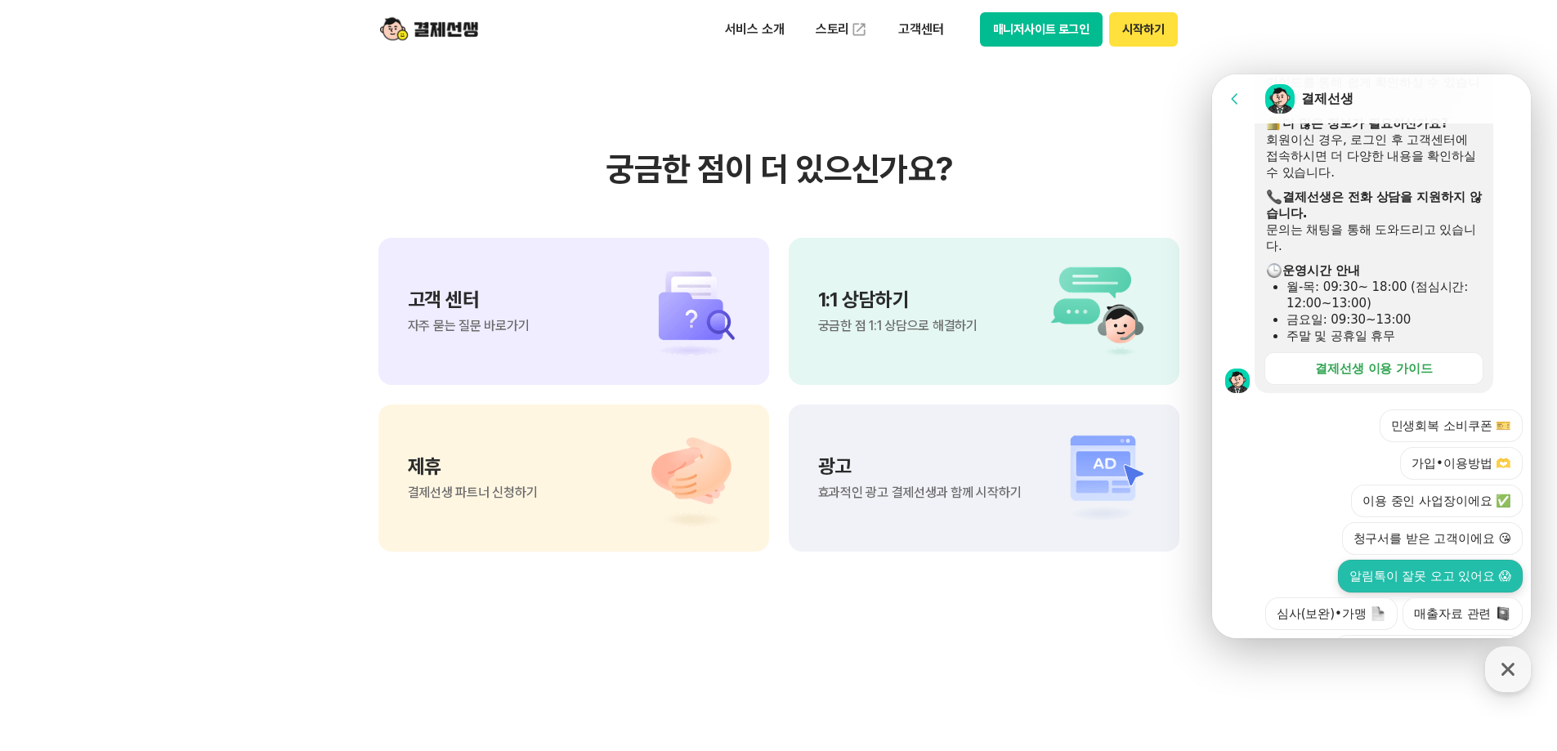
scroll to position [456, 0]
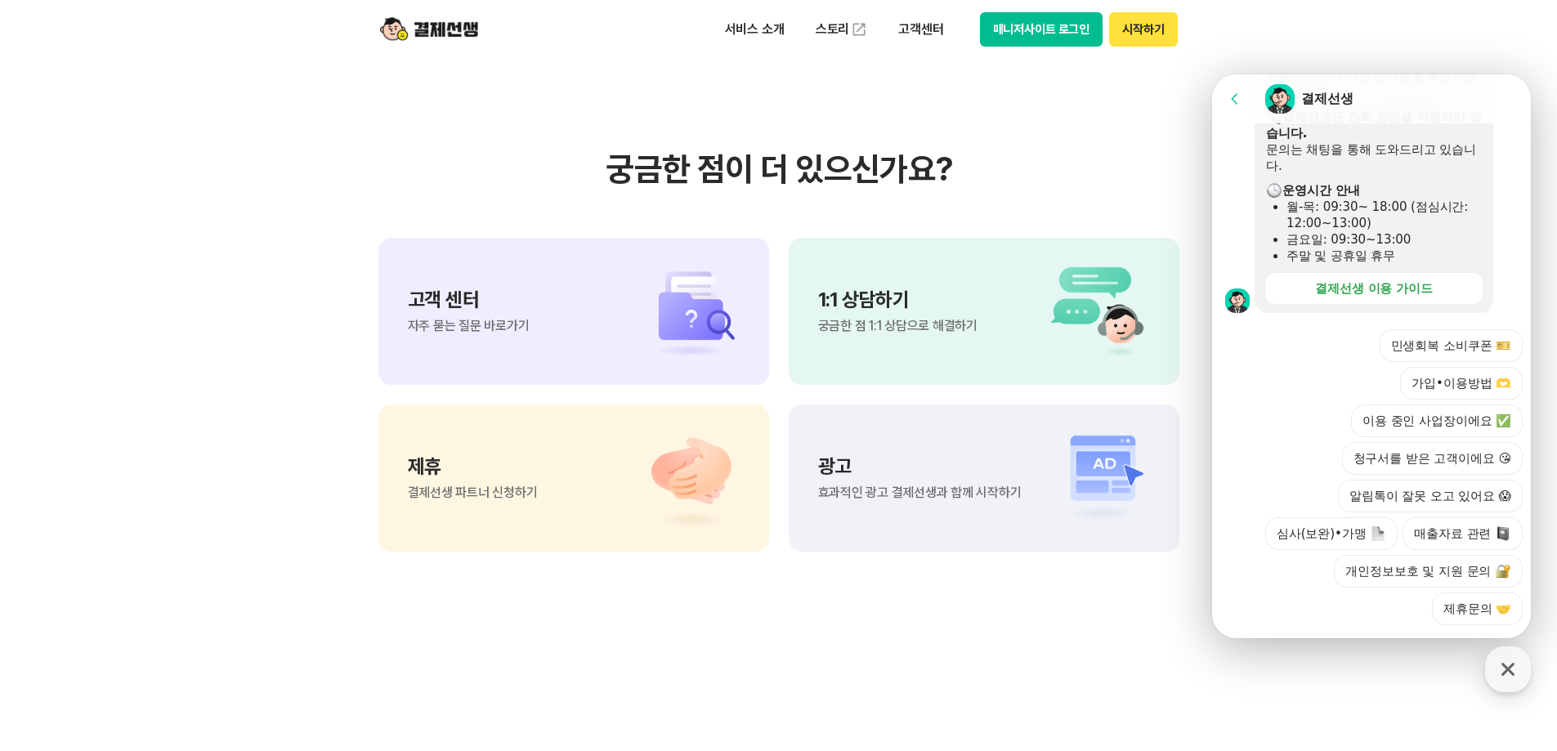
click at [1247, 678] on section "궁금한 점이 더 있으신가요? 고객 센터 자주 묻는 질문 바로가기 1:1 상담하기 궁금한 점 1:1 상담으로 해결하기 제휴 결제선생 파트너 신청…" at bounding box center [778, 350] width 1557 height 827
click at [602, 275] on div "고객 센터 자주 묻는 질문 바로가기" at bounding box center [573, 311] width 391 height 147
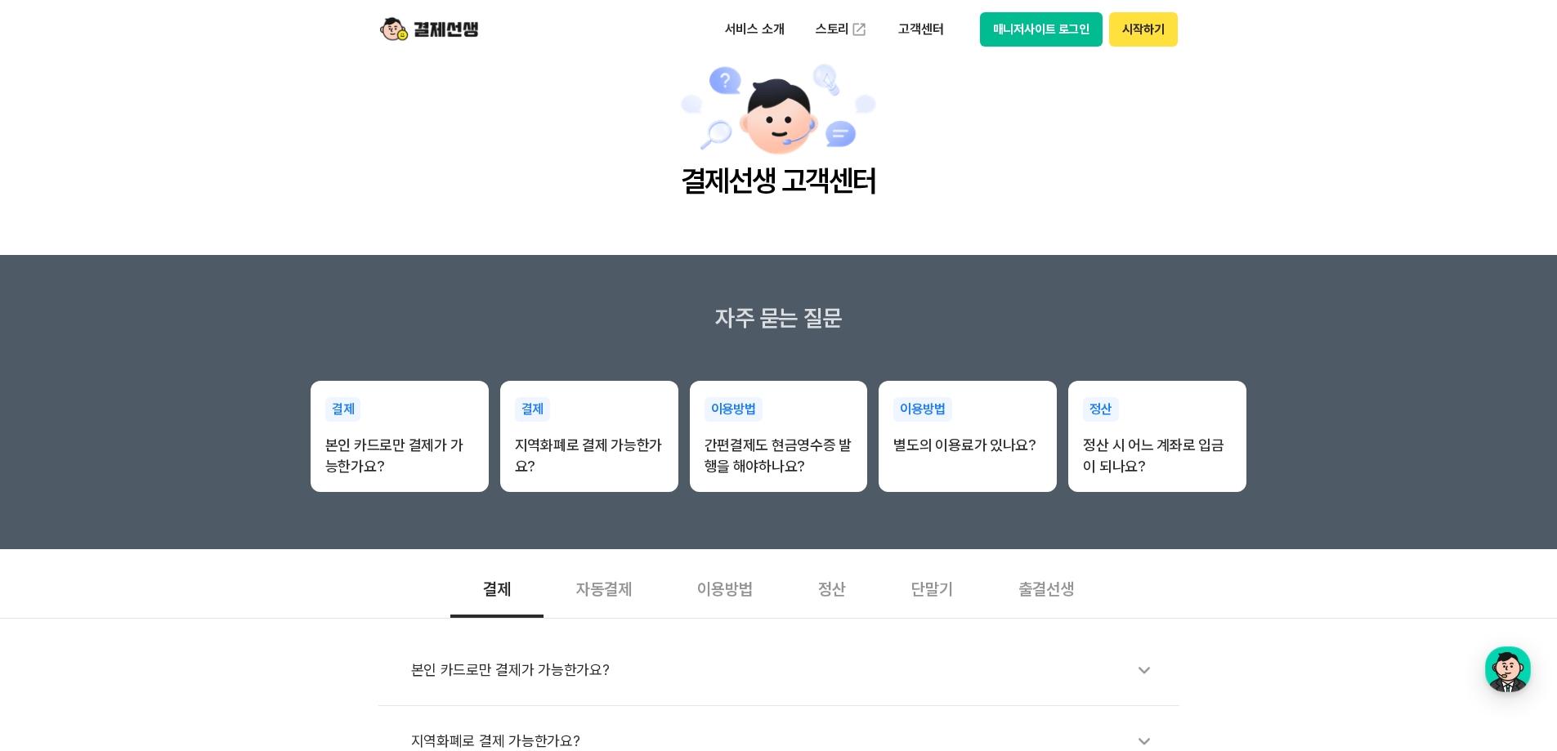
scroll to position [272, 0]
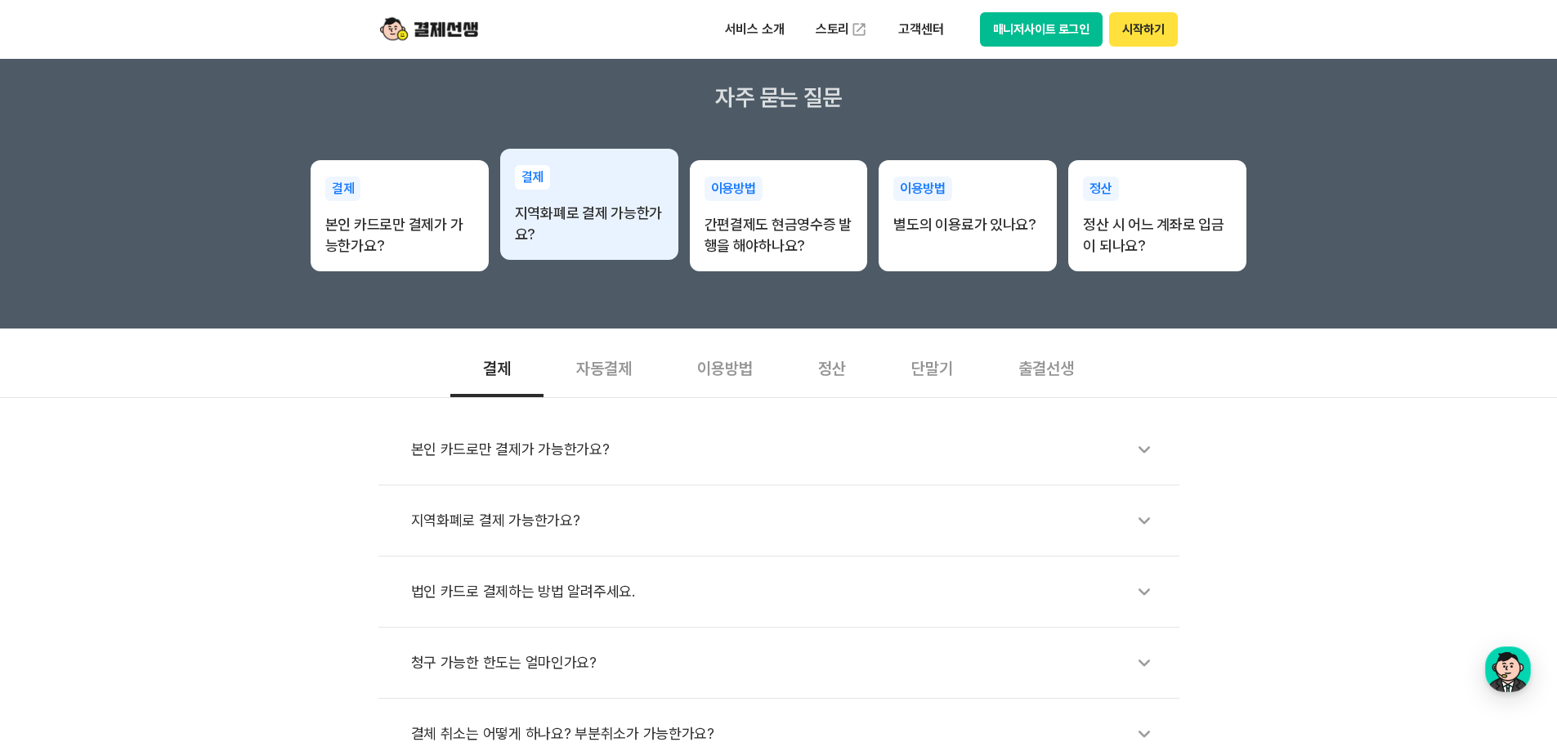
click at [565, 213] on p "지역화폐로 결제 가능한가요?" at bounding box center [589, 224] width 149 height 43
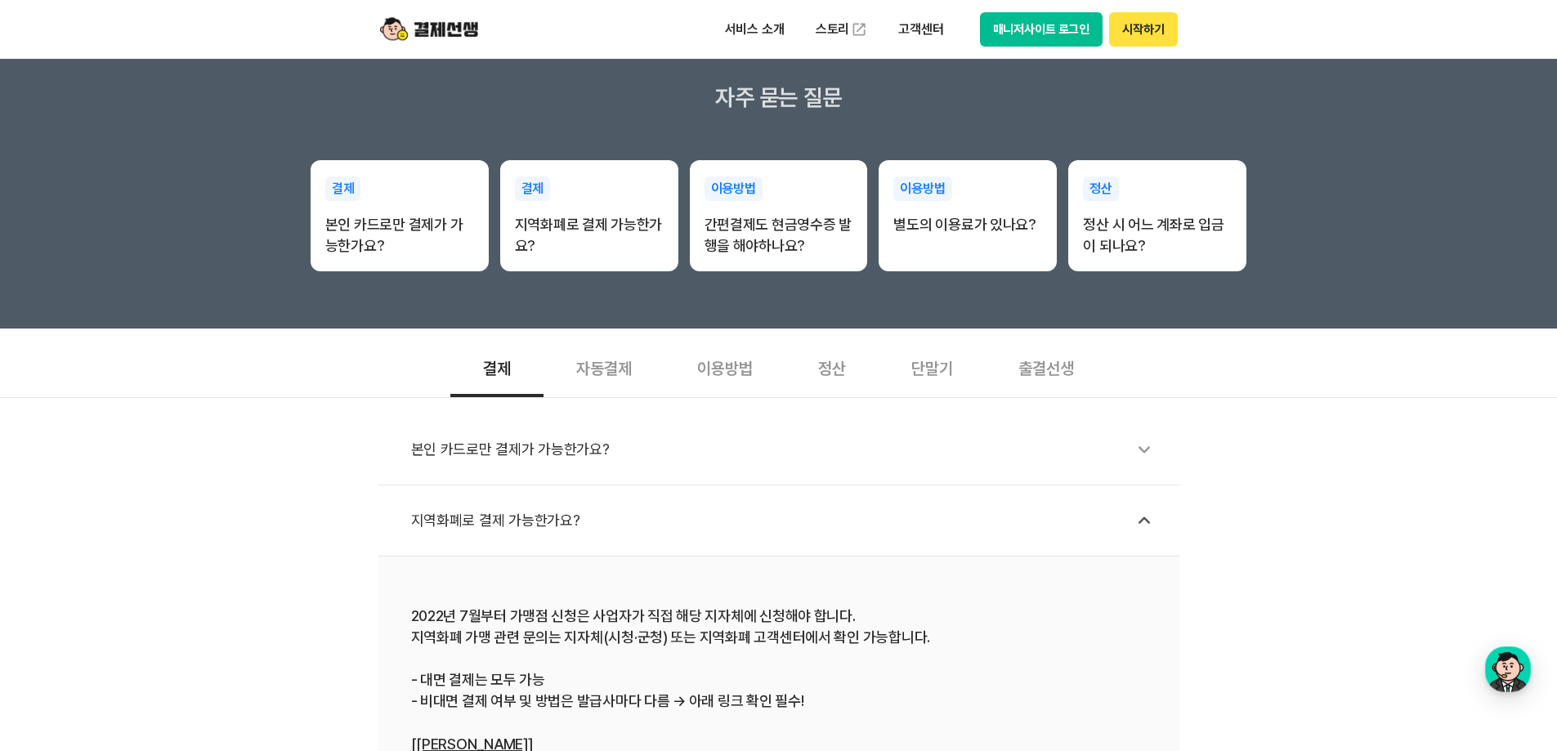
click at [566, 374] on div "자동결제" at bounding box center [604, 367] width 121 height 60
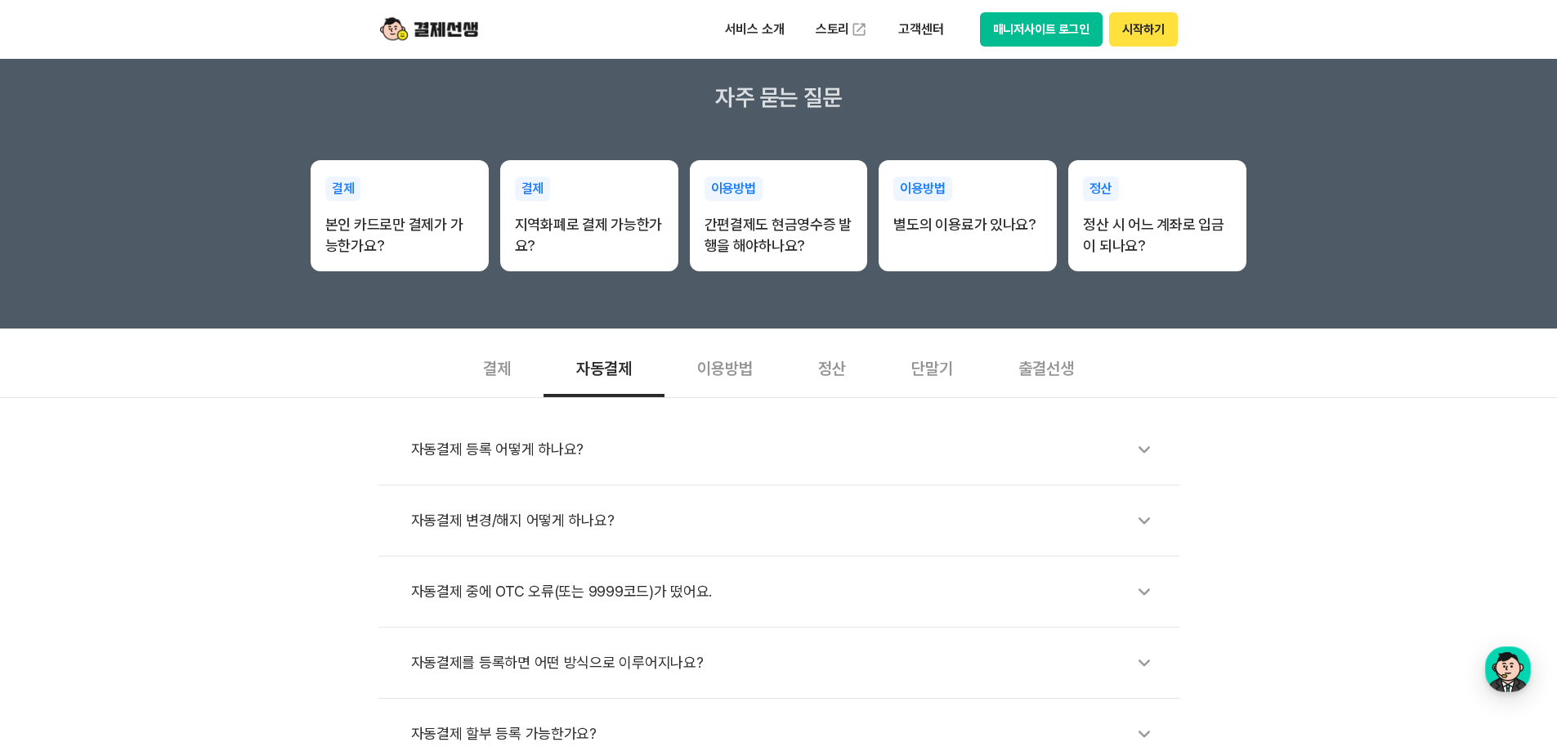
click at [846, 372] on div "정산" at bounding box center [831, 367] width 93 height 60
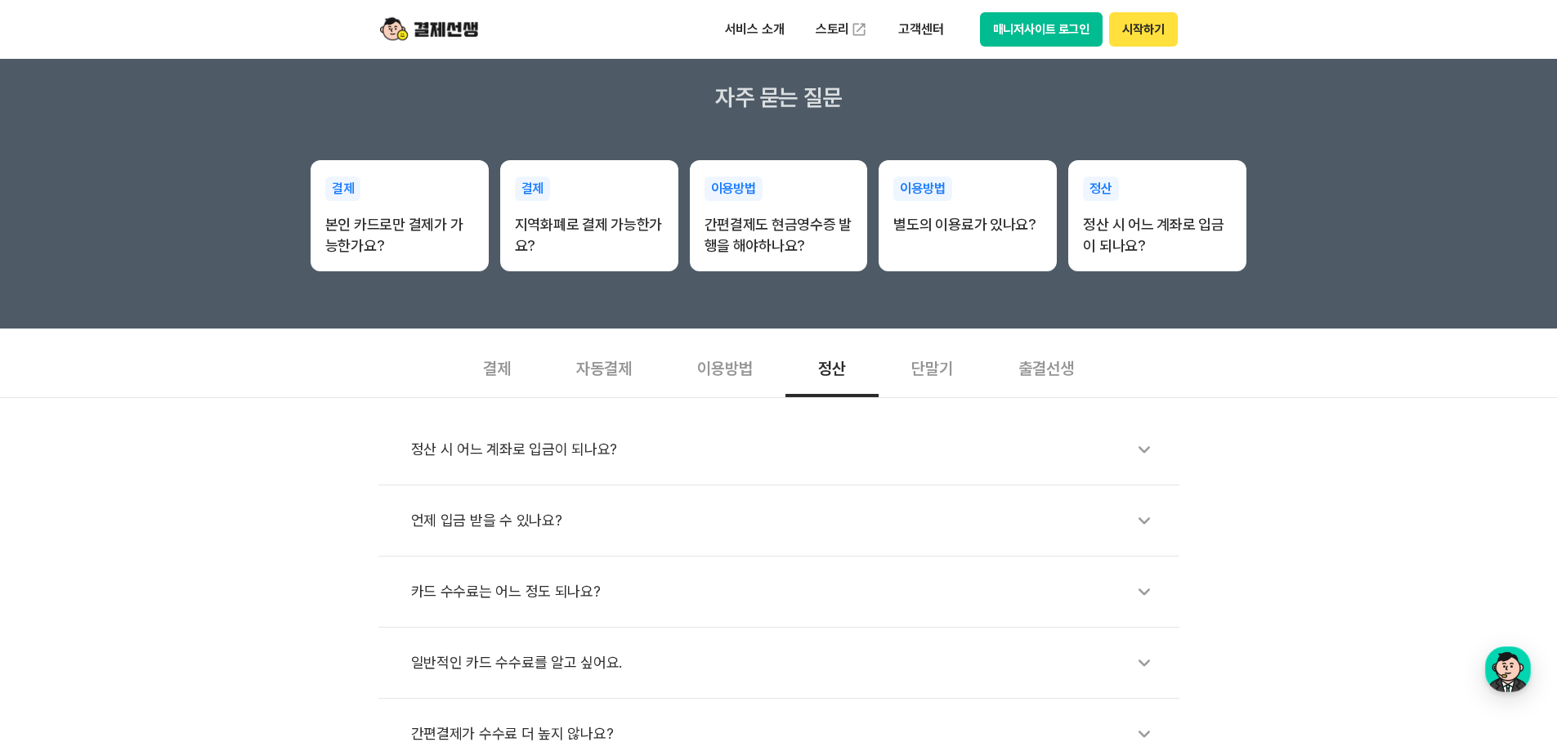
click at [503, 395] on div "결제" at bounding box center [496, 367] width 93 height 60
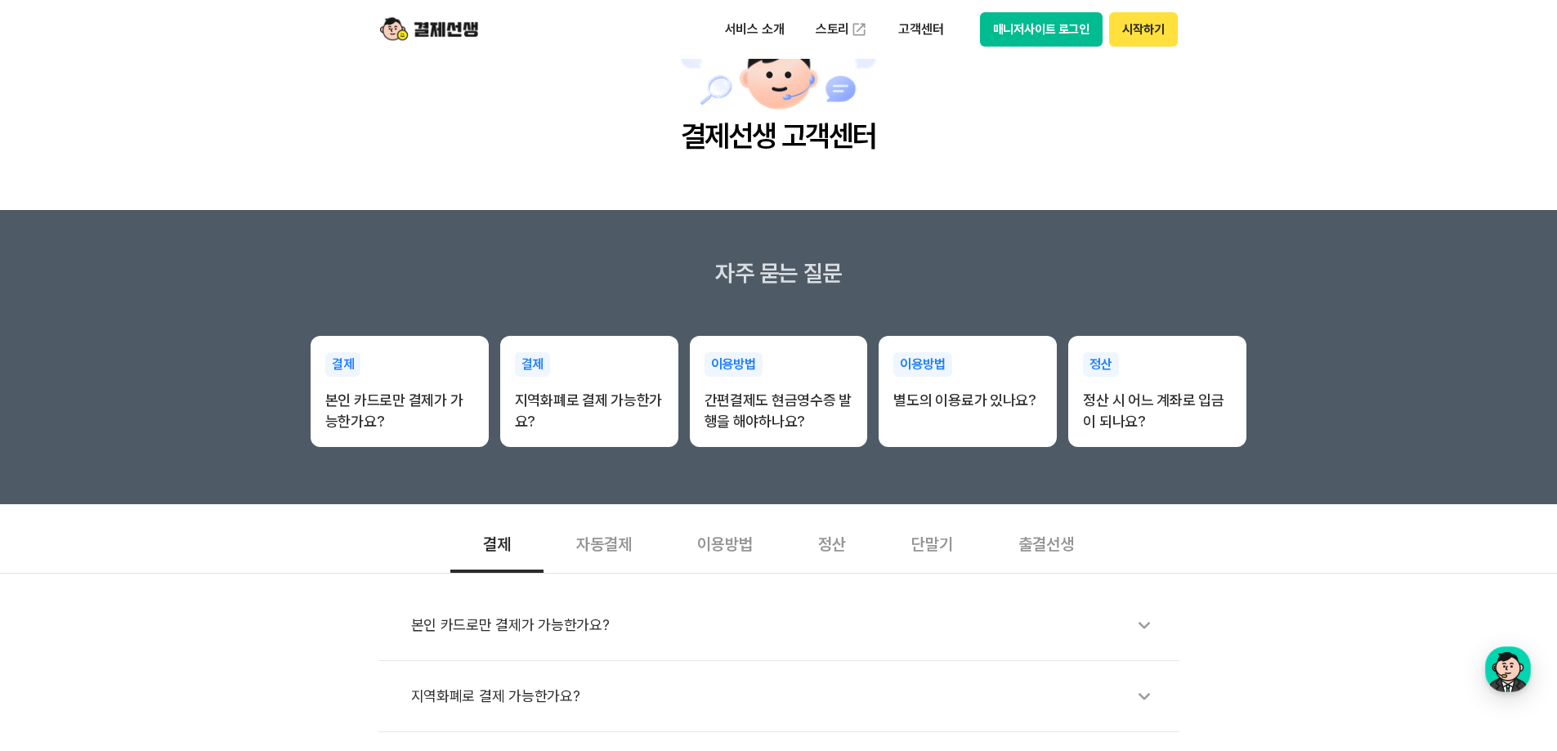
scroll to position [137, 0]
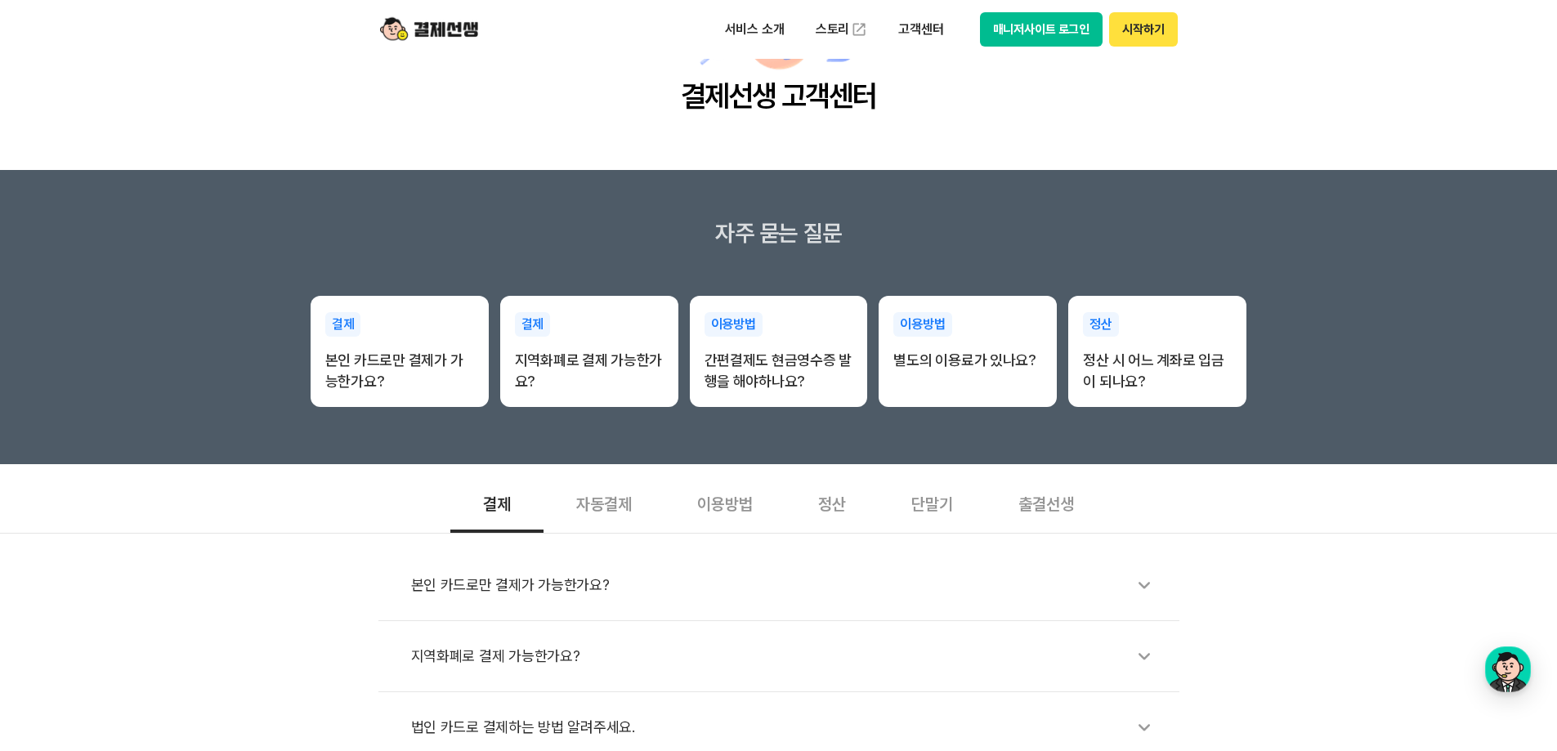
click at [599, 498] on div "자동결제" at bounding box center [604, 502] width 121 height 60
click at [745, 493] on div "이용방법" at bounding box center [725, 502] width 121 height 60
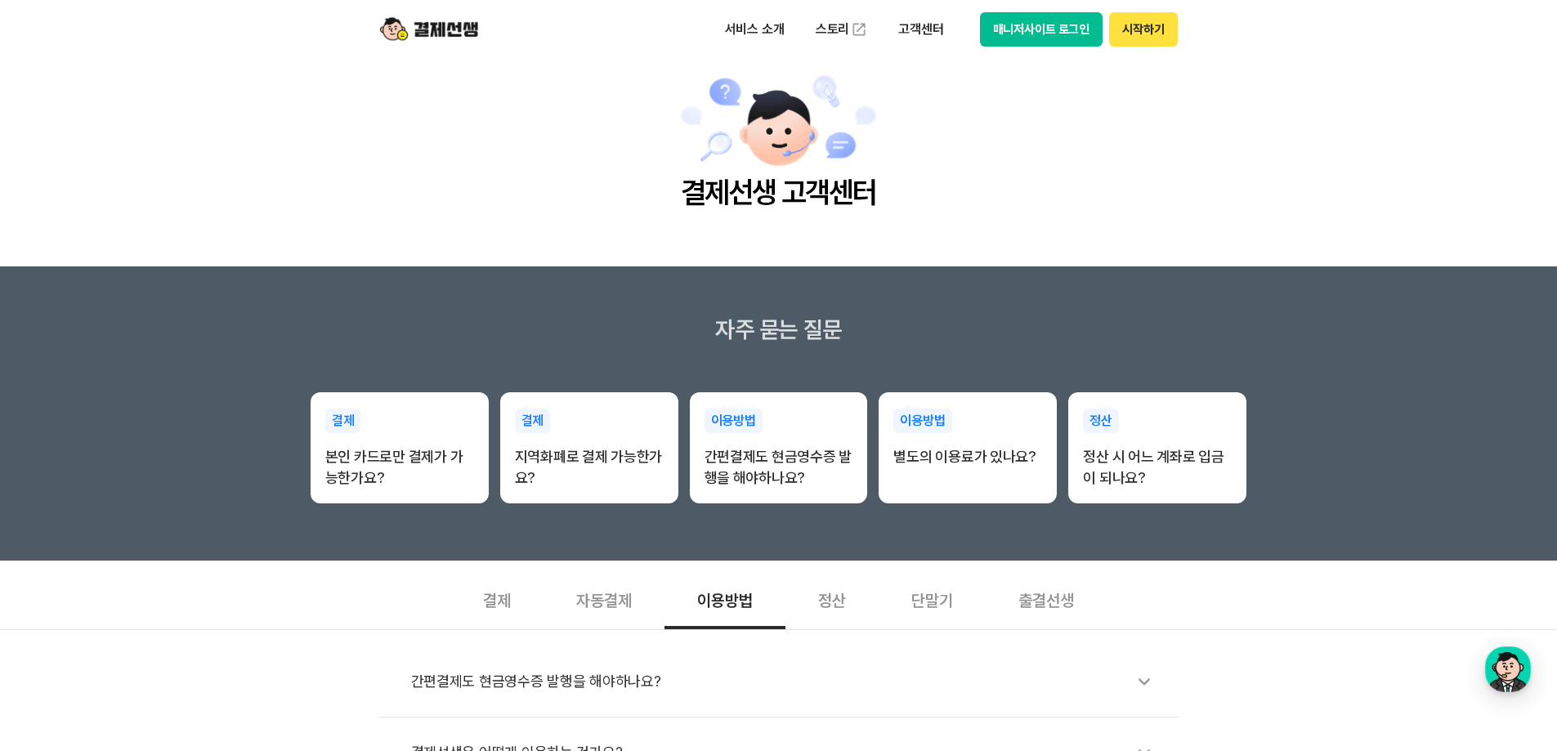
scroll to position [0, 0]
